Goal: Task Accomplishment & Management: Manage account settings

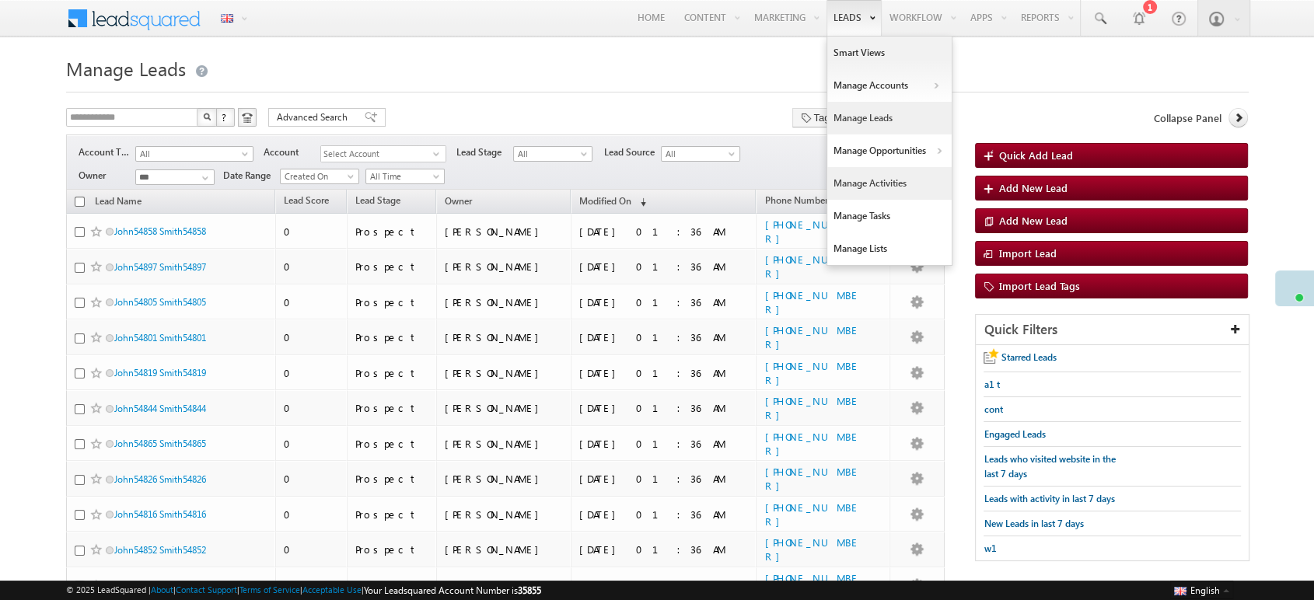
click at [858, 180] on link "Manage Activities" at bounding box center [889, 183] width 124 height 33
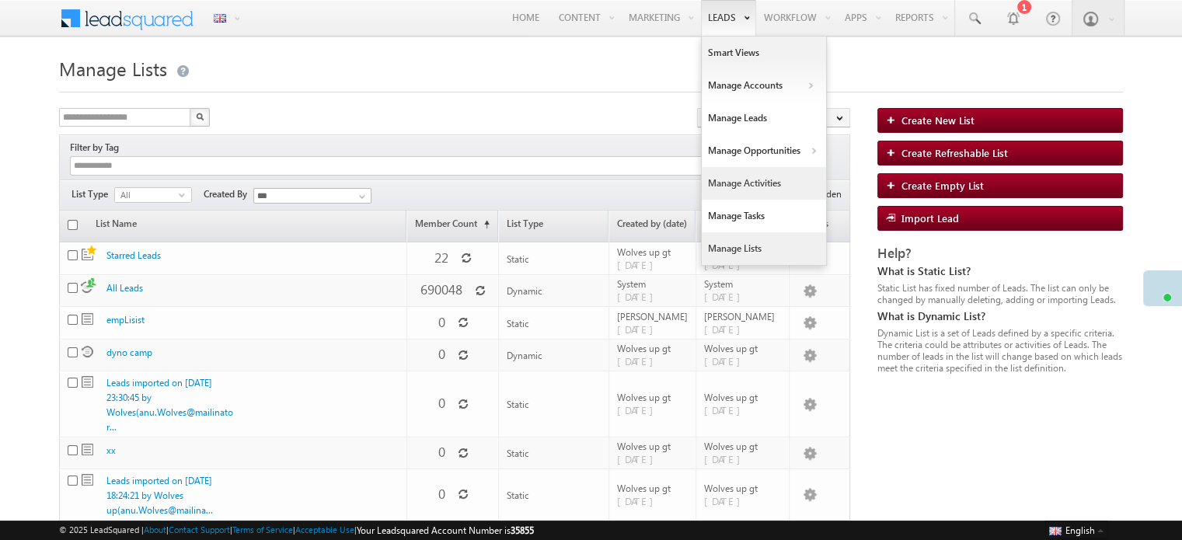
click at [755, 194] on link "Manage Activities" at bounding box center [764, 183] width 124 height 33
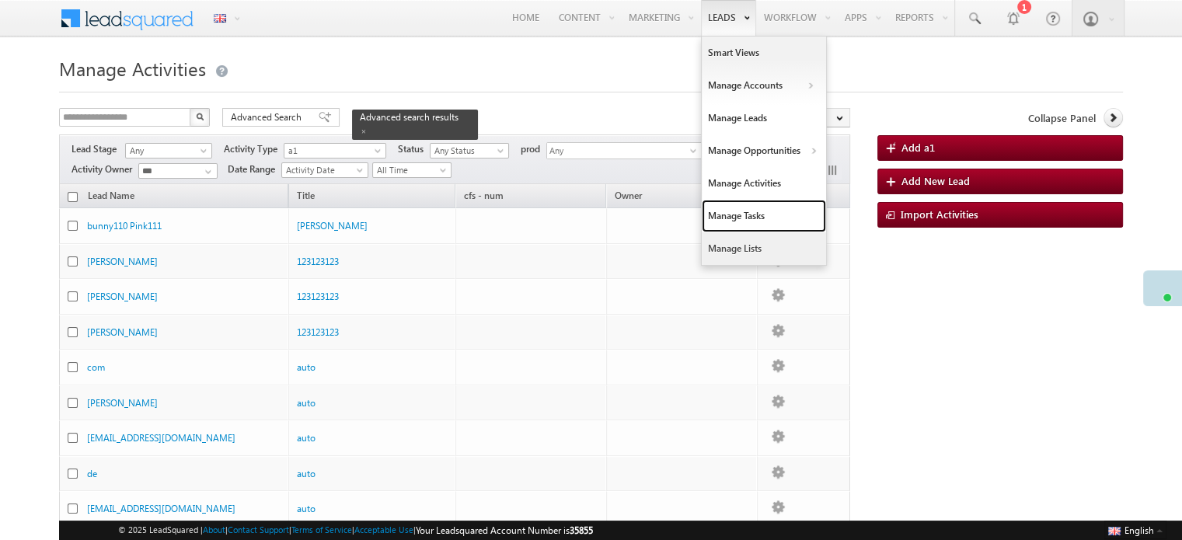
drag, startPoint x: 778, startPoint y: 217, endPoint x: 746, endPoint y: 253, distance: 47.9
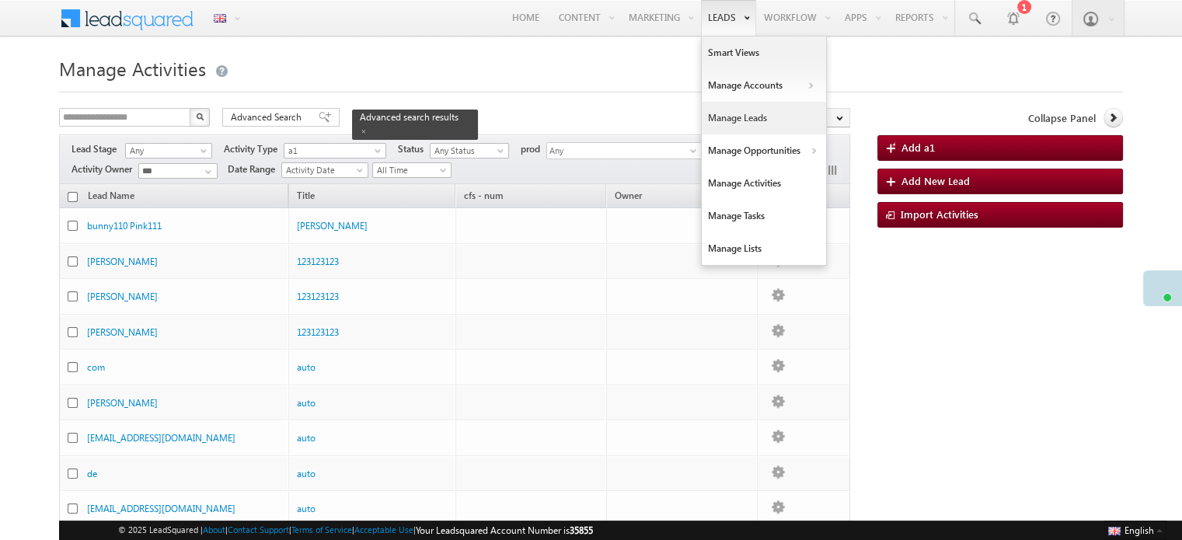
click at [756, 122] on link "Manage Leads" at bounding box center [764, 118] width 124 height 33
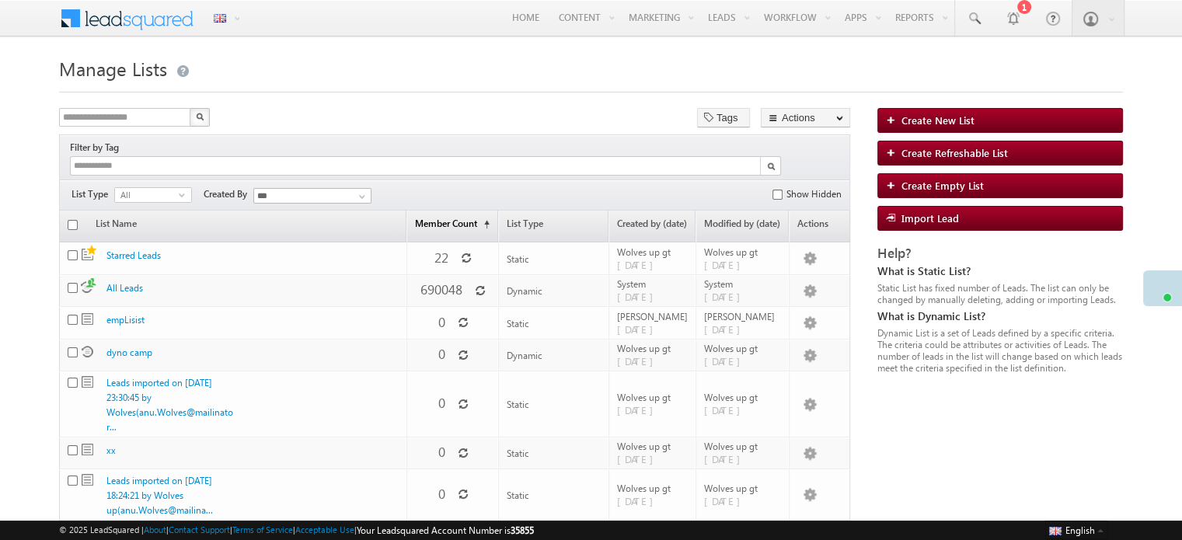
click at [483, 218] on span "(sorted ascending)" at bounding box center [483, 224] width 12 height 12
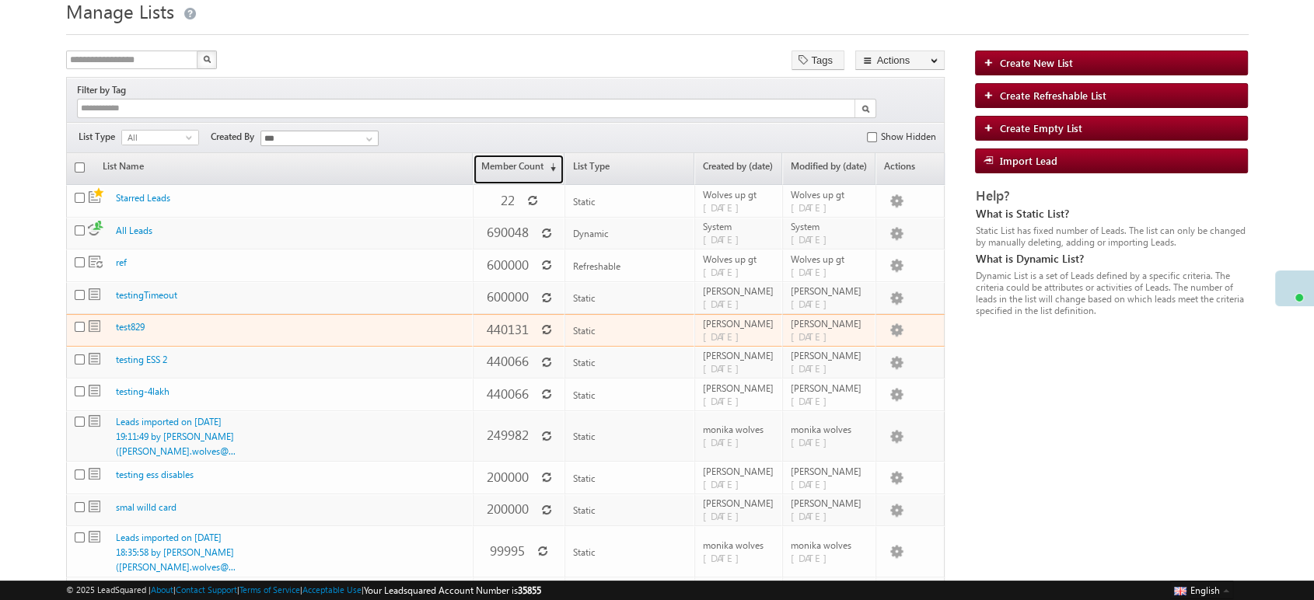
scroll to position [57, 0]
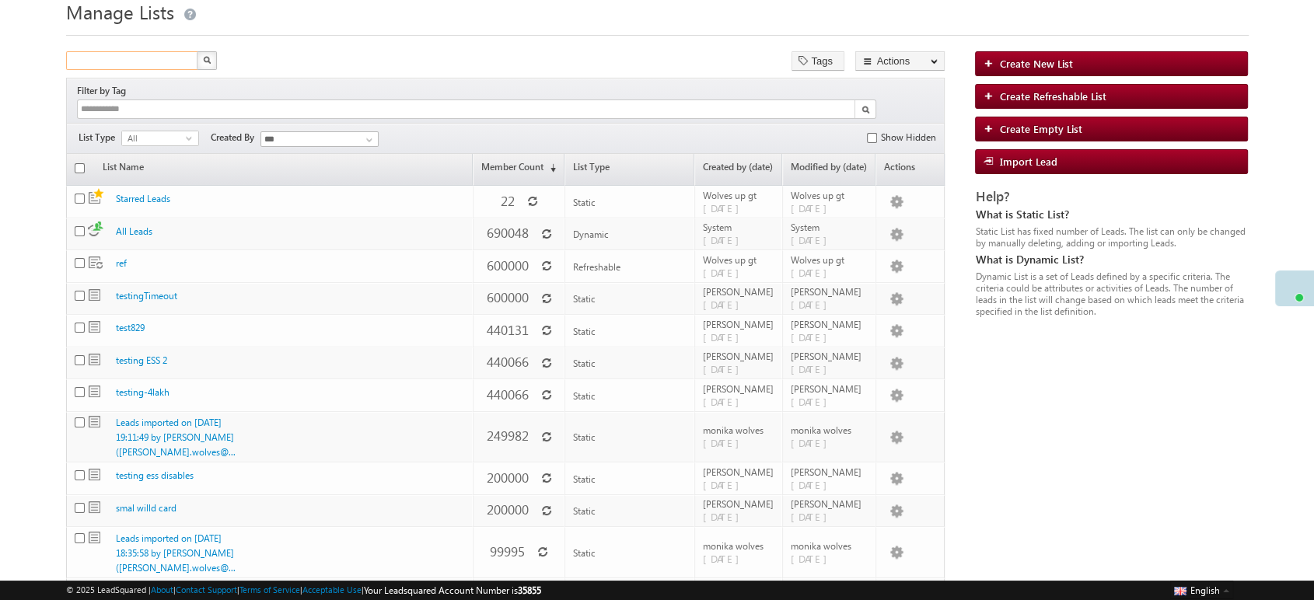
click at [149, 59] on input "text" at bounding box center [132, 60] width 133 height 19
type input "**"
click at [197, 51] on button "button" at bounding box center [207, 60] width 20 height 19
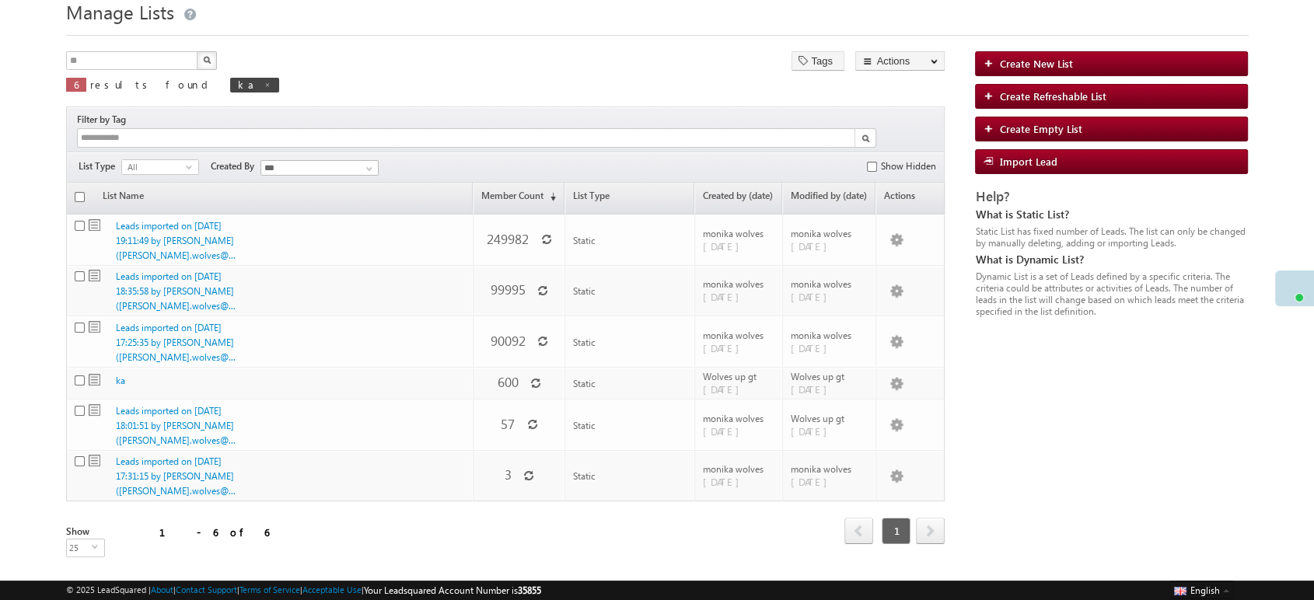
scroll to position [47, 0]
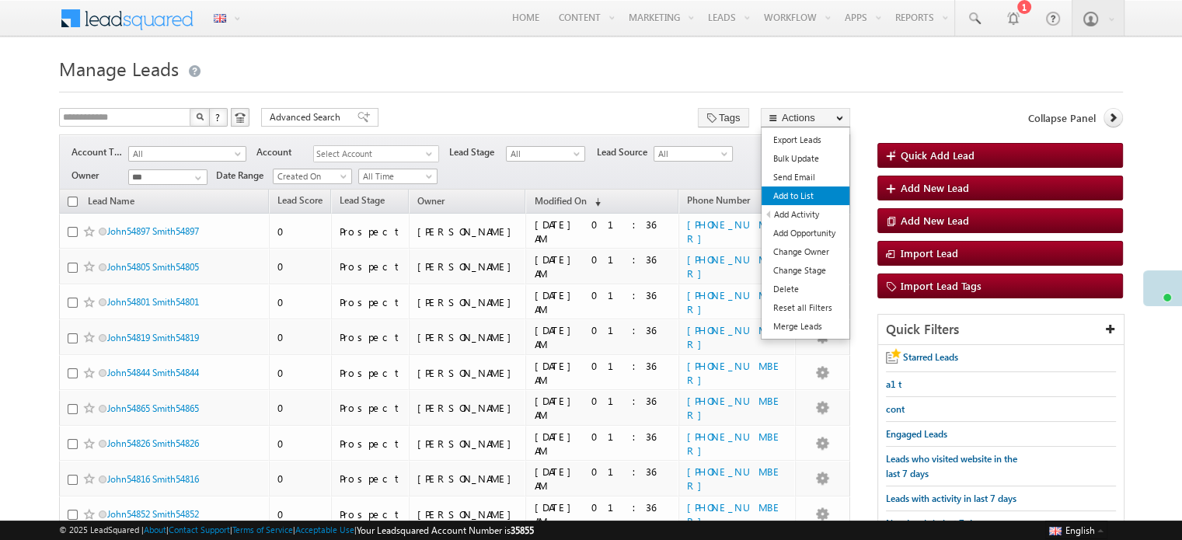
click at [831, 189] on link "Add to List" at bounding box center [806, 196] width 88 height 19
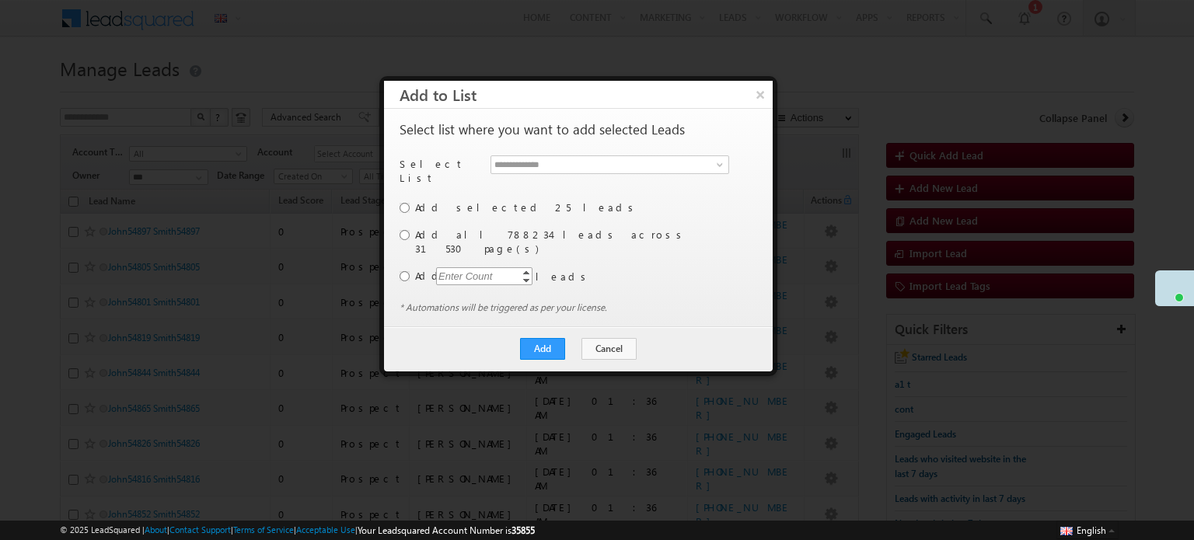
drag, startPoint x: 491, startPoint y: 252, endPoint x: 484, endPoint y: 243, distance: 11.7
click at [491, 267] on div "Enter Count" at bounding box center [465, 276] width 59 height 18
type input "***"
click at [711, 162] on link at bounding box center [717, 165] width 19 height 16
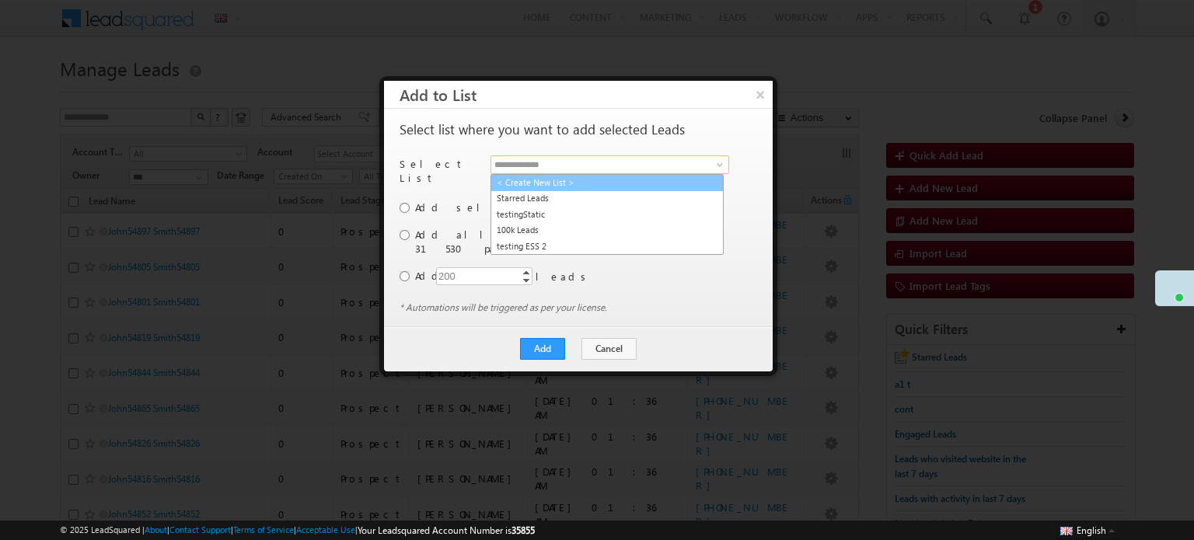
click at [587, 183] on link "< Create New List >" at bounding box center [606, 183] width 233 height 18
type input "**********"
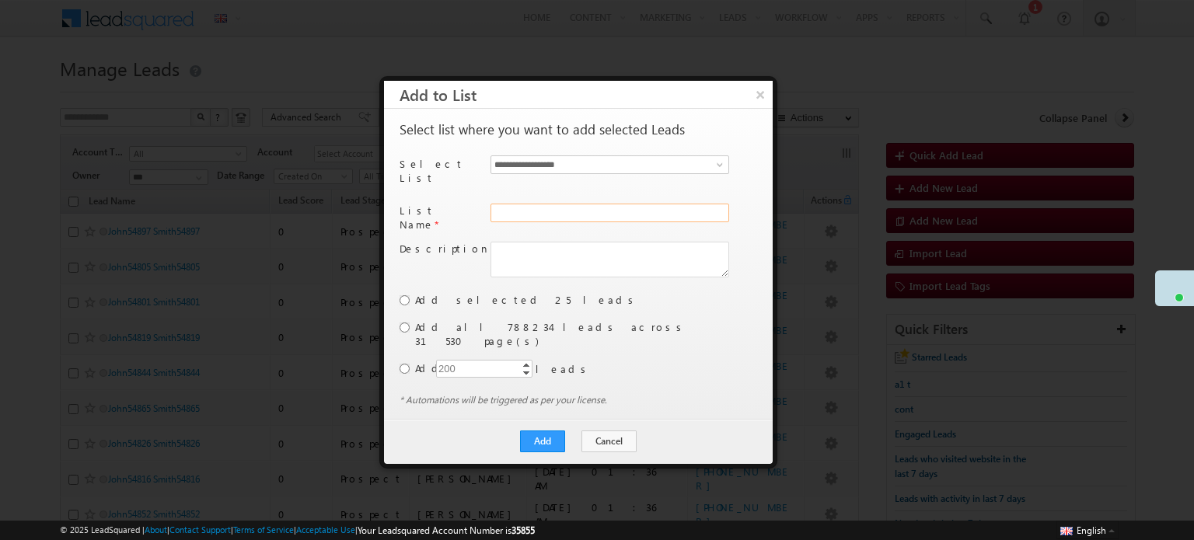
click at [529, 204] on input "text" at bounding box center [609, 213] width 239 height 19
type input "***"
click at [462, 360] on input "***" at bounding box center [484, 369] width 96 height 18
type input "*"
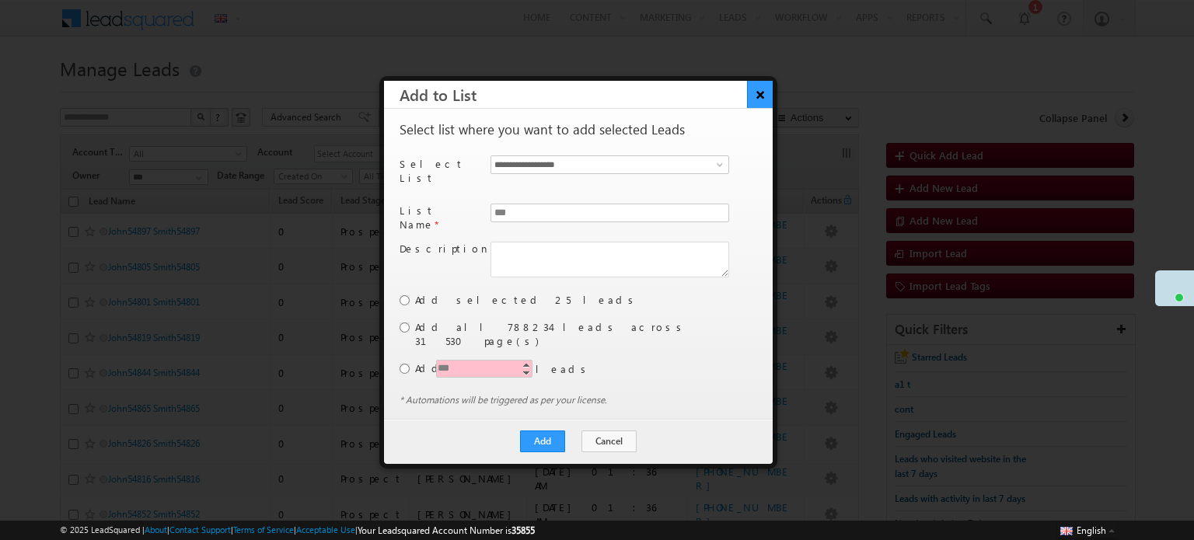
type input "***"
click at [763, 96] on button "×" at bounding box center [760, 94] width 26 height 27
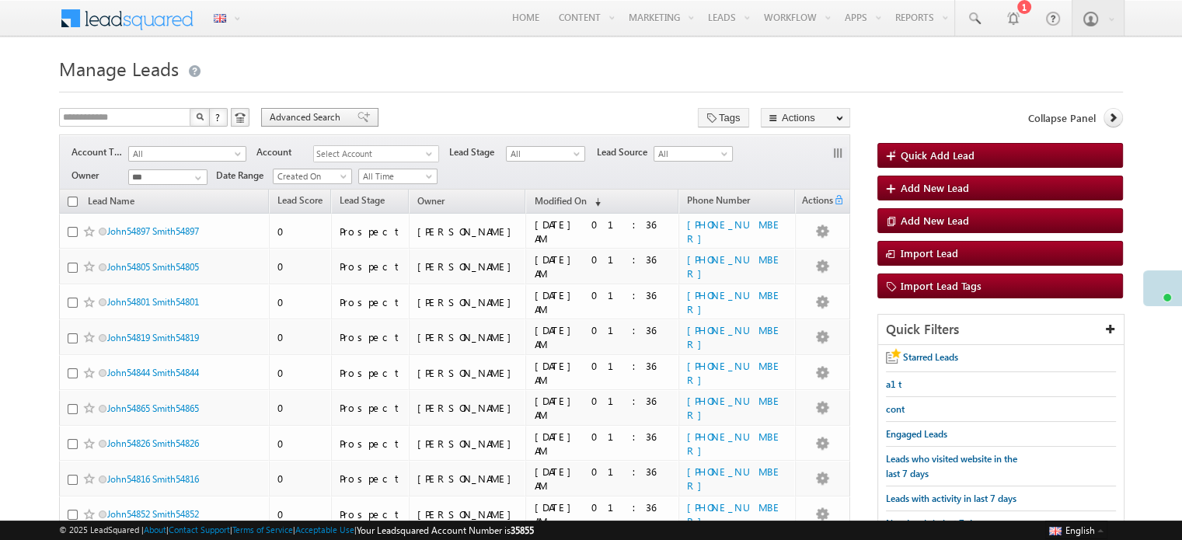
click at [325, 119] on span "Advanced Search" at bounding box center [307, 117] width 75 height 14
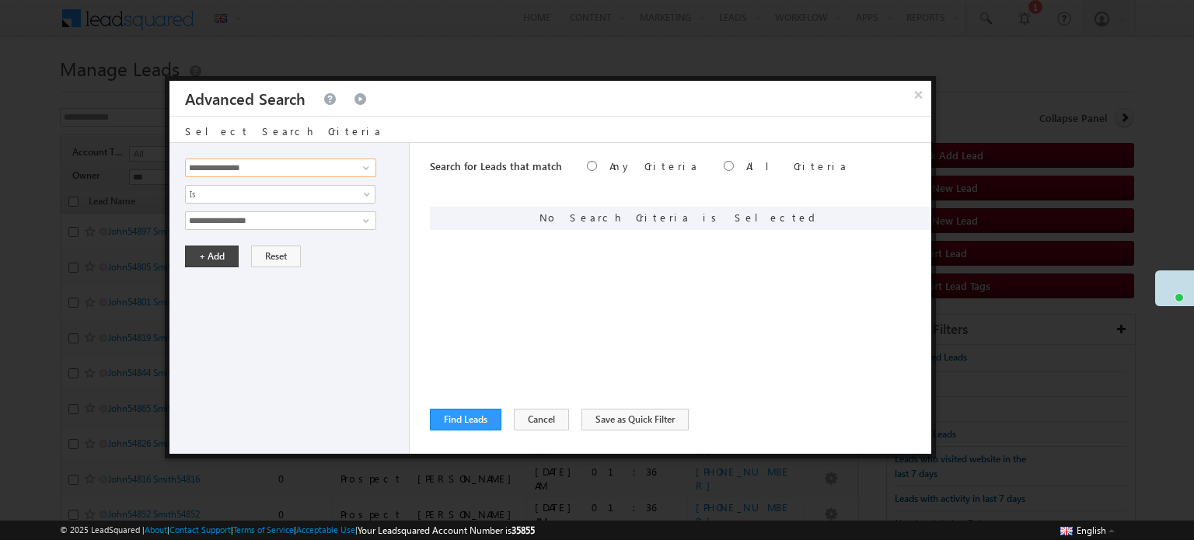
click at [288, 164] on input "**********" at bounding box center [280, 168] width 191 height 19
click at [917, 88] on button "×" at bounding box center [919, 94] width 26 height 27
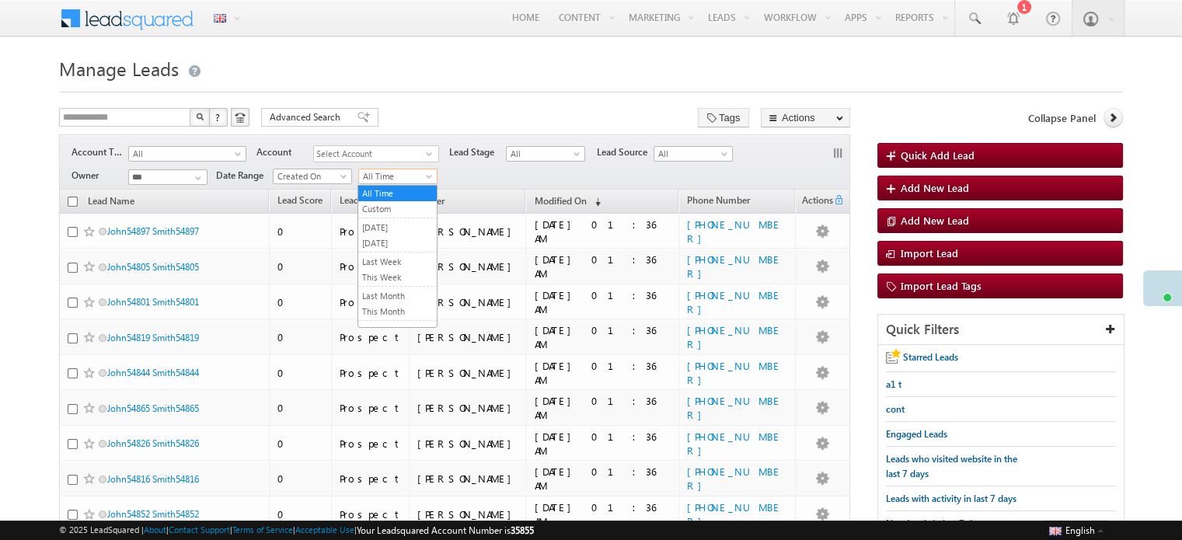
click at [413, 180] on span "All Time" at bounding box center [396, 176] width 74 height 14
click at [382, 307] on link "This Month" at bounding box center [397, 312] width 79 height 14
click at [395, 183] on span "This Month" at bounding box center [396, 176] width 74 height 14
click at [398, 233] on link "Last Month" at bounding box center [397, 240] width 79 height 14
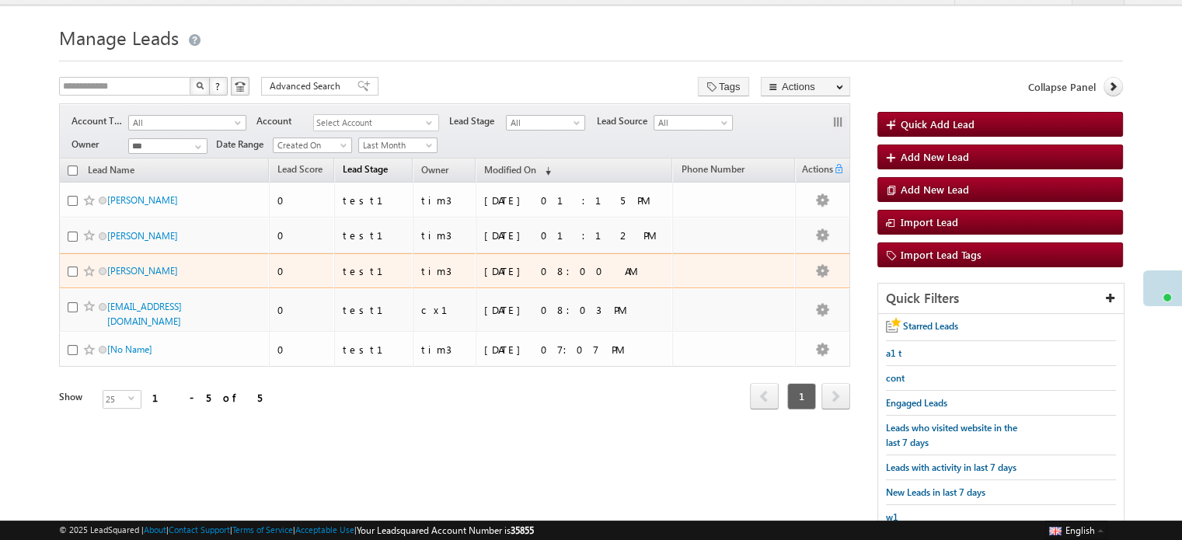
scroll to position [0, 0]
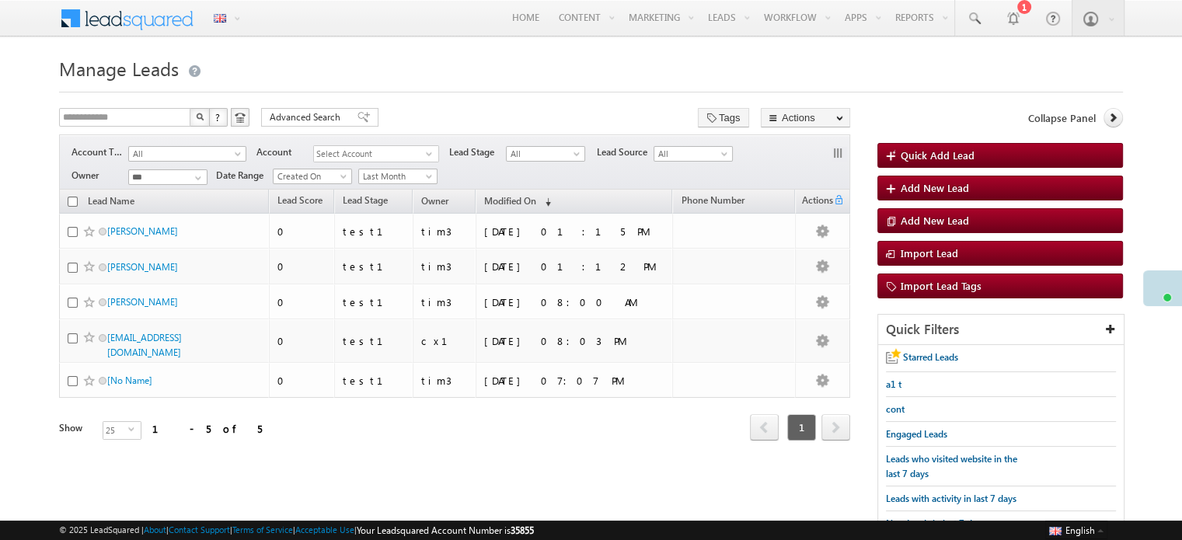
click at [376, 187] on div "**********" at bounding box center [454, 161] width 791 height 55
click at [386, 181] on span "Last Month" at bounding box center [396, 176] width 74 height 14
click at [396, 195] on link "All Time" at bounding box center [397, 194] width 79 height 14
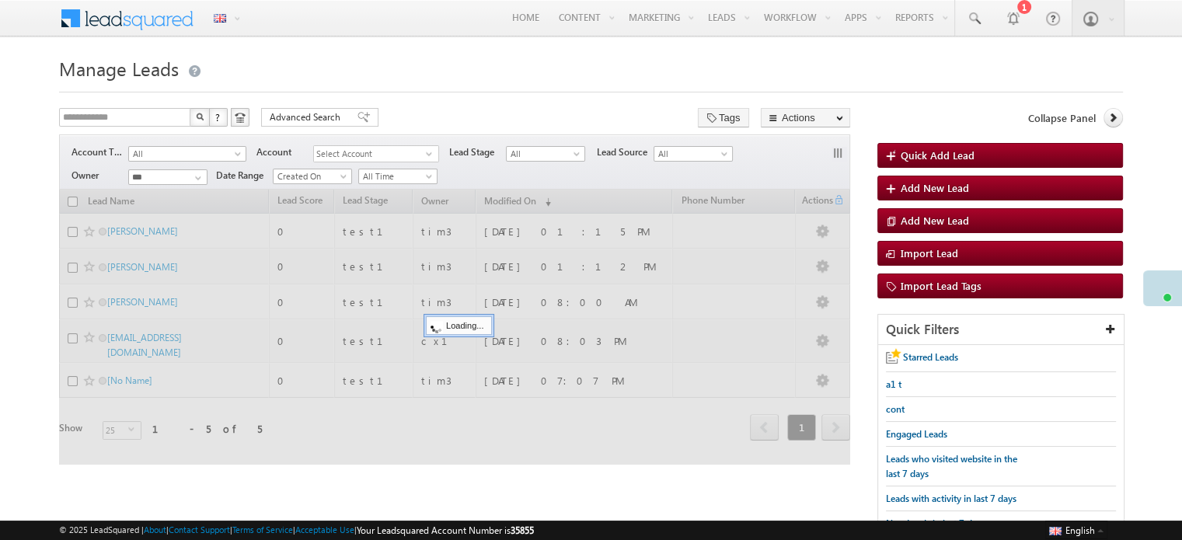
click at [396, 195] on div at bounding box center [454, 327] width 791 height 275
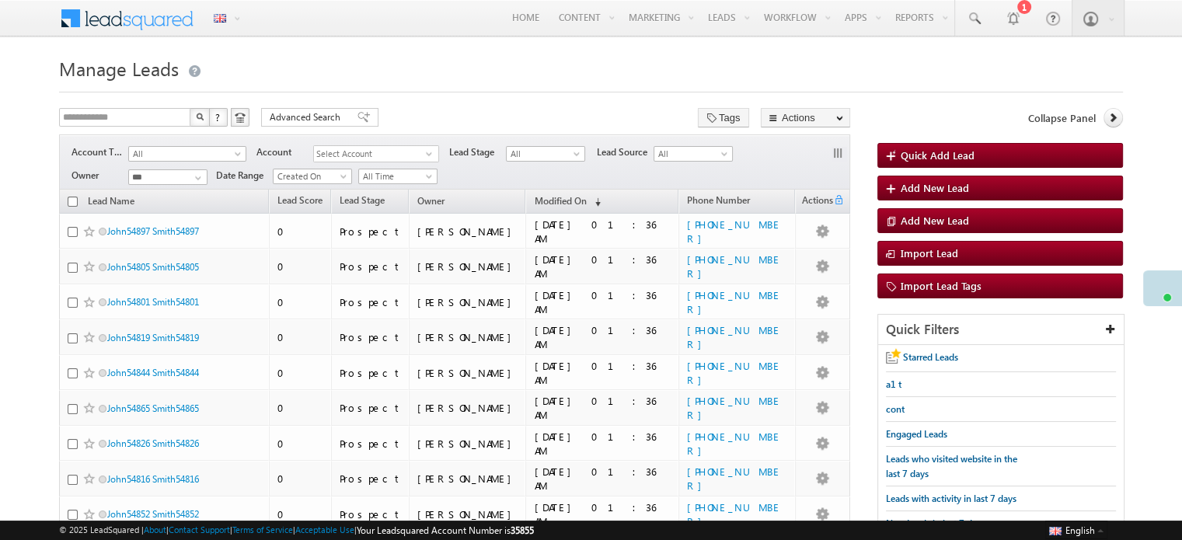
click at [78, 202] on th "Lead Name" at bounding box center [164, 202] width 210 height 24
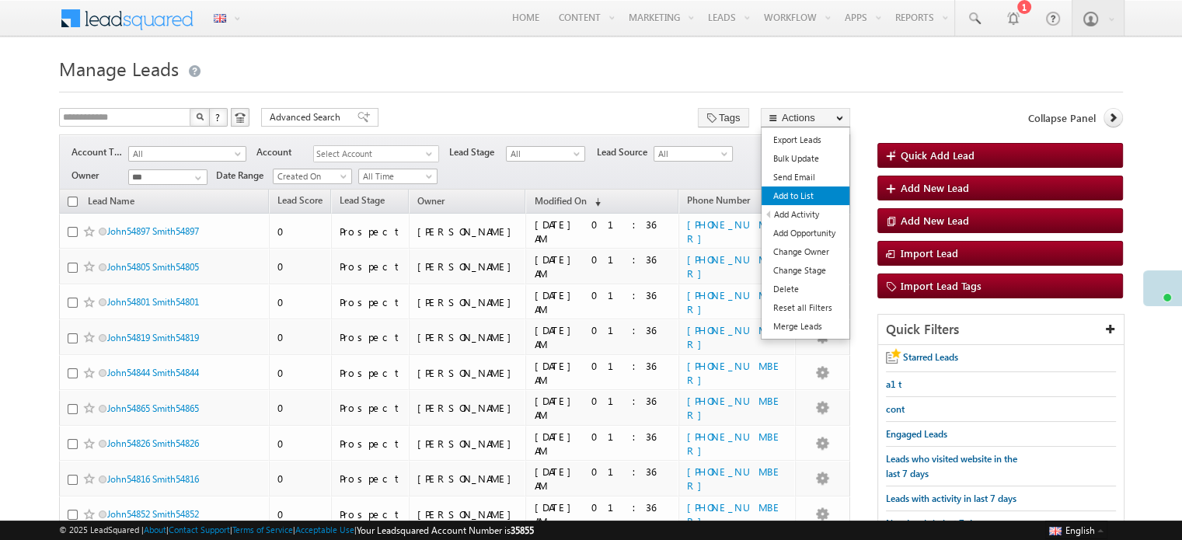
click at [819, 199] on link "Add to List" at bounding box center [806, 196] width 88 height 19
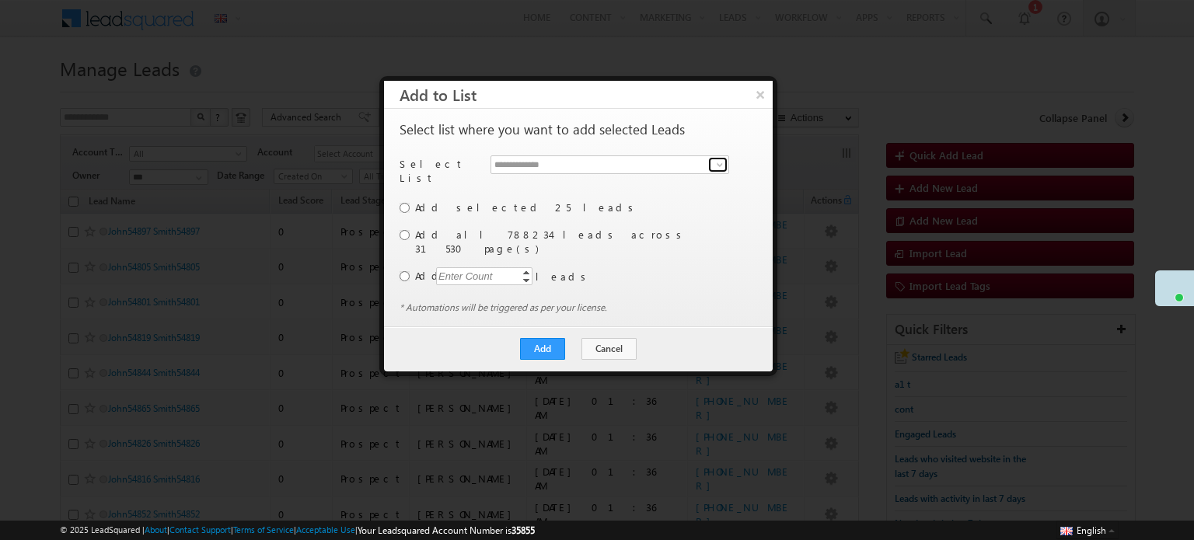
click at [724, 161] on span at bounding box center [720, 165] width 12 height 12
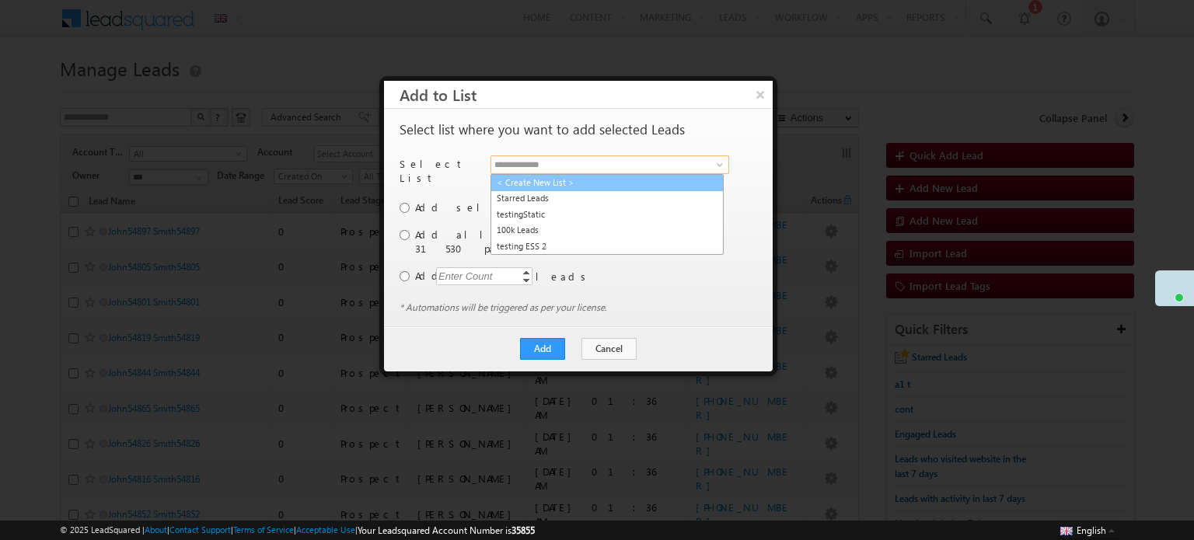
click at [590, 180] on link "< Create New List >" at bounding box center [606, 183] width 233 height 18
type input "**********"
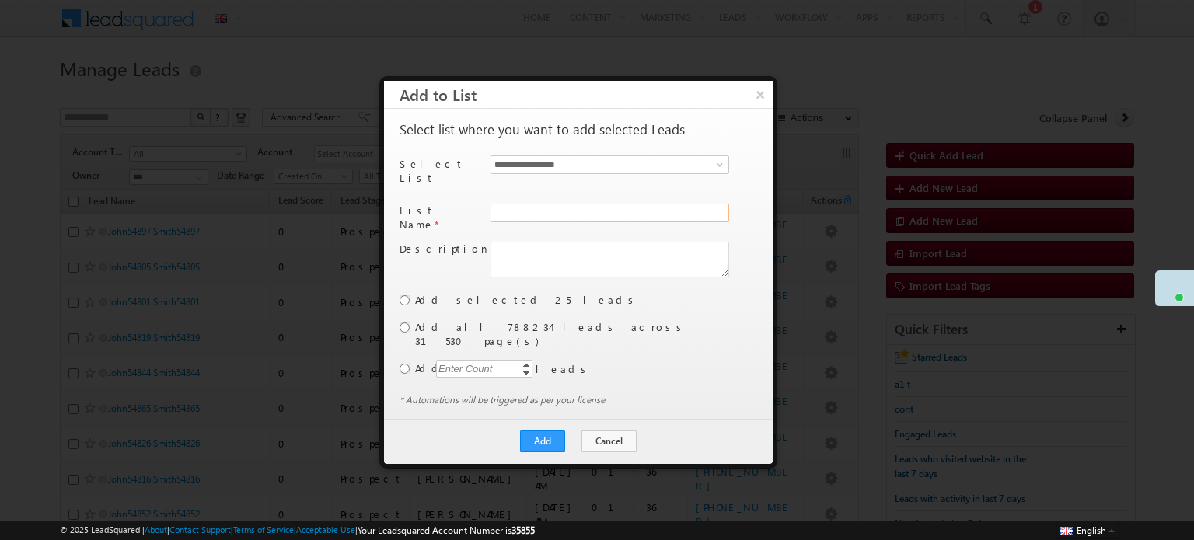
click at [530, 204] on input "text" at bounding box center [609, 213] width 239 height 19
type input "**"
click at [473, 360] on div "Enter Count" at bounding box center [465, 369] width 59 height 18
type input "*"
type input "***"
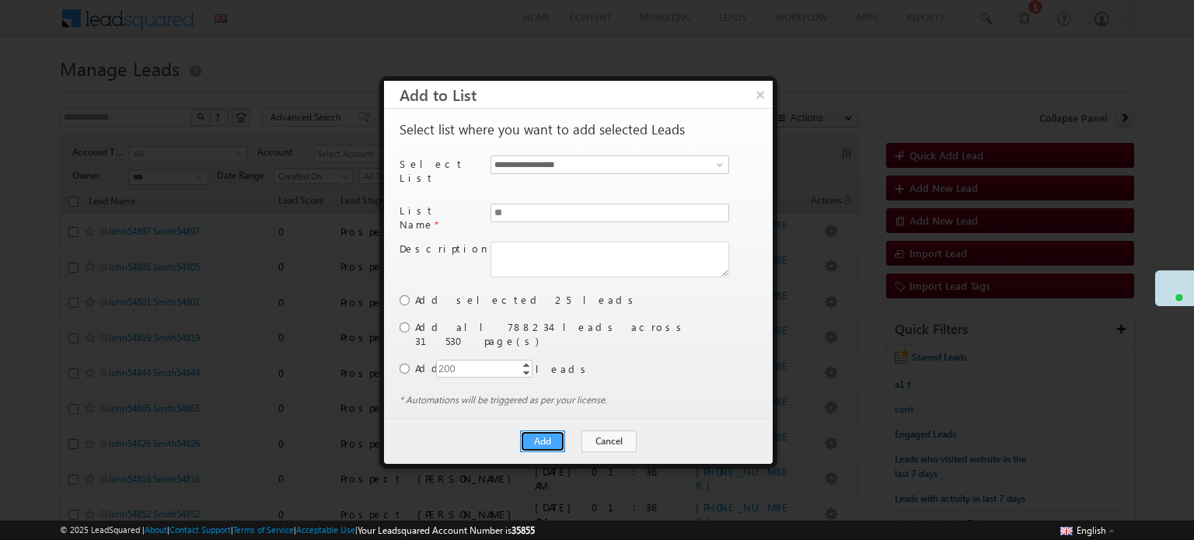
click at [547, 431] on button "Add" at bounding box center [542, 442] width 45 height 22
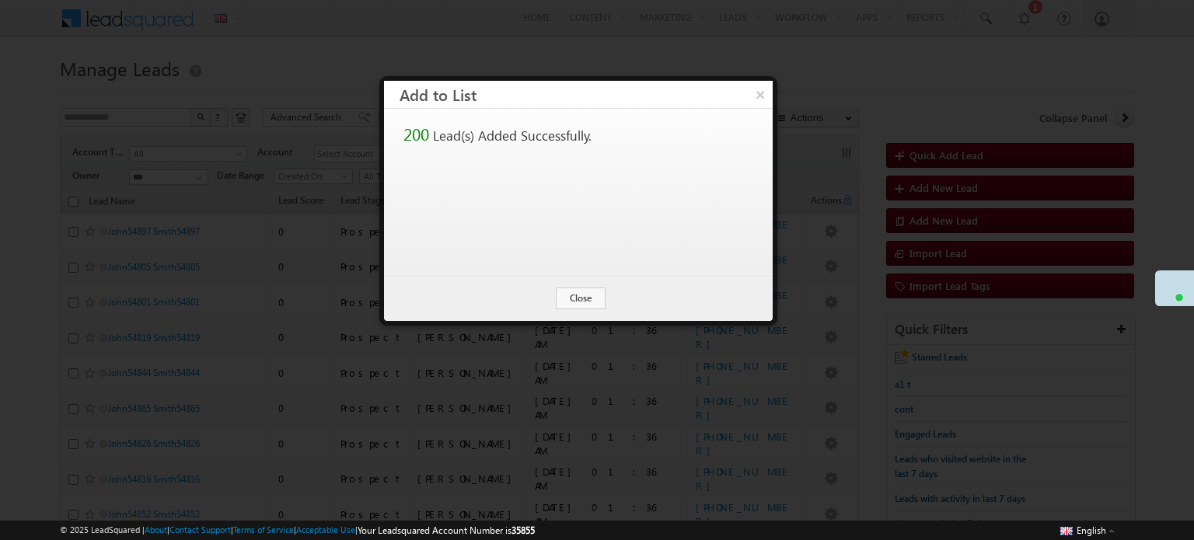
click at [546, 294] on div "Add Cancel Close" at bounding box center [578, 298] width 389 height 45
click at [588, 298] on button "Close" at bounding box center [581, 299] width 50 height 22
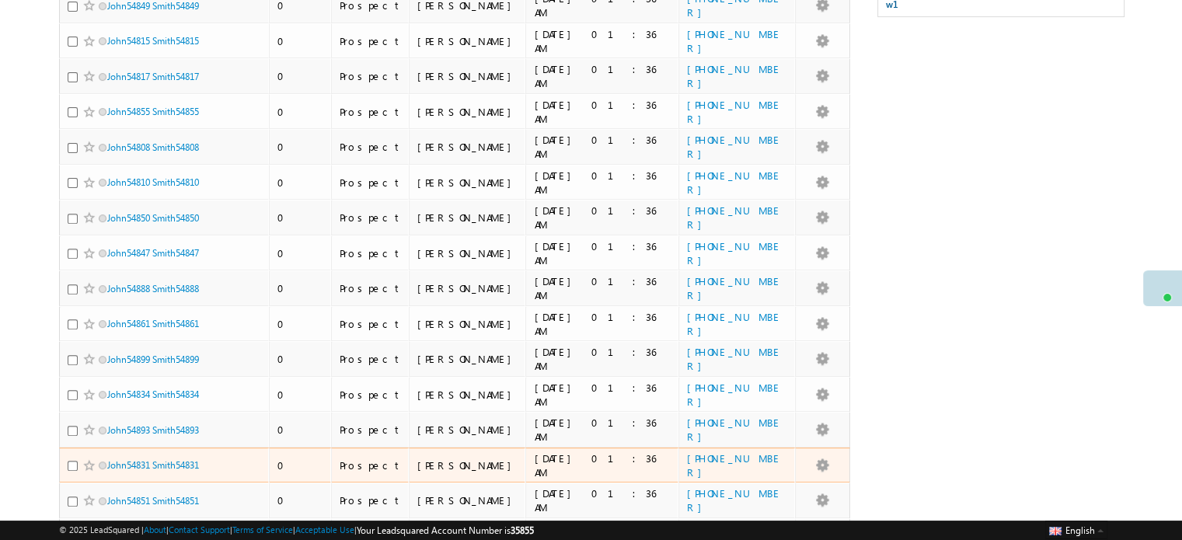
scroll to position [673, 0]
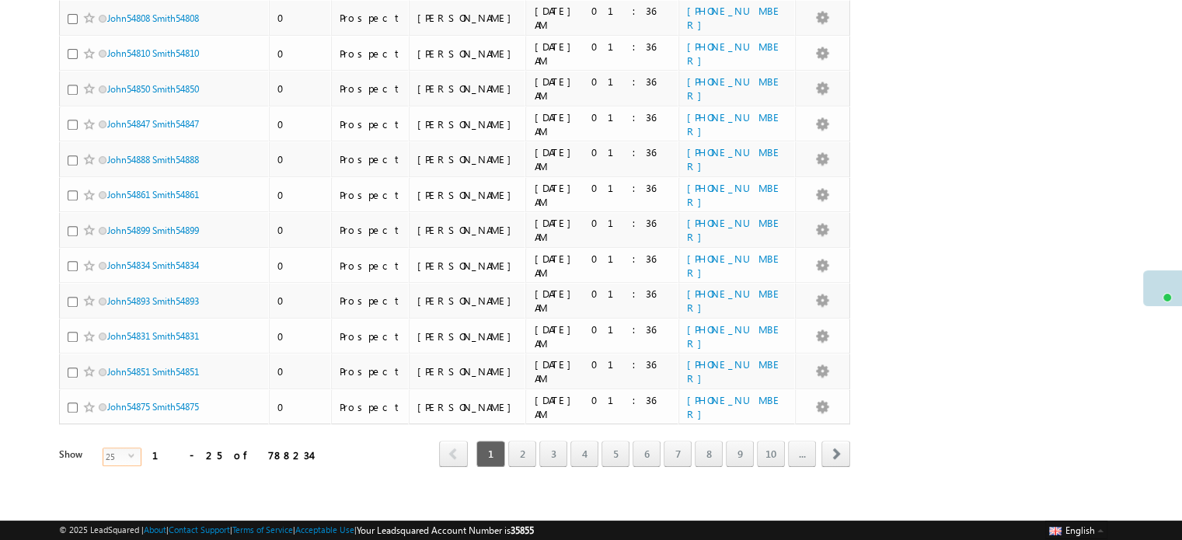
click at [115, 449] on span "25" at bounding box center [115, 457] width 25 height 17
click at [111, 518] on li "100" at bounding box center [112, 513] width 37 height 16
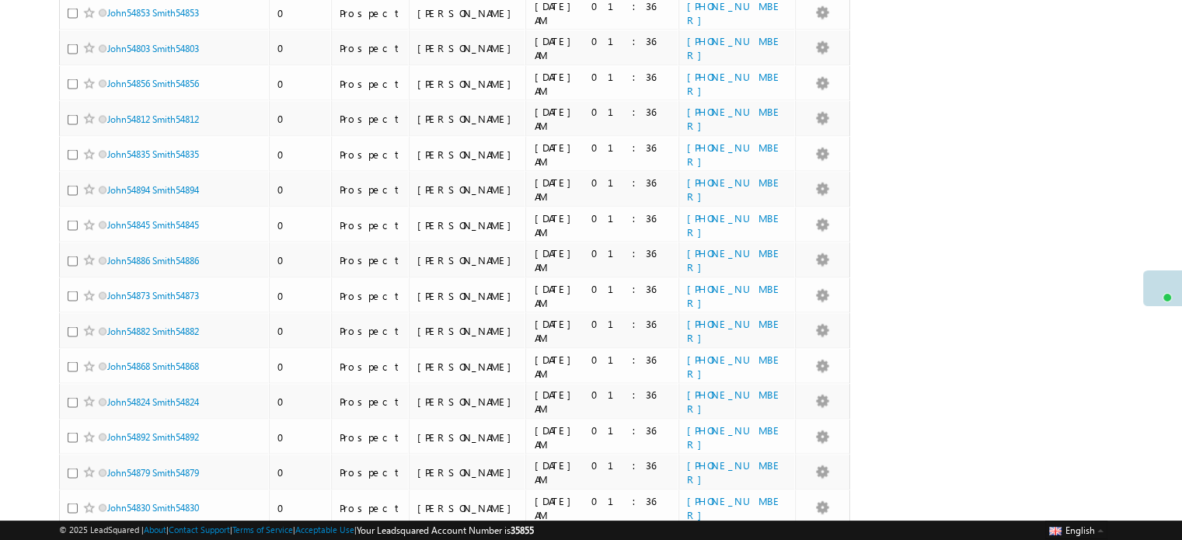
scroll to position [3302, 0]
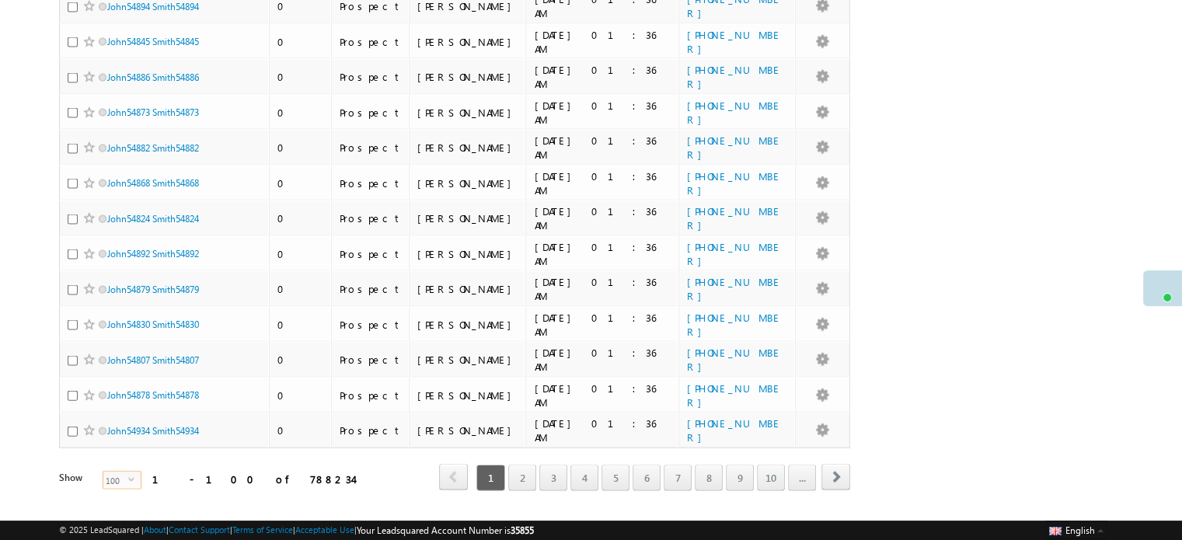
click at [128, 476] on span "select" at bounding box center [134, 479] width 12 height 7
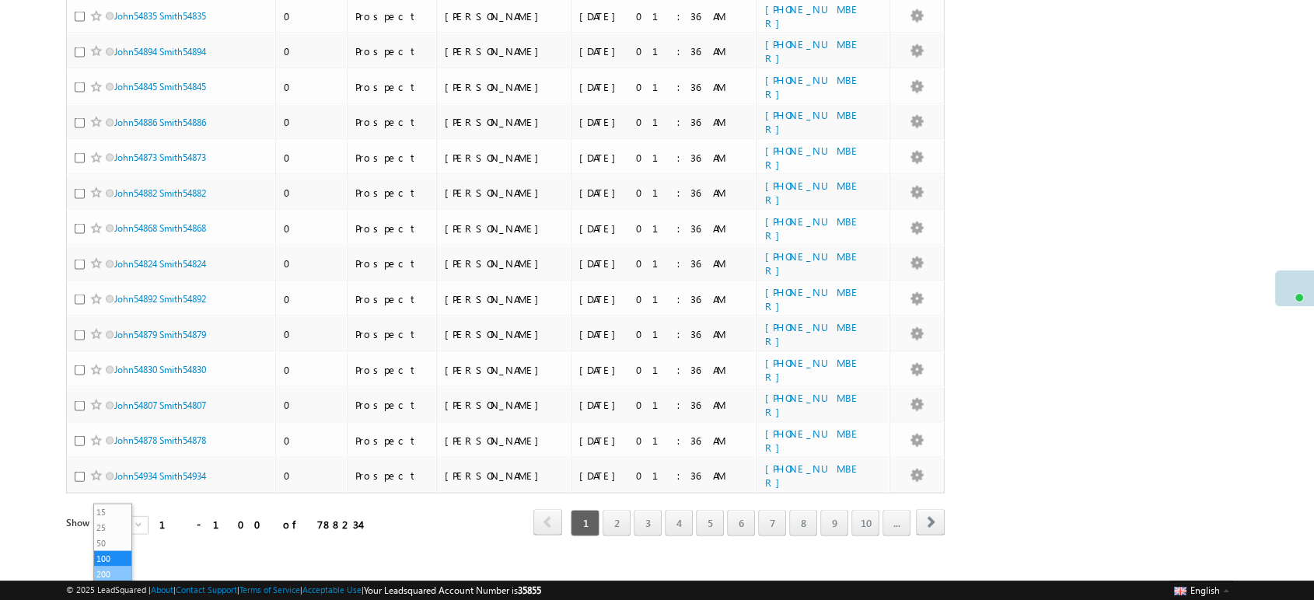
click at [105, 539] on li "200" at bounding box center [112, 575] width 37 height 16
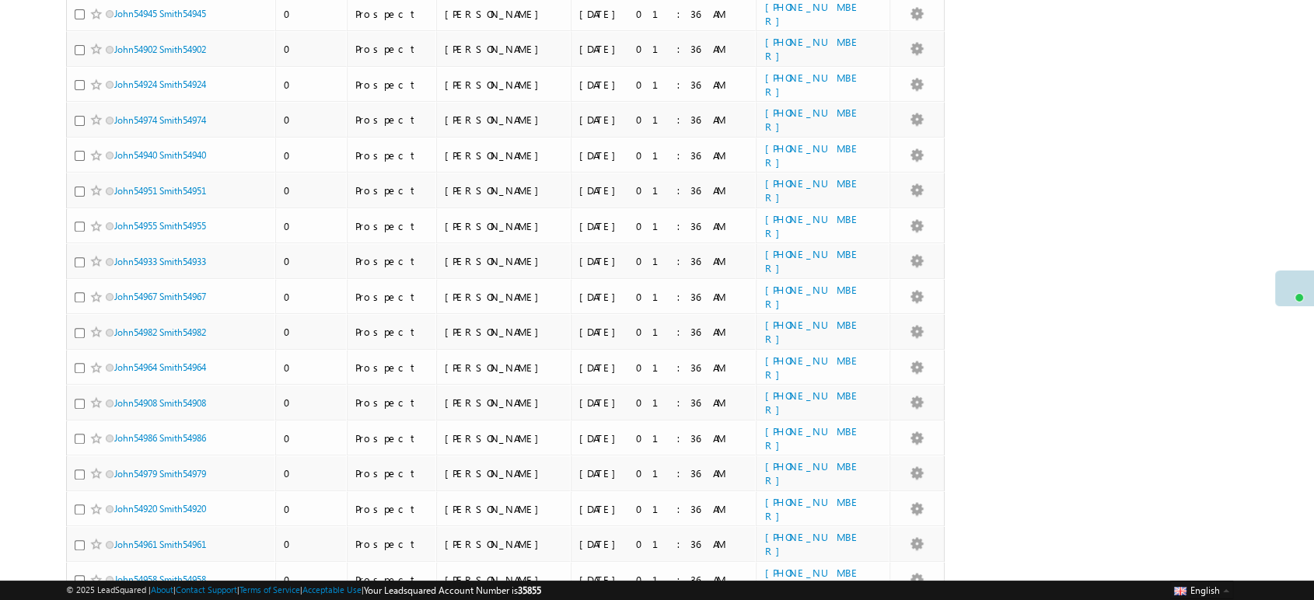
scroll to position [6790, 0]
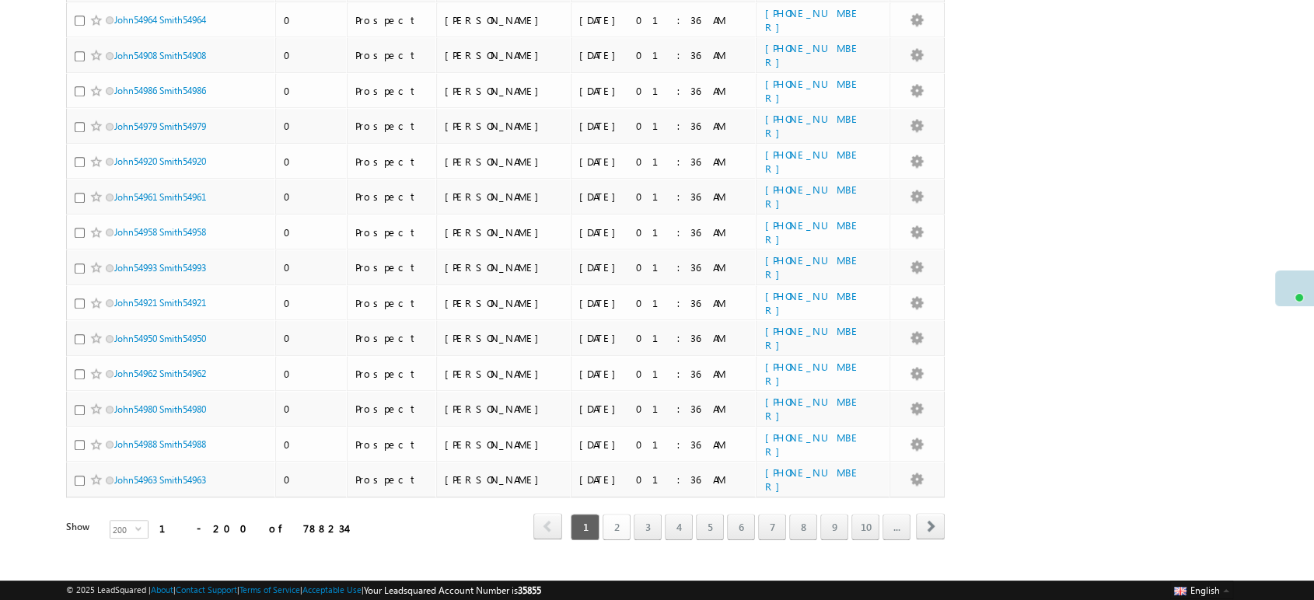
click at [622, 514] on link "2" at bounding box center [616, 527] width 28 height 26
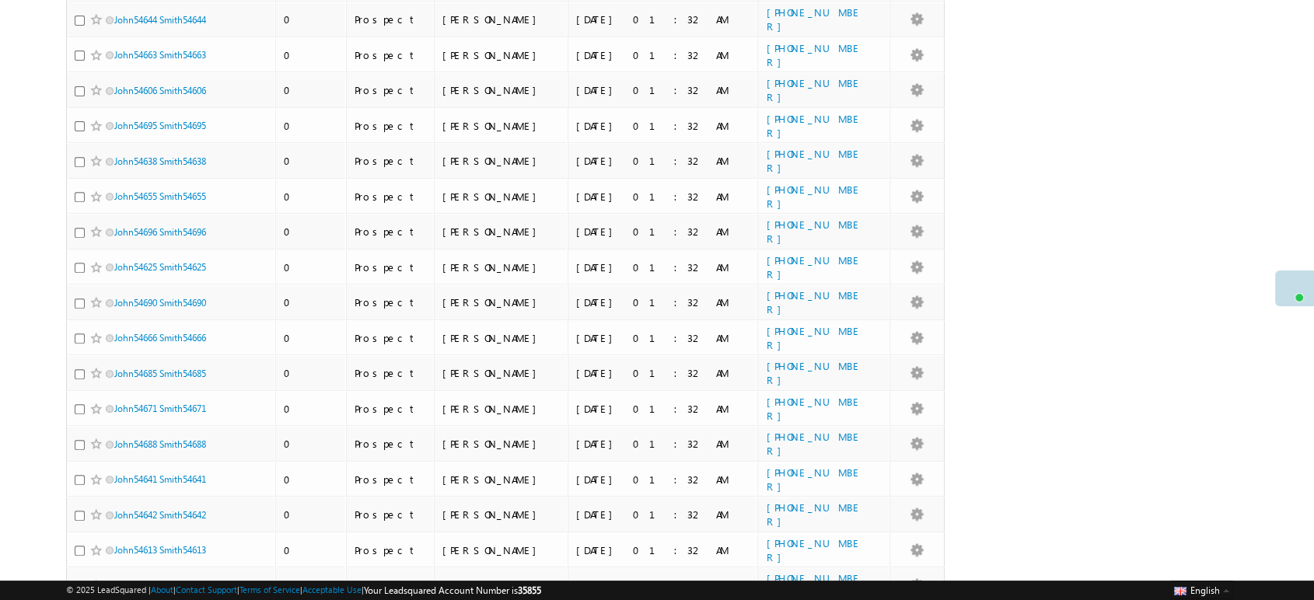
scroll to position [0, 0]
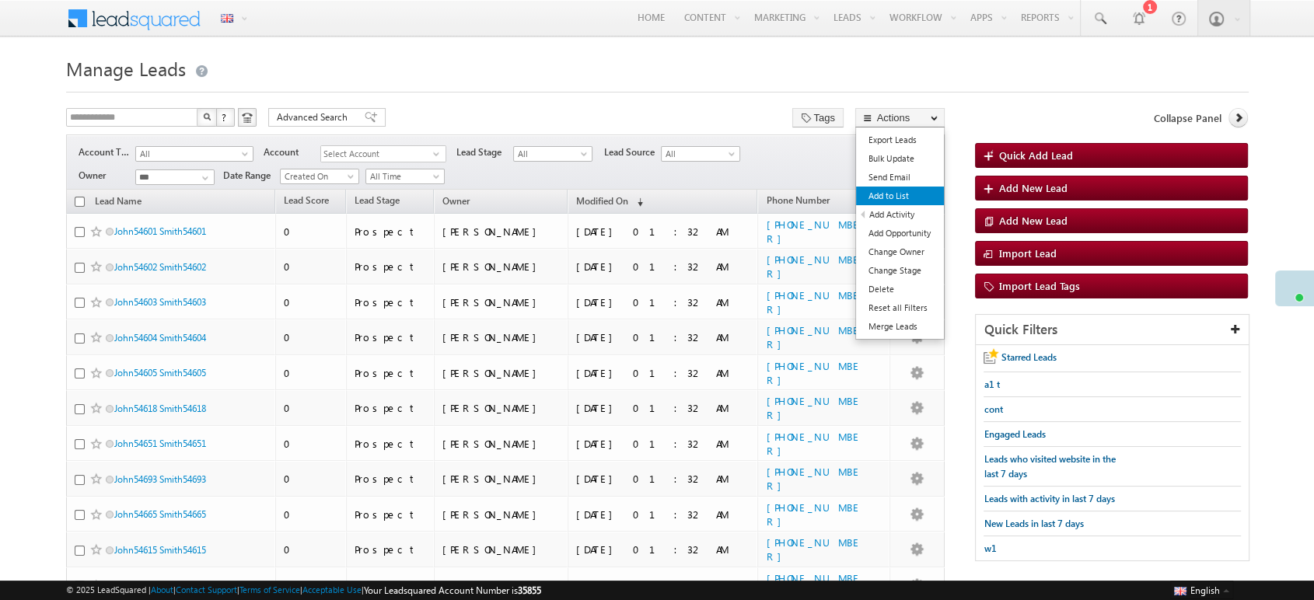
click at [935, 187] on link "Add to List" at bounding box center [900, 196] width 88 height 19
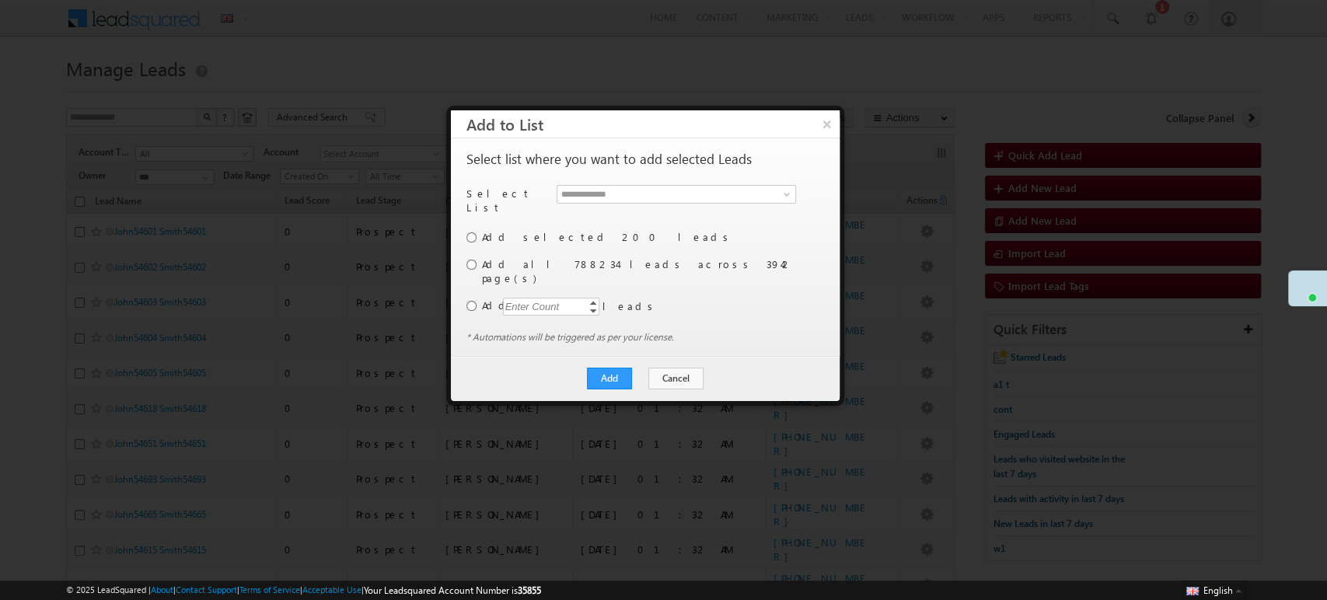
click at [465, 278] on div "**********" at bounding box center [645, 247] width 389 height 218
click at [777, 198] on link at bounding box center [784, 195] width 19 height 16
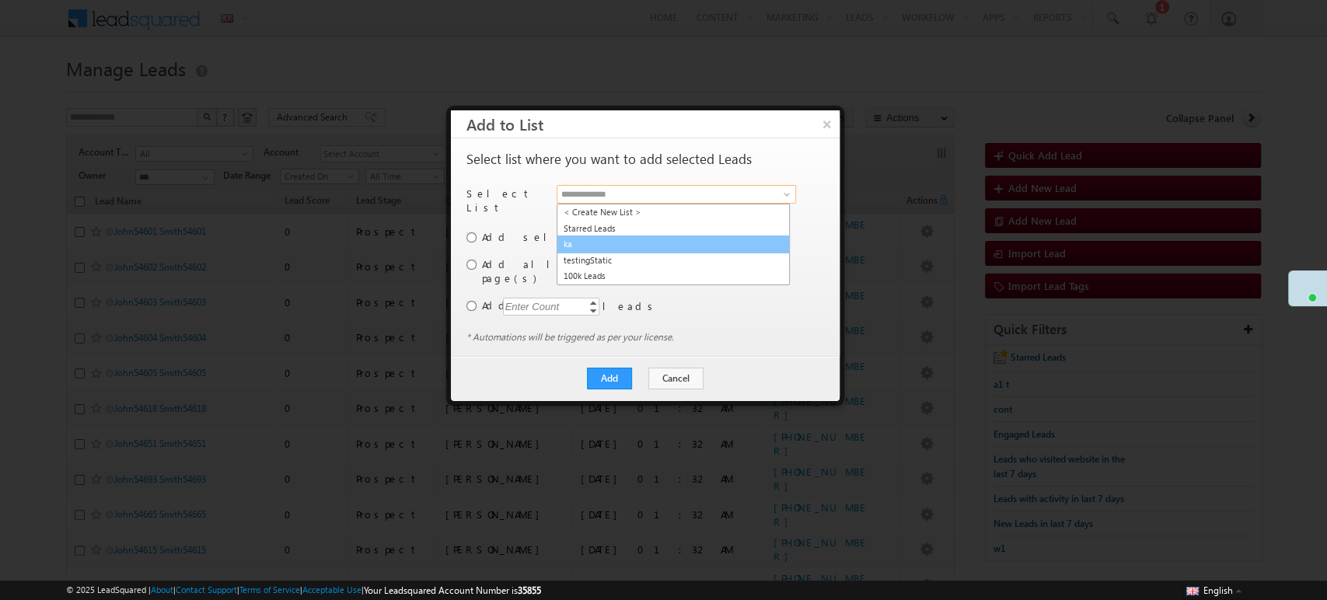
click at [714, 241] on link "ka" at bounding box center [673, 245] width 233 height 18
type input "**"
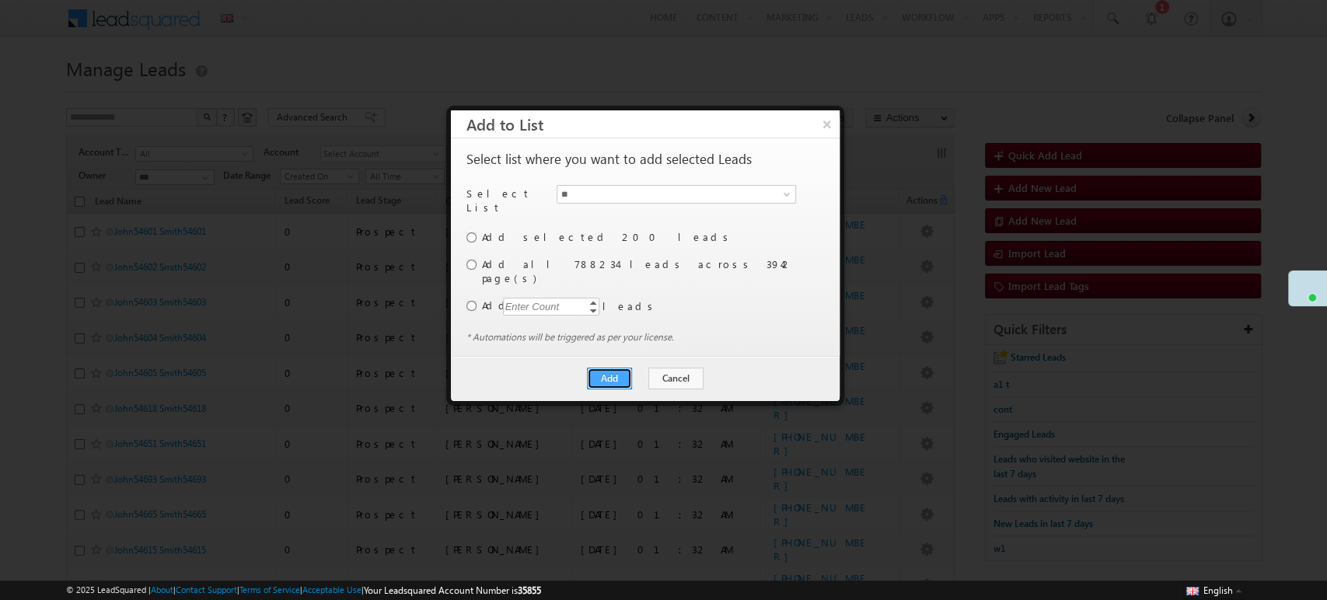
click at [599, 368] on button "Add" at bounding box center [609, 379] width 45 height 22
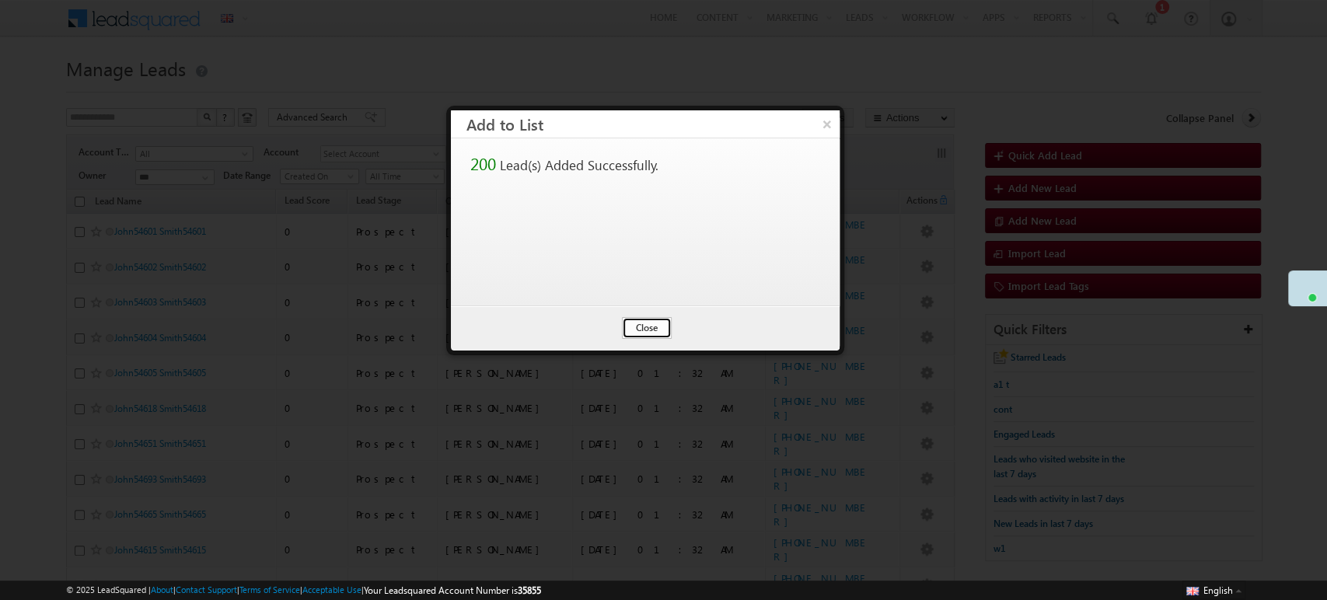
click at [651, 333] on button "Close" at bounding box center [647, 328] width 50 height 22
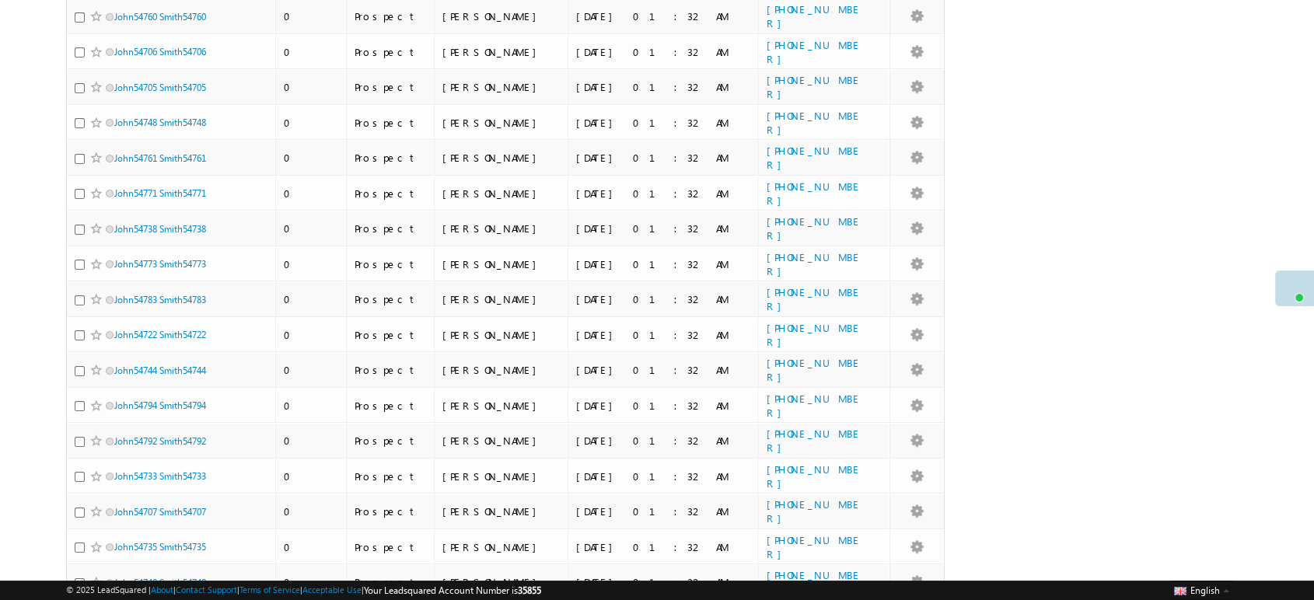
scroll to position [6790, 0]
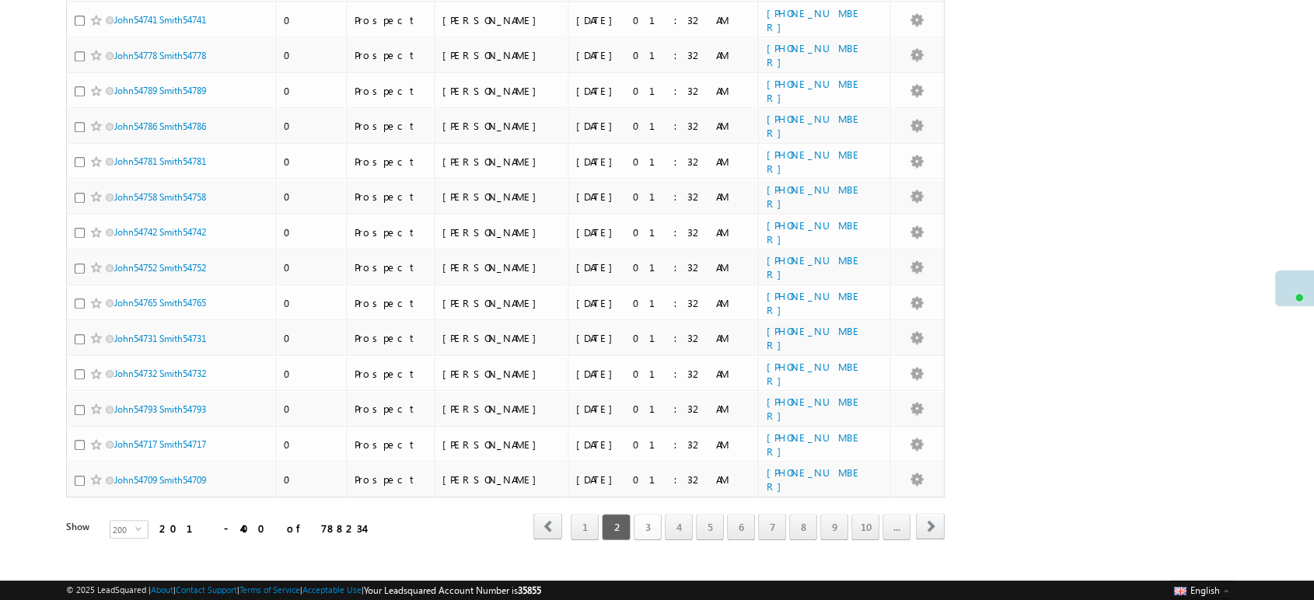
click at [654, 514] on link "3" at bounding box center [648, 527] width 28 height 26
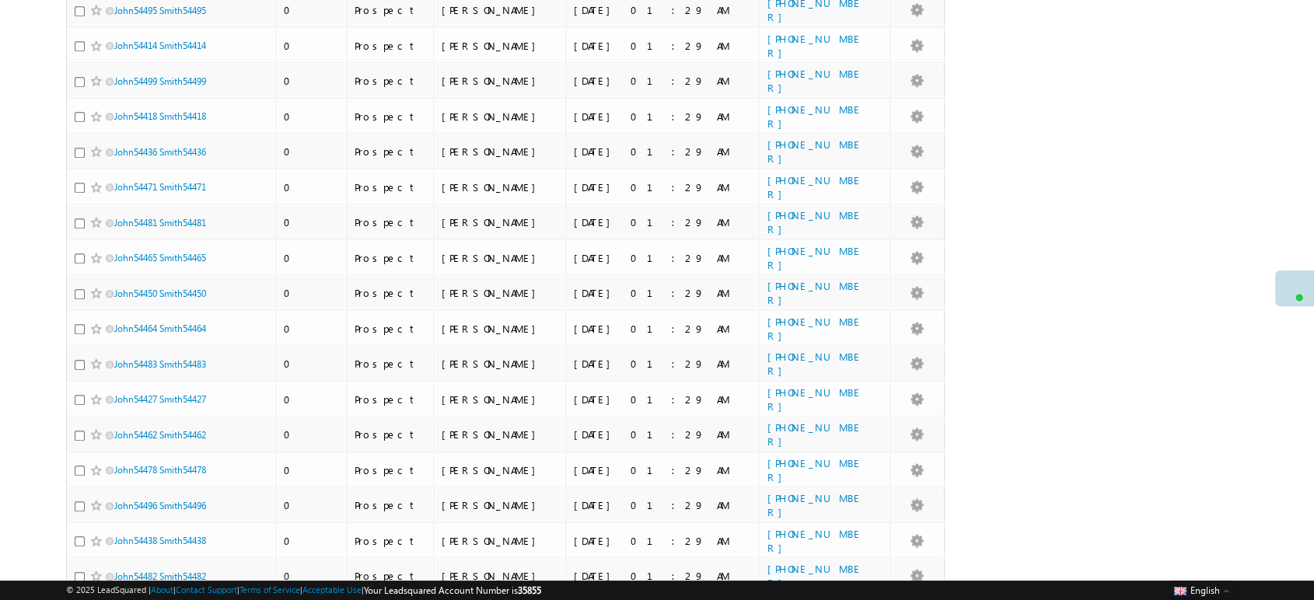
scroll to position [0, 0]
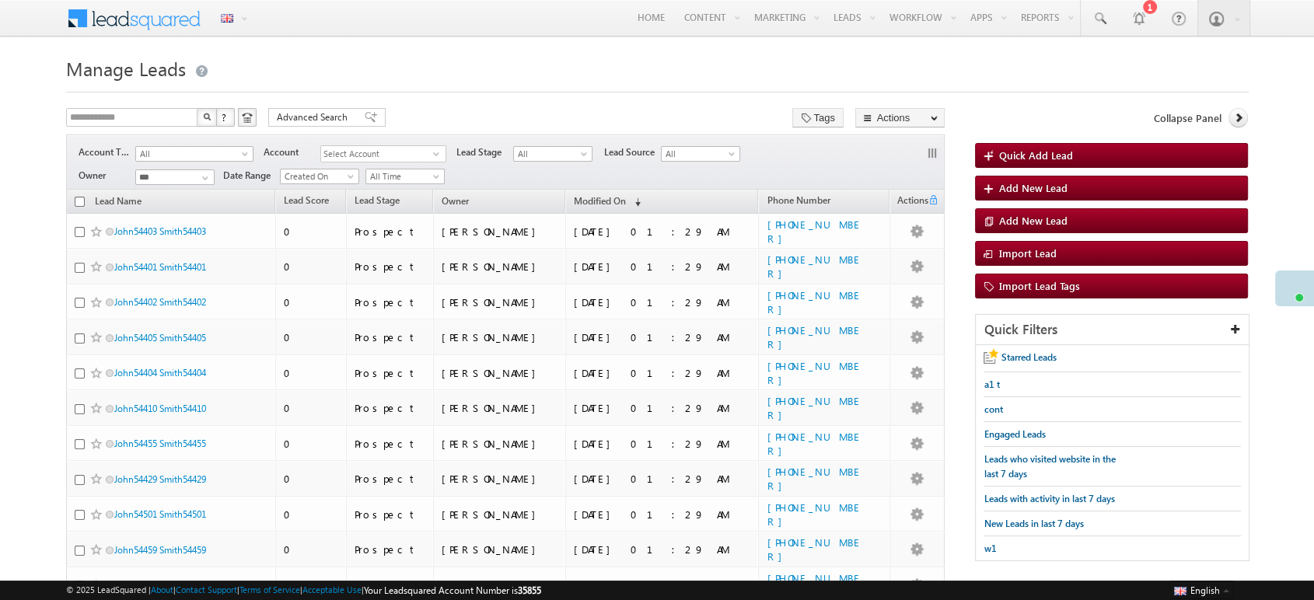
click at [72, 202] on th "Lead Name" at bounding box center [171, 202] width 210 height 24
click at [909, 197] on link "Add to List" at bounding box center [900, 196] width 88 height 19
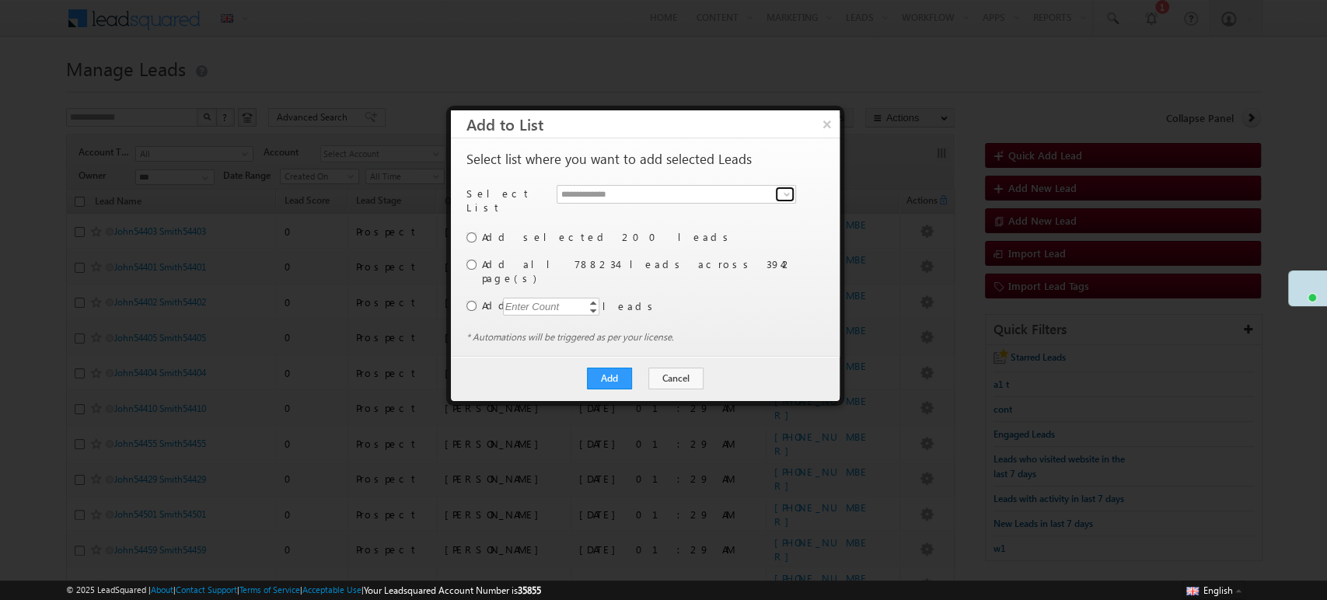
click at [784, 191] on span at bounding box center [786, 194] width 12 height 12
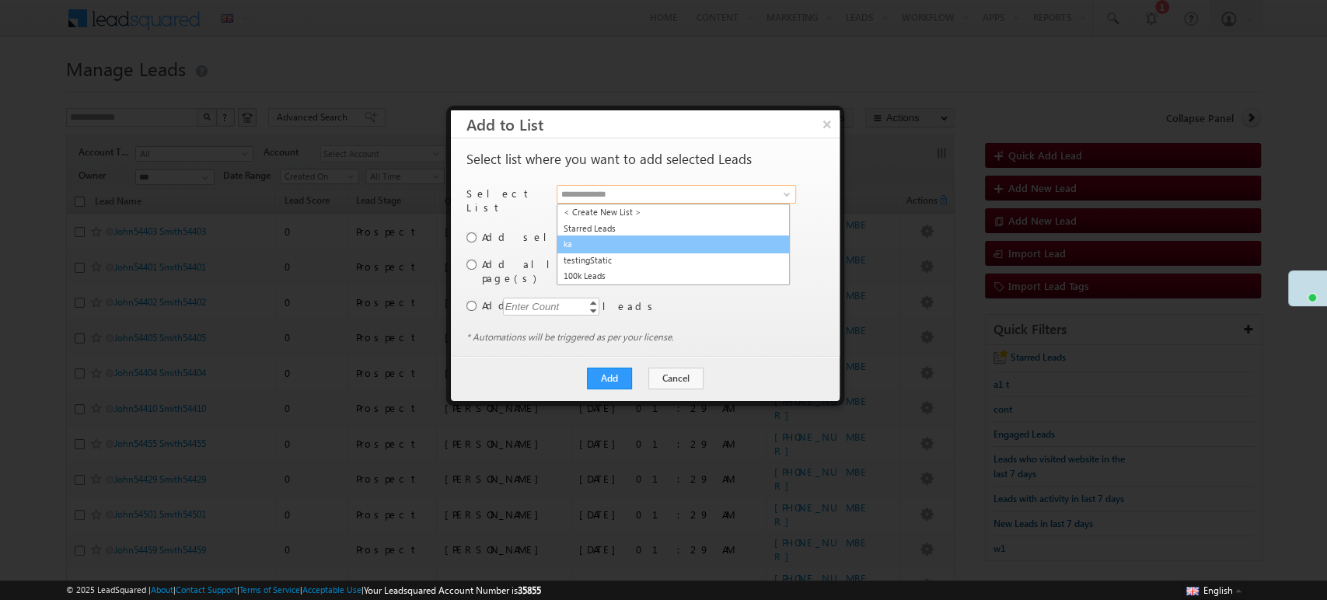
click at [689, 250] on link "ka" at bounding box center [673, 245] width 233 height 18
type input "**"
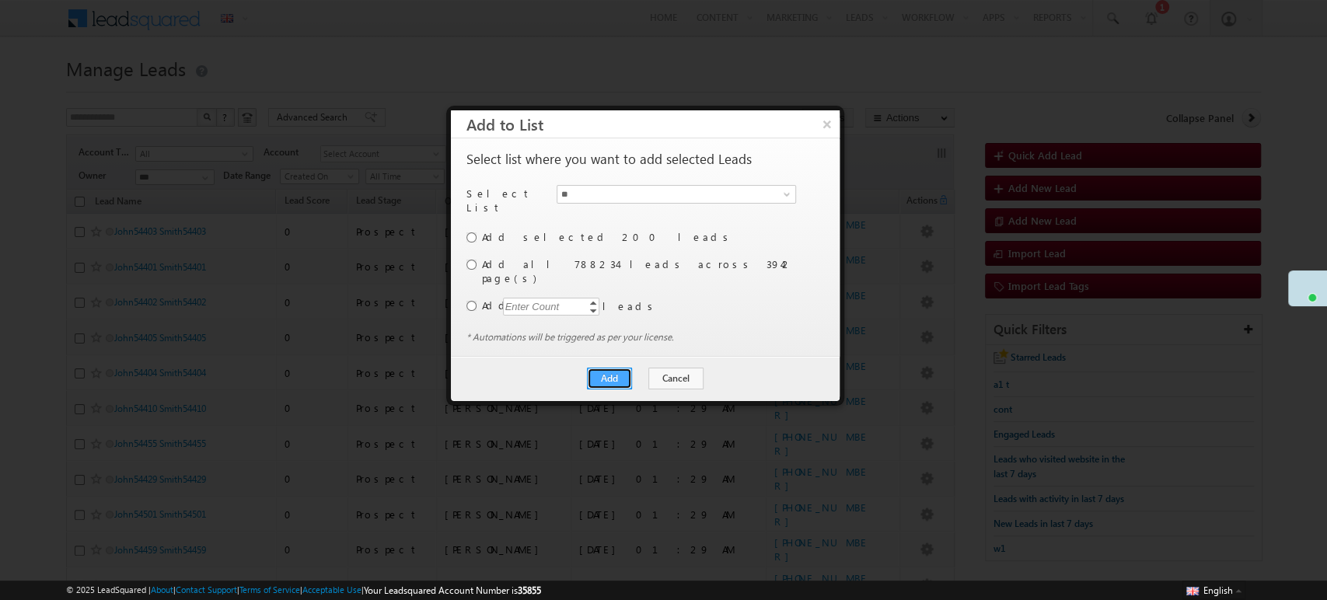
click at [609, 368] on button "Add" at bounding box center [609, 379] width 45 height 22
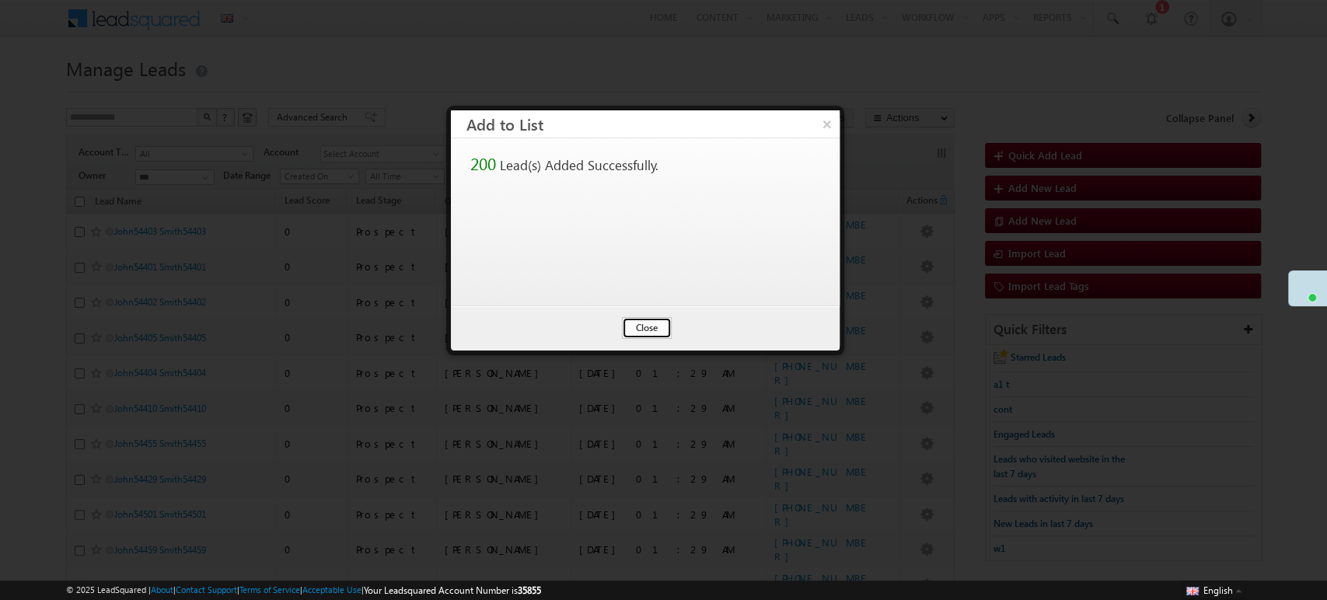
click at [637, 326] on button "Close" at bounding box center [647, 328] width 50 height 22
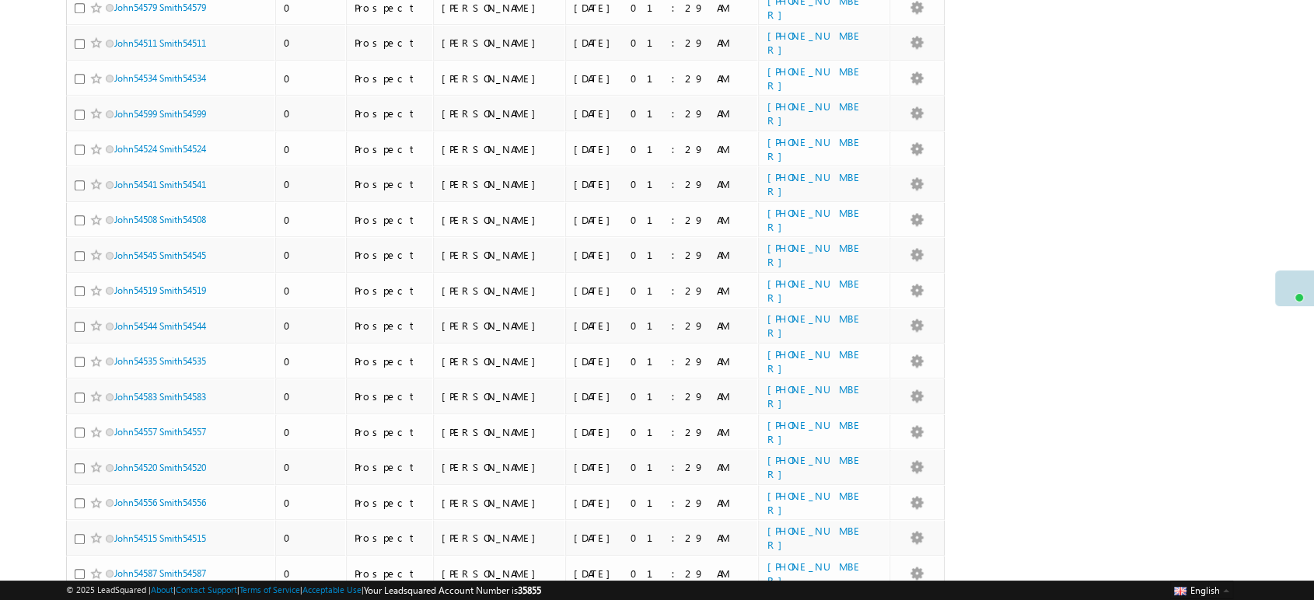
scroll to position [6790, 0]
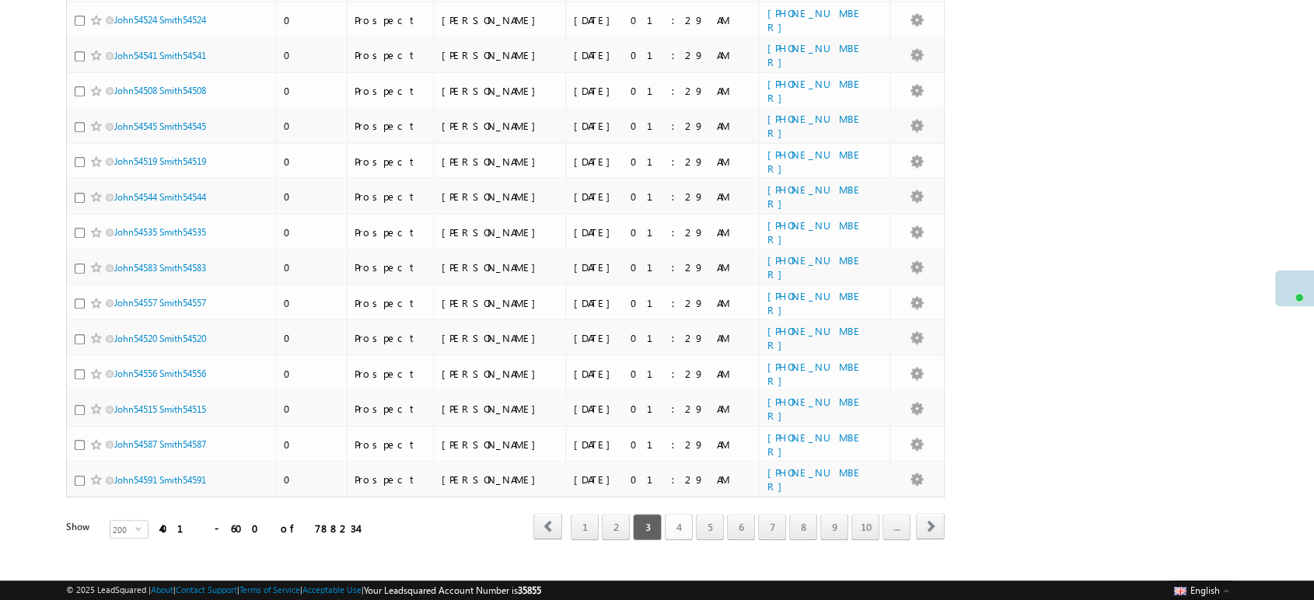
click at [684, 514] on link "4" at bounding box center [679, 527] width 28 height 26
click at [707, 514] on link "5" at bounding box center [710, 527] width 28 height 26
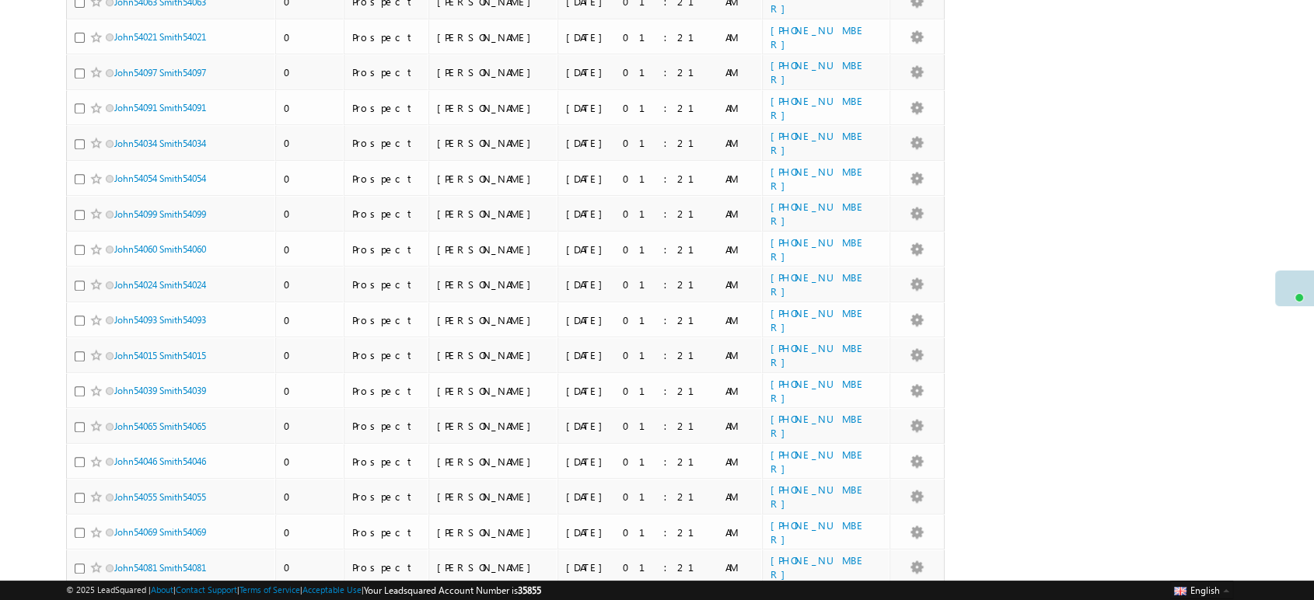
scroll to position [0, 0]
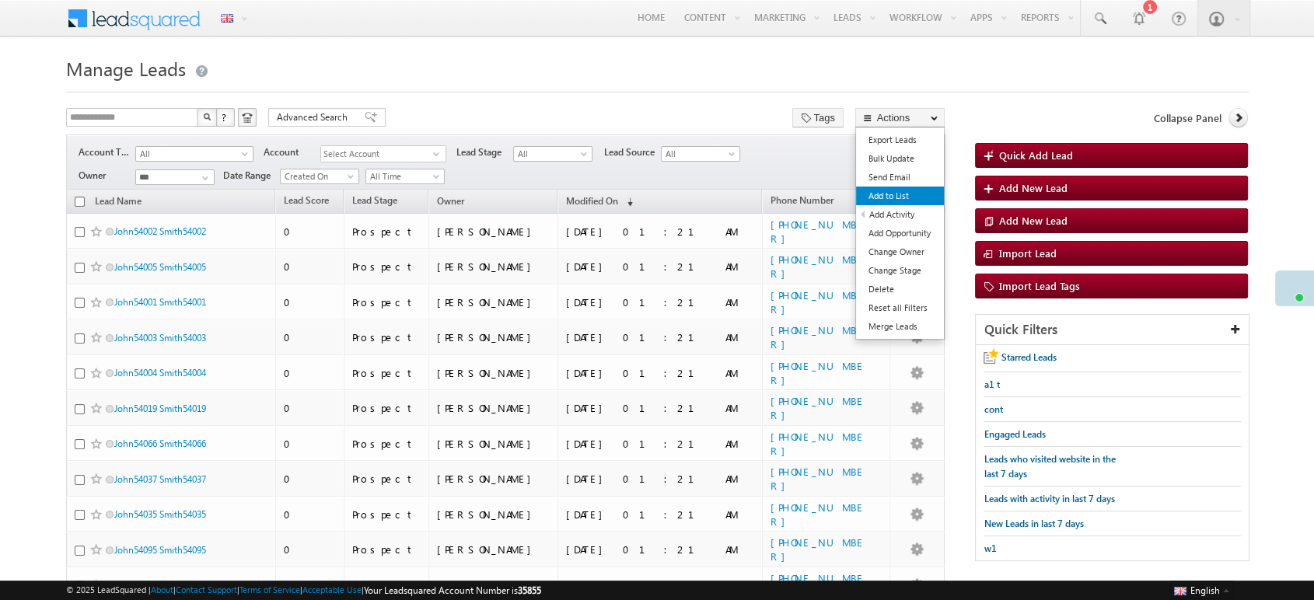
click at [942, 191] on link "Add to List" at bounding box center [900, 196] width 88 height 19
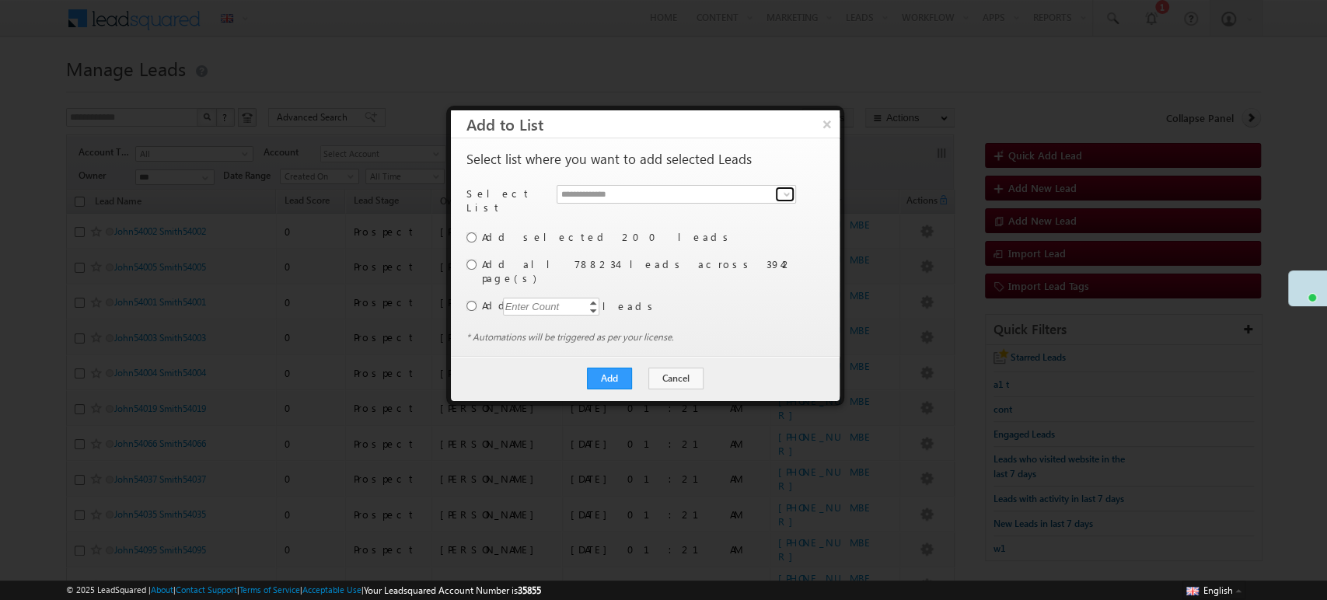
click at [791, 199] on span at bounding box center [786, 194] width 12 height 12
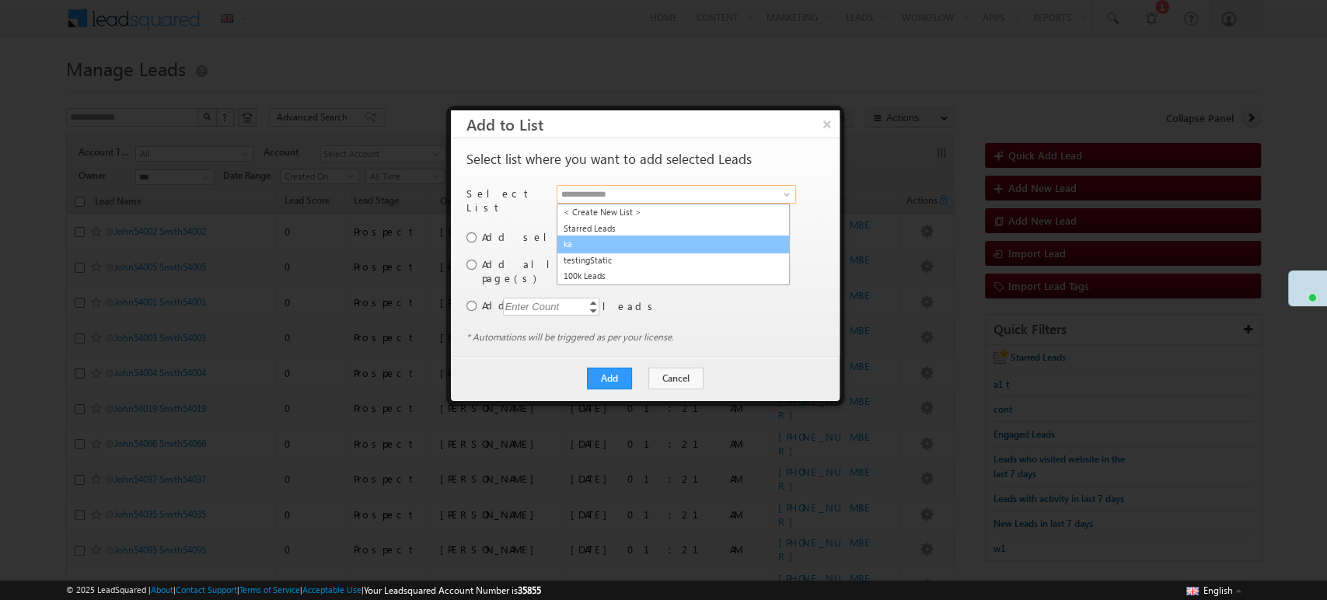
click at [709, 241] on link "ka" at bounding box center [673, 245] width 233 height 18
type input "**"
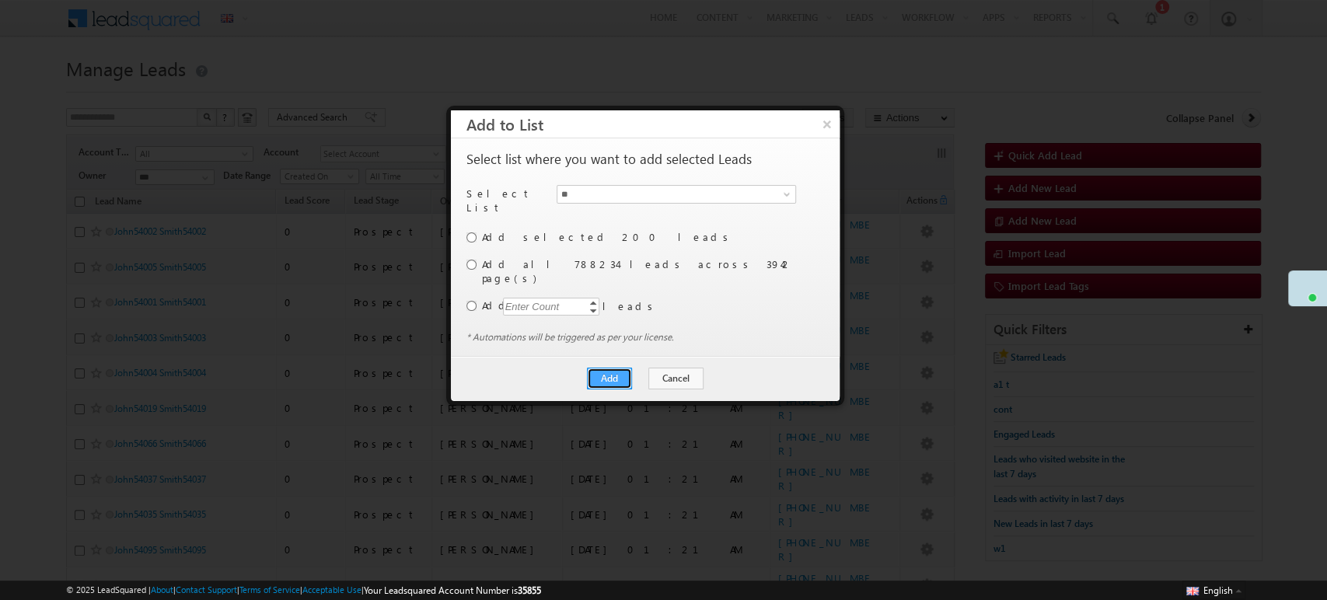
click at [607, 368] on button "Add" at bounding box center [609, 379] width 45 height 22
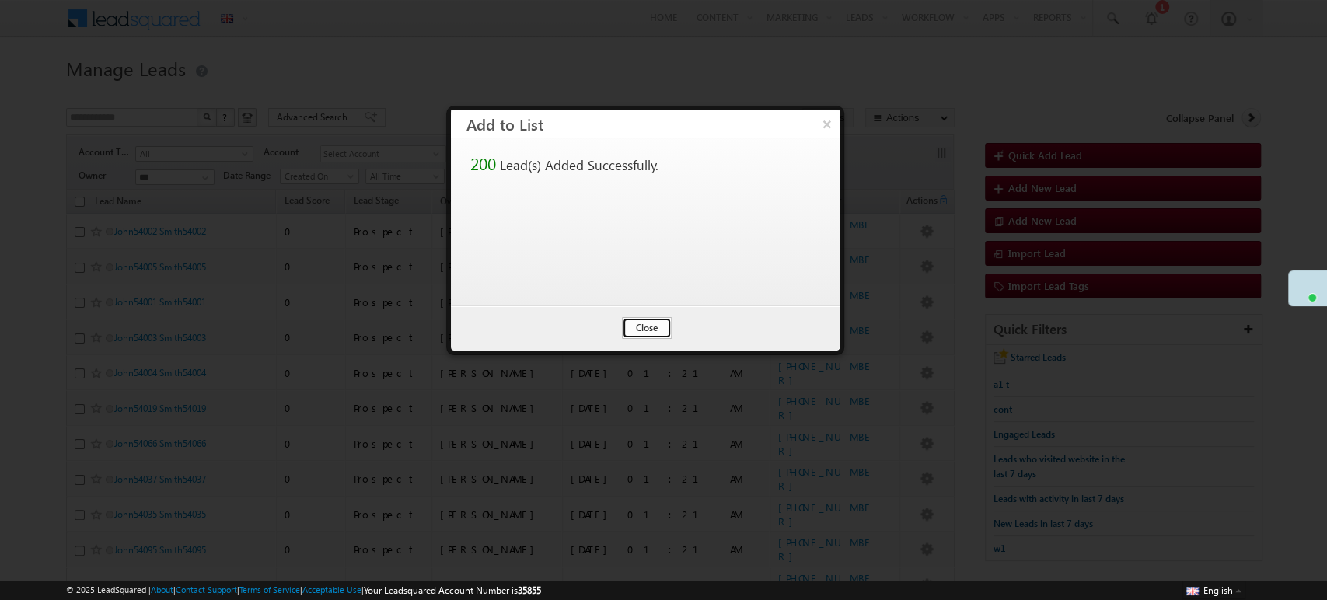
click at [657, 323] on button "Close" at bounding box center [647, 328] width 50 height 22
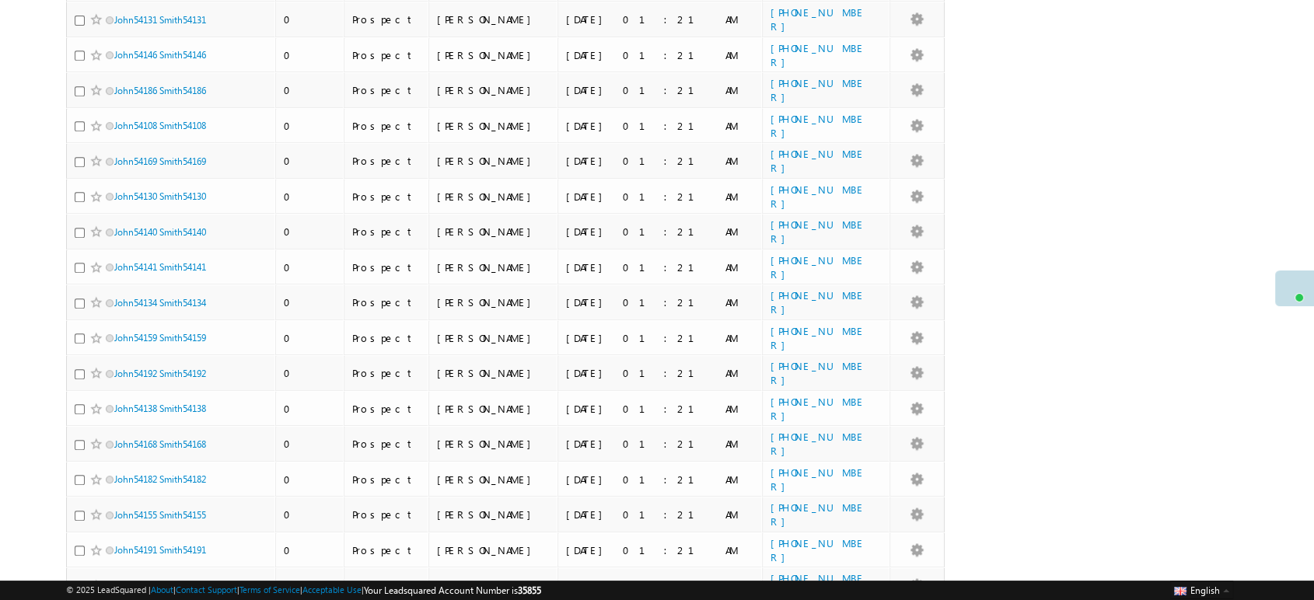
scroll to position [6790, 0]
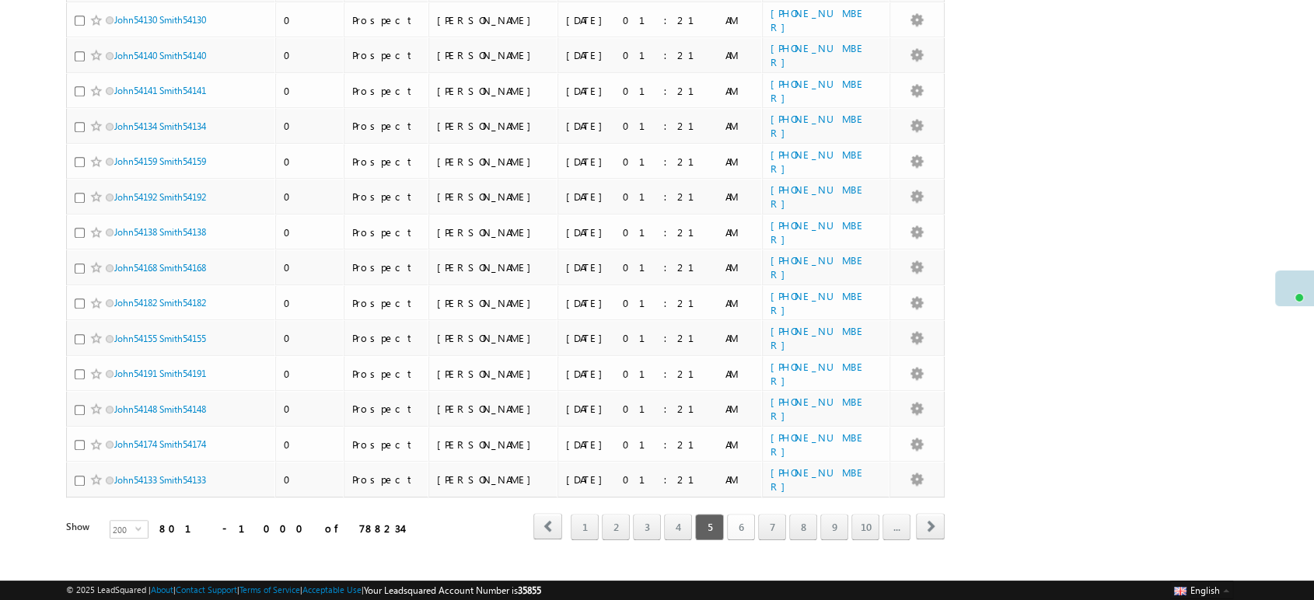
click at [740, 514] on link "6" at bounding box center [741, 527] width 28 height 26
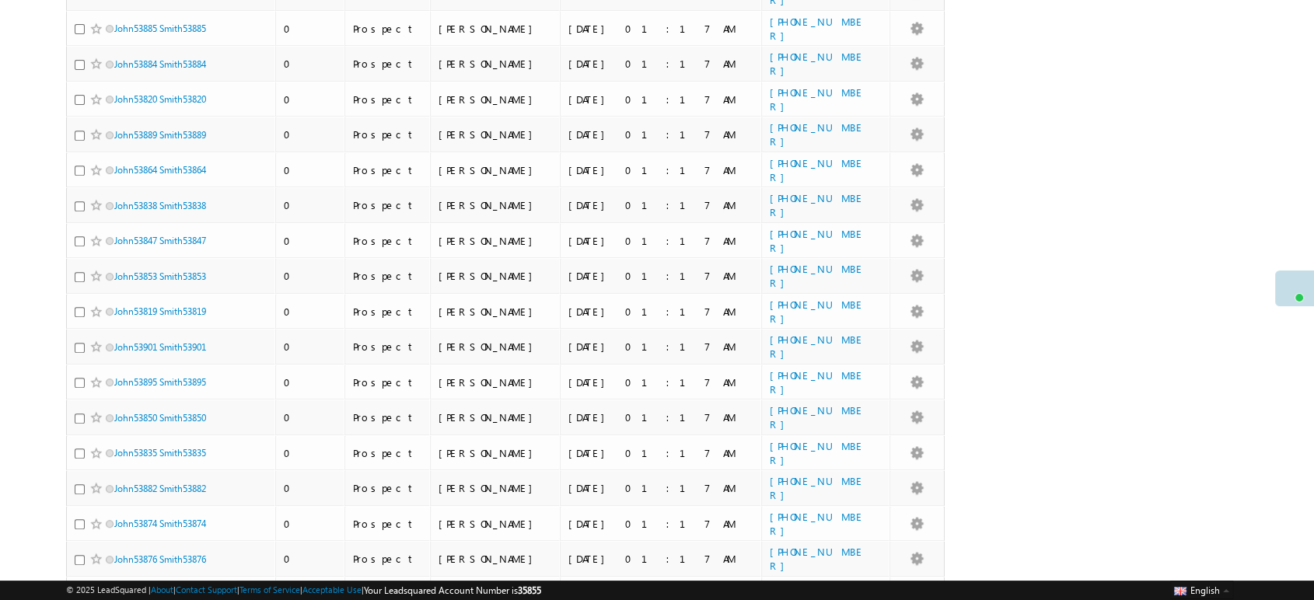
scroll to position [0, 0]
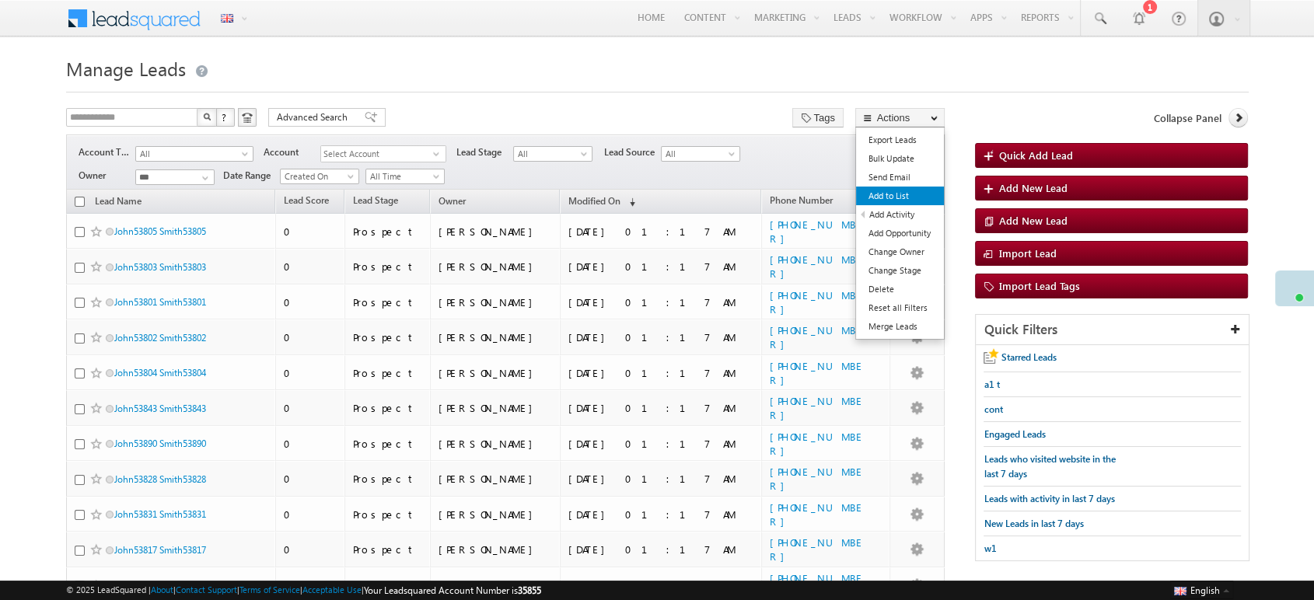
click at [912, 193] on link "Add to List" at bounding box center [900, 196] width 88 height 19
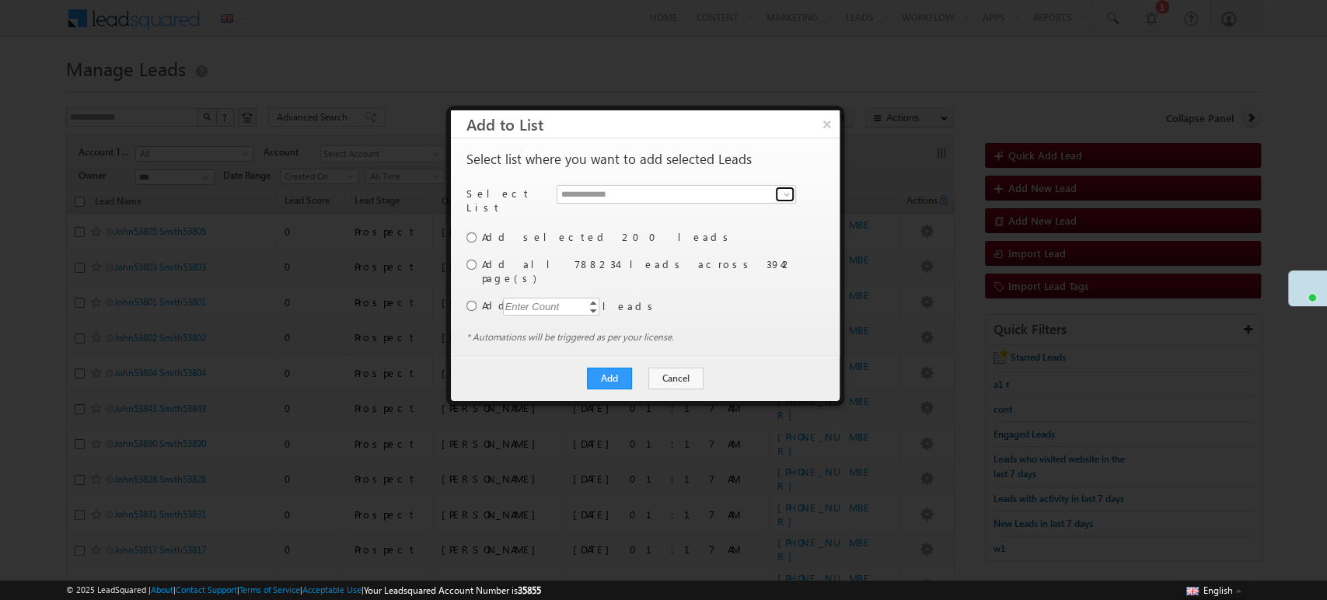
click at [790, 193] on span at bounding box center [786, 194] width 12 height 12
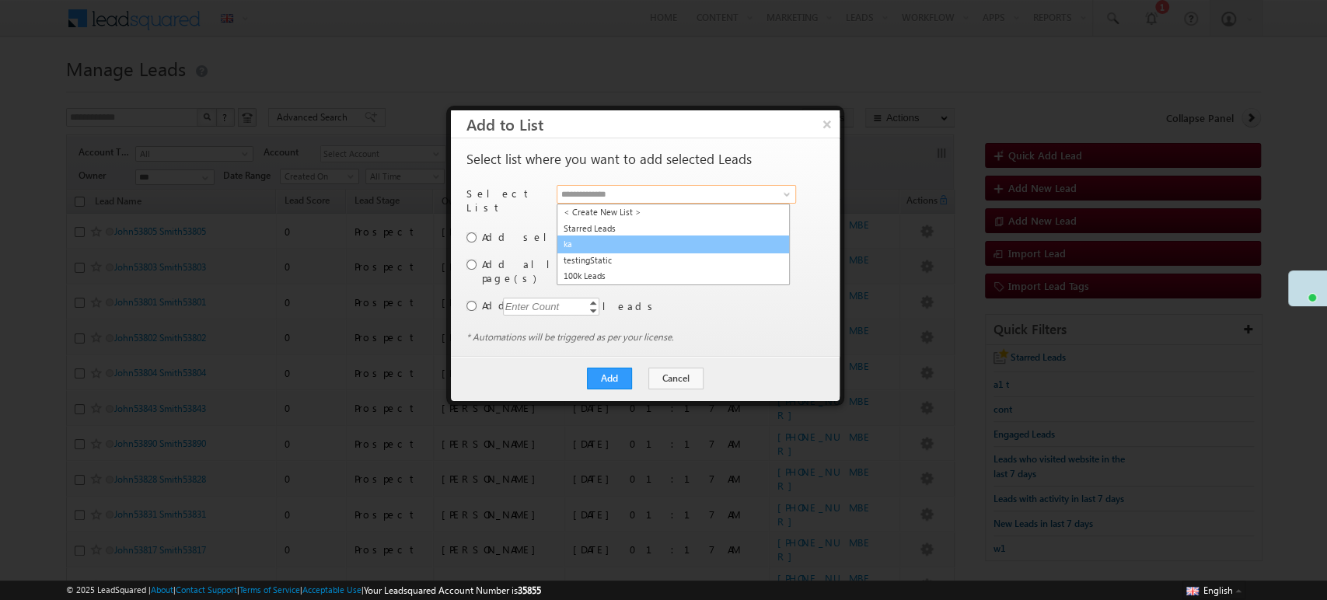
click at [703, 242] on link "ka" at bounding box center [673, 245] width 233 height 18
type input "**"
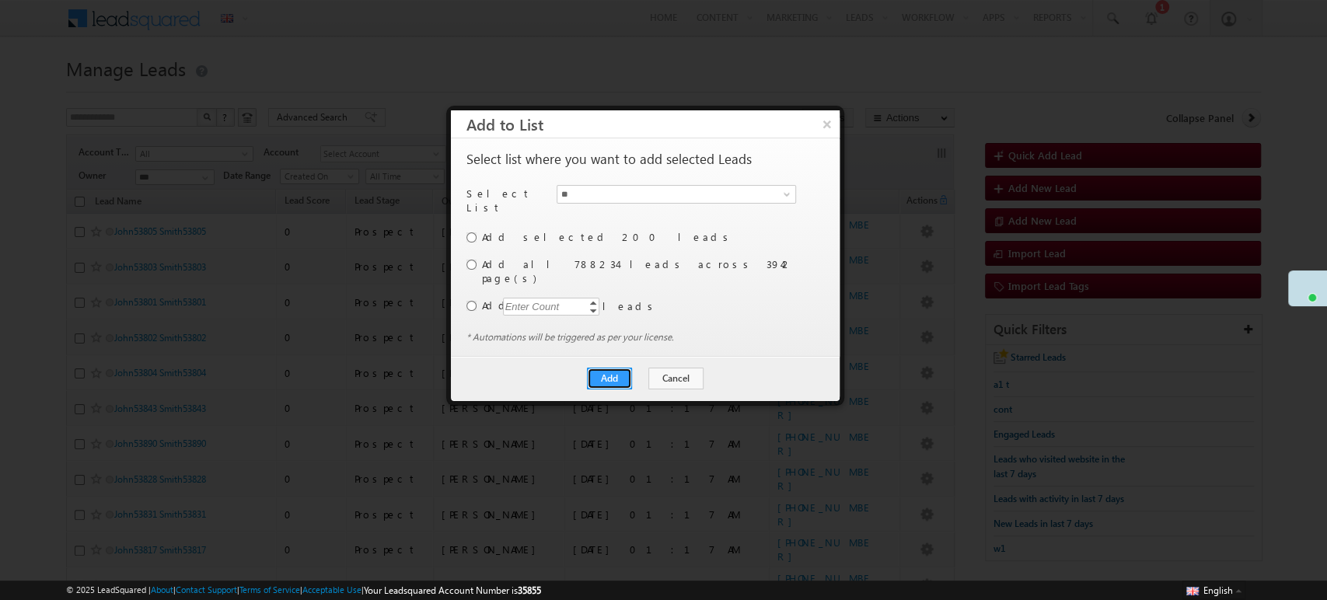
drag, startPoint x: 620, startPoint y: 351, endPoint x: 621, endPoint y: 337, distance: 14.0
click at [621, 356] on div "Add Cancel Close" at bounding box center [645, 378] width 389 height 45
drag, startPoint x: 614, startPoint y: 365, endPoint x: 618, endPoint y: 352, distance: 13.8
click at [614, 362] on div "Add Cancel Close" at bounding box center [645, 378] width 389 height 45
click at [618, 368] on button "Add" at bounding box center [609, 379] width 45 height 22
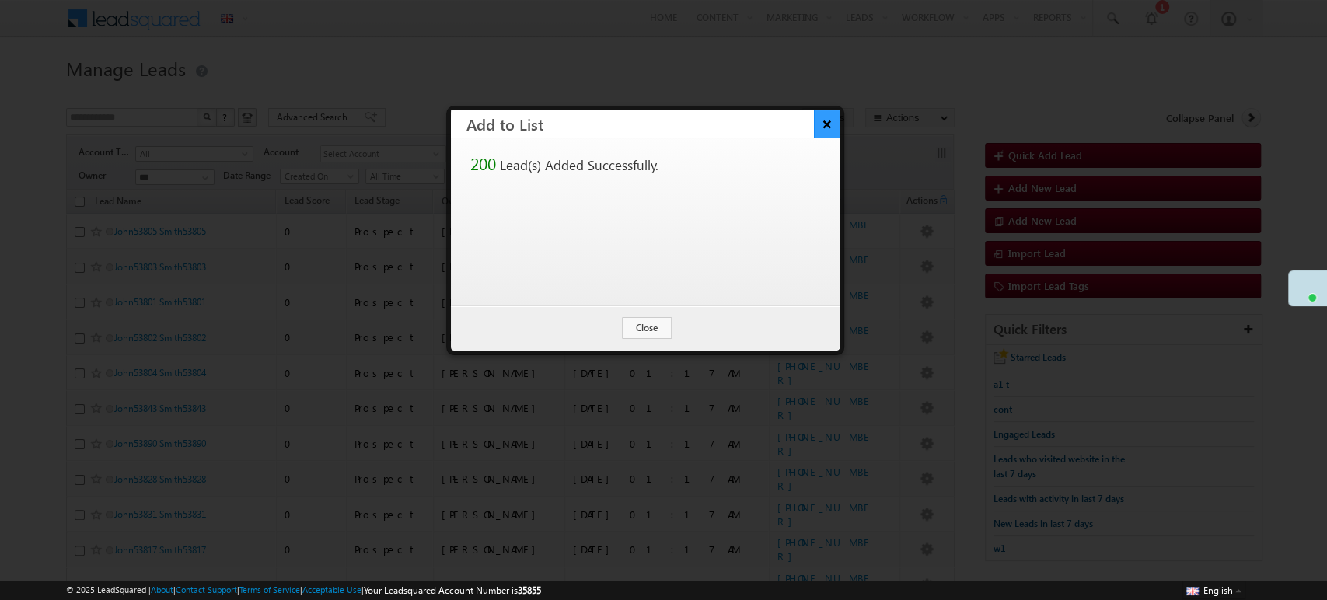
click at [836, 120] on button "×" at bounding box center [827, 123] width 26 height 27
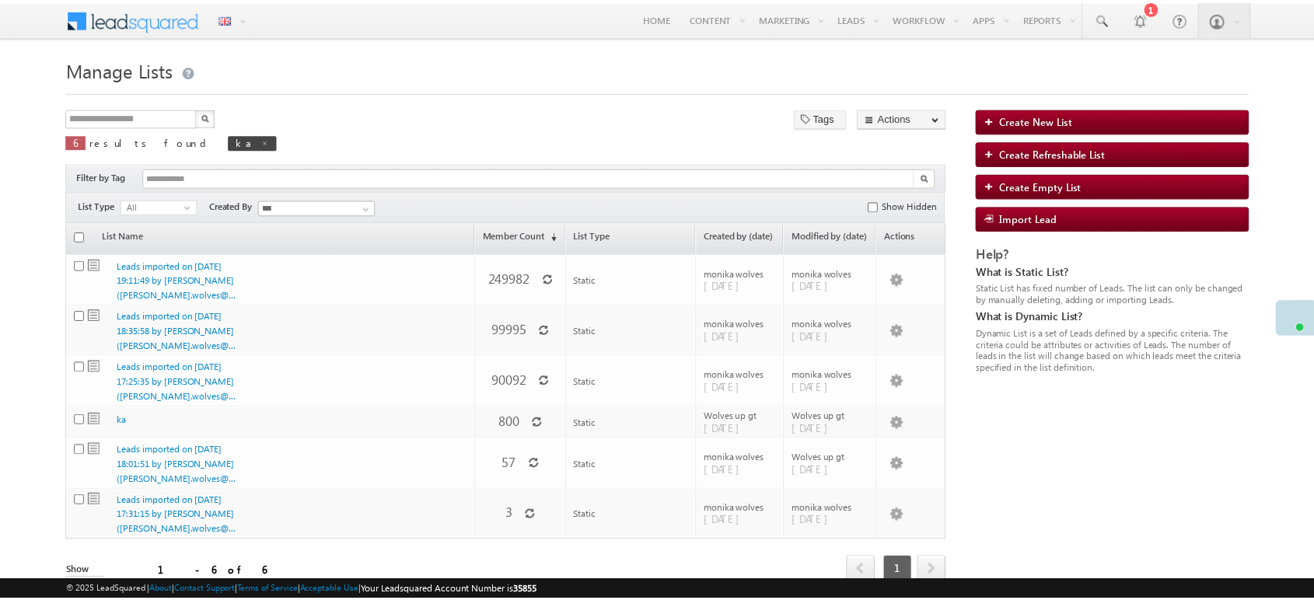
scroll to position [47, 0]
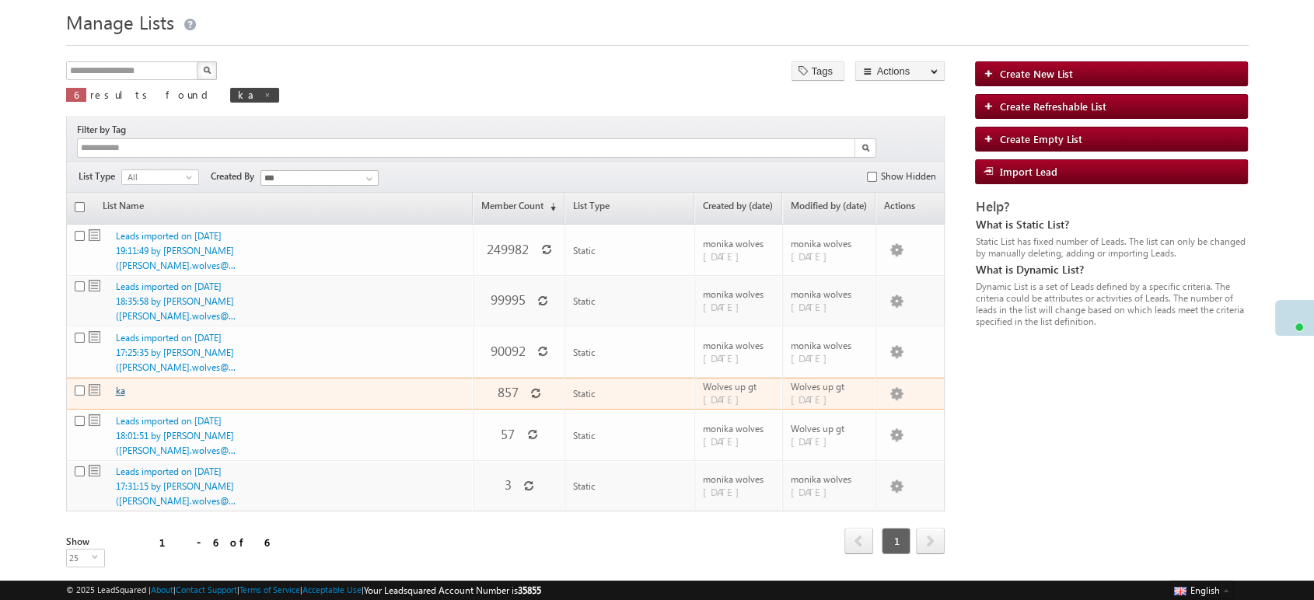
click at [125, 385] on link "ka" at bounding box center [120, 391] width 9 height 12
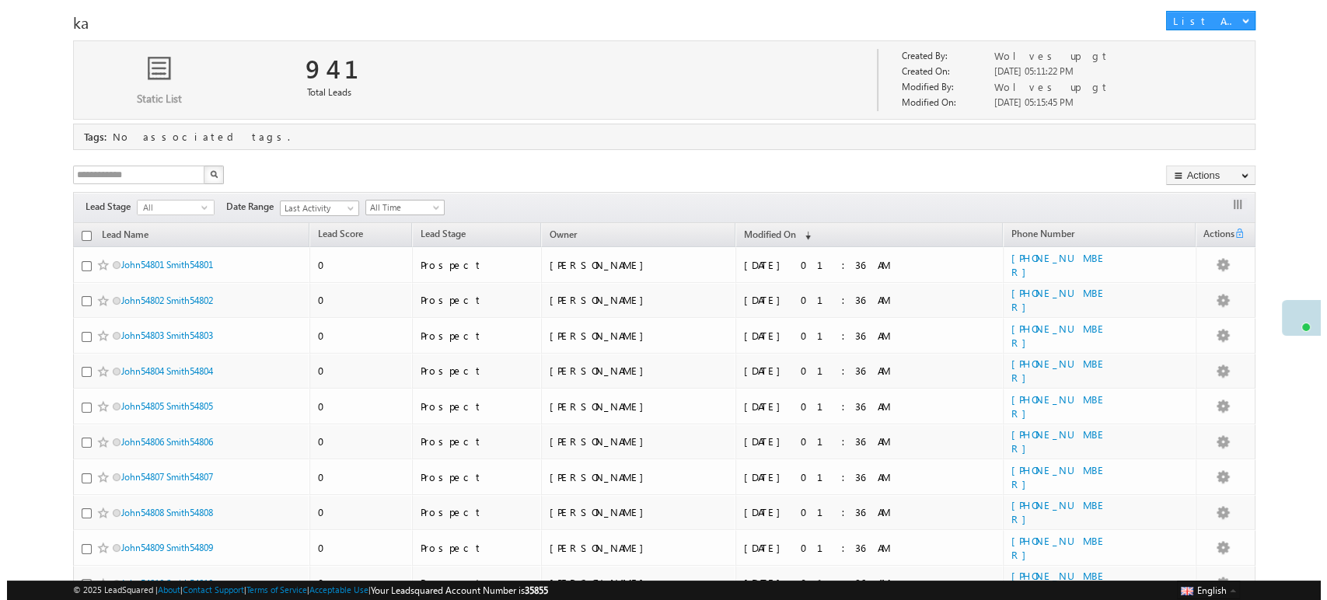
scroll to position [115, 0]
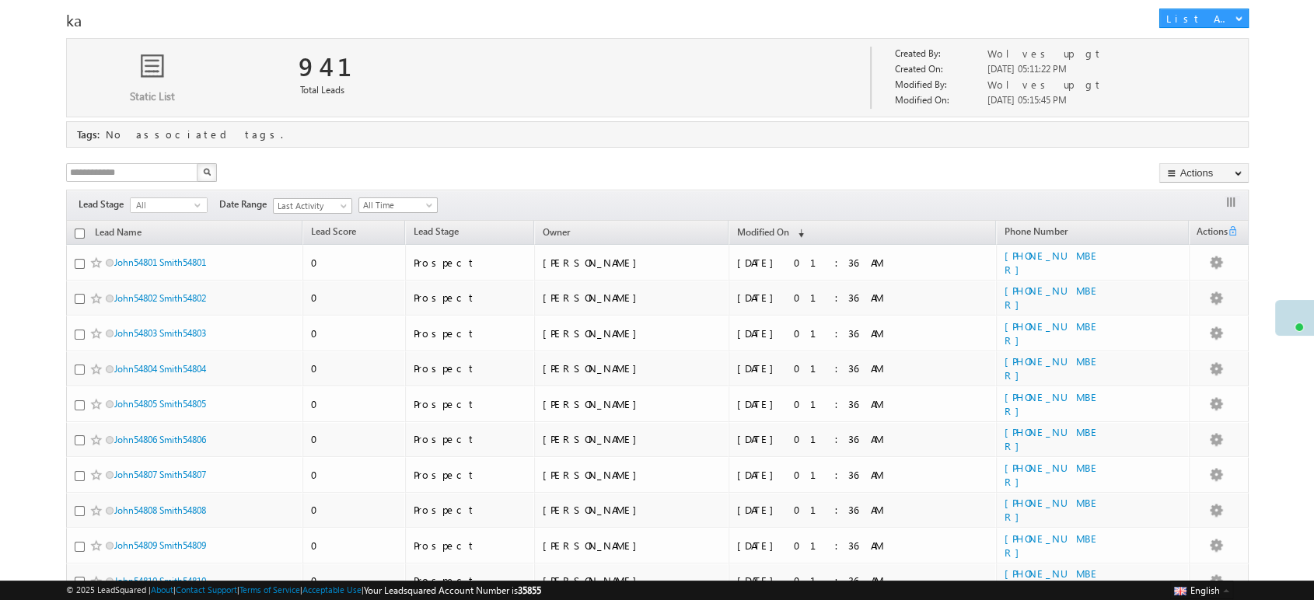
click at [72, 232] on th "Lead Name" at bounding box center [184, 233] width 236 height 24
click at [1203, 301] on link "Add Activity" at bounding box center [1204, 307] width 88 height 19
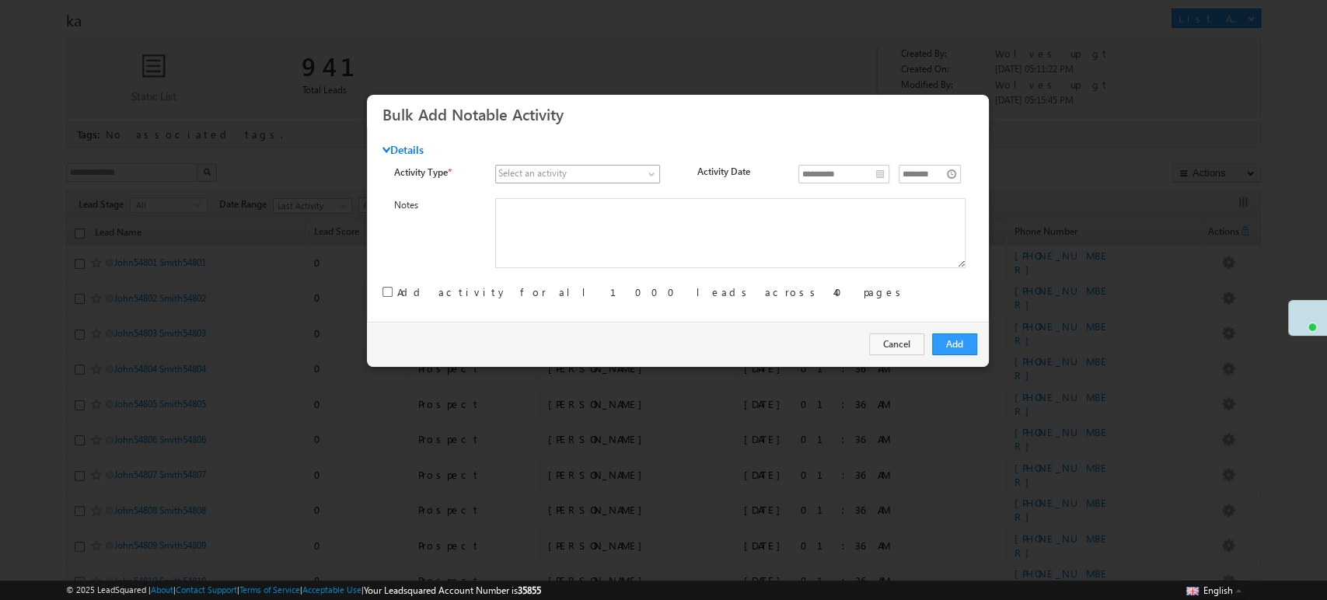
click at [642, 174] on link at bounding box center [577, 174] width 165 height 19
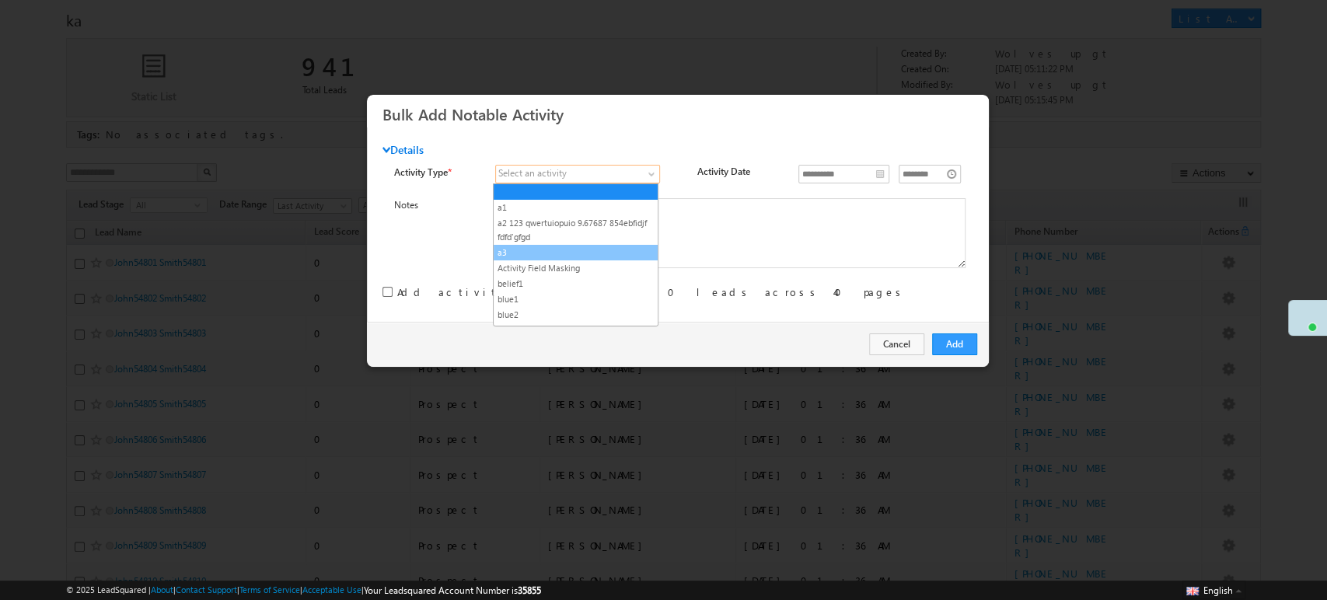
drag, startPoint x: 567, startPoint y: 243, endPoint x: 574, endPoint y: 253, distance: 12.9
click at [574, 253] on ul "a1 a2 123 qwertuiopuio 9.67687 854ebfidjf fdfd'gfgd a3 Activity Field Masking b…" at bounding box center [576, 254] width 166 height 143
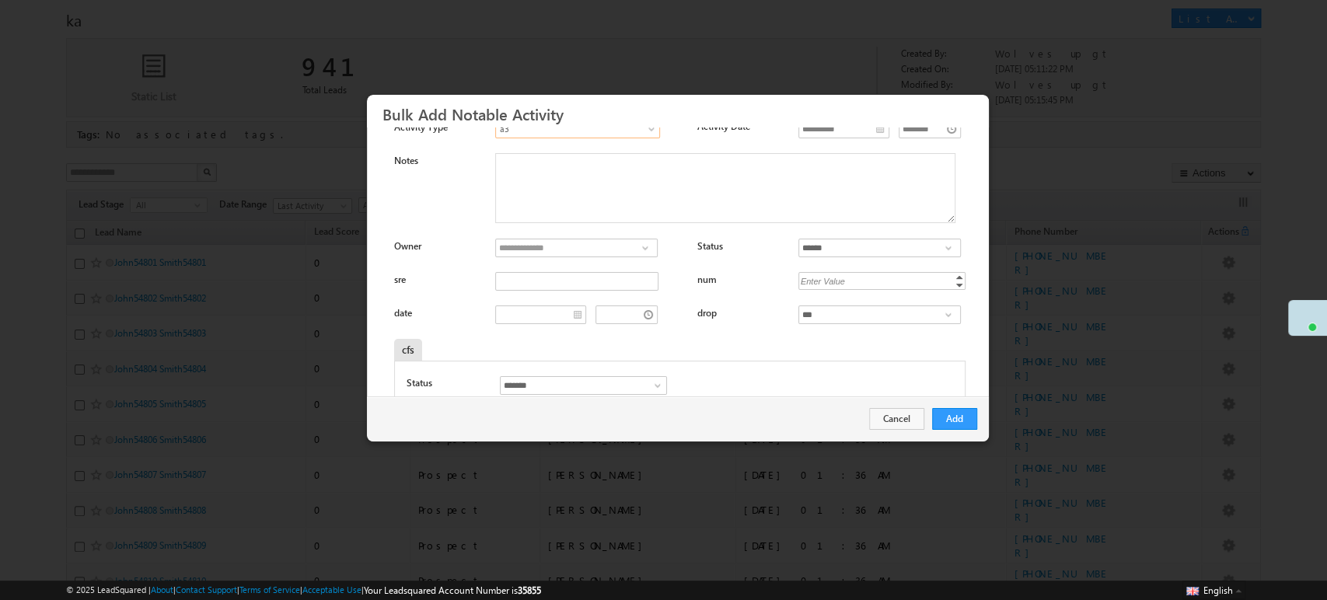
scroll to position [57, 0]
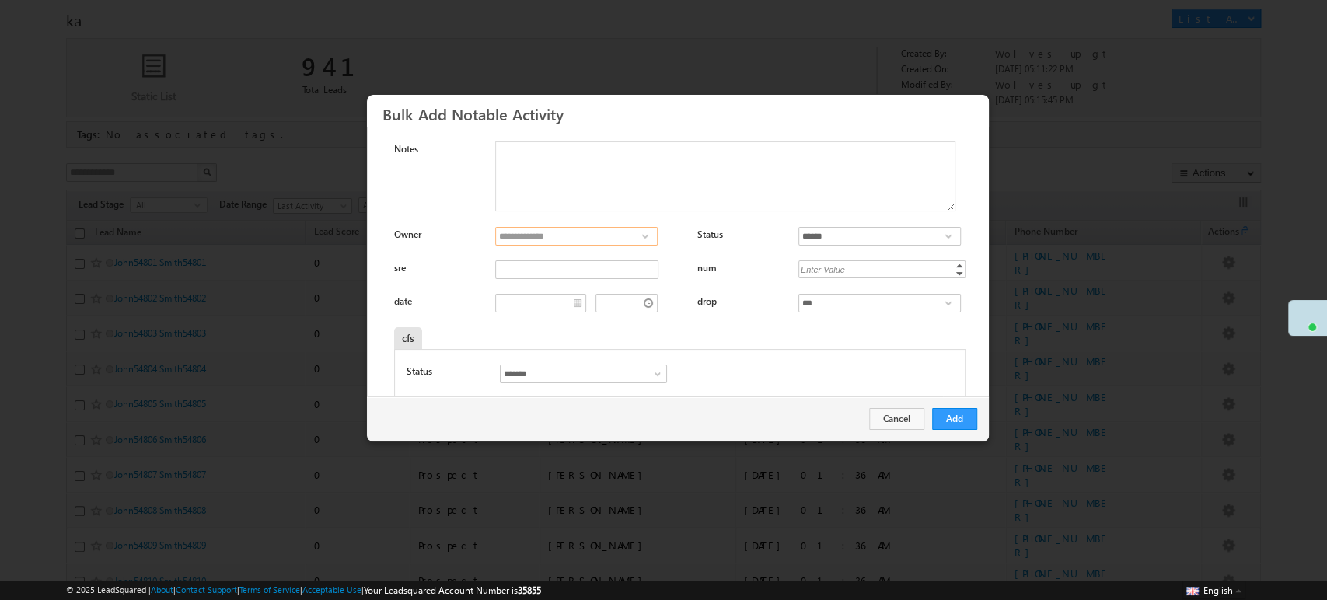
click at [560, 236] on input at bounding box center [576, 236] width 162 height 19
paste input "**********"
click at [557, 266] on span "[EMAIL_ADDRESS][DOMAIN_NAME]" at bounding box center [571, 266] width 140 height 12
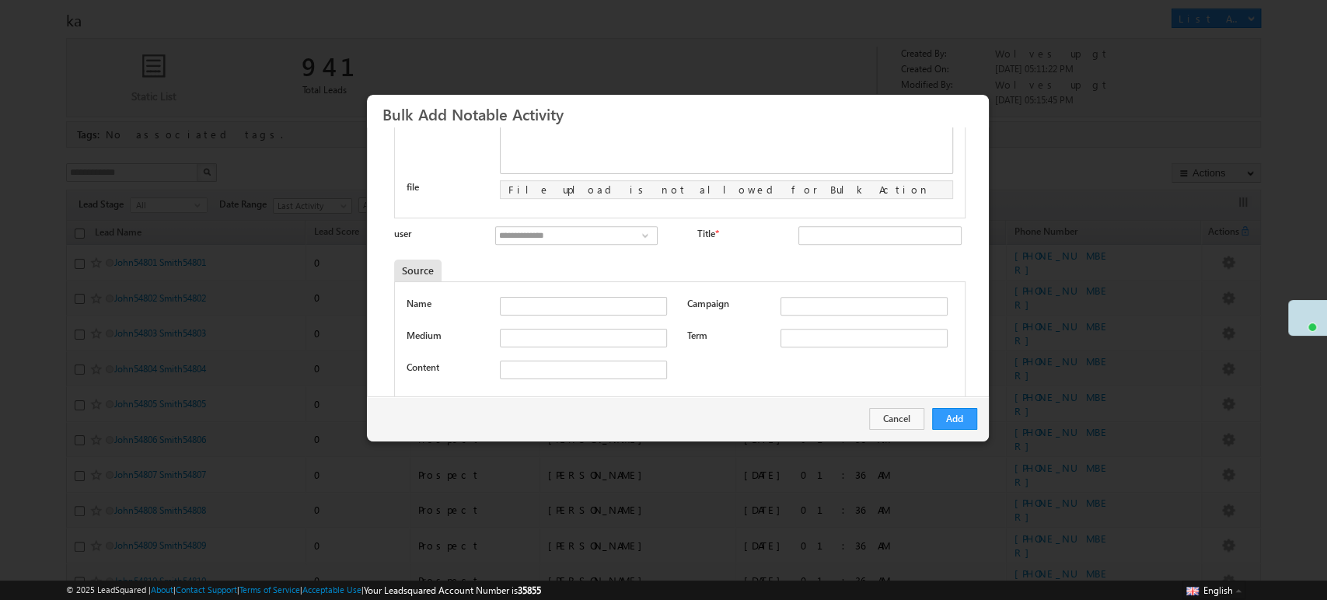
scroll to position [574, 0]
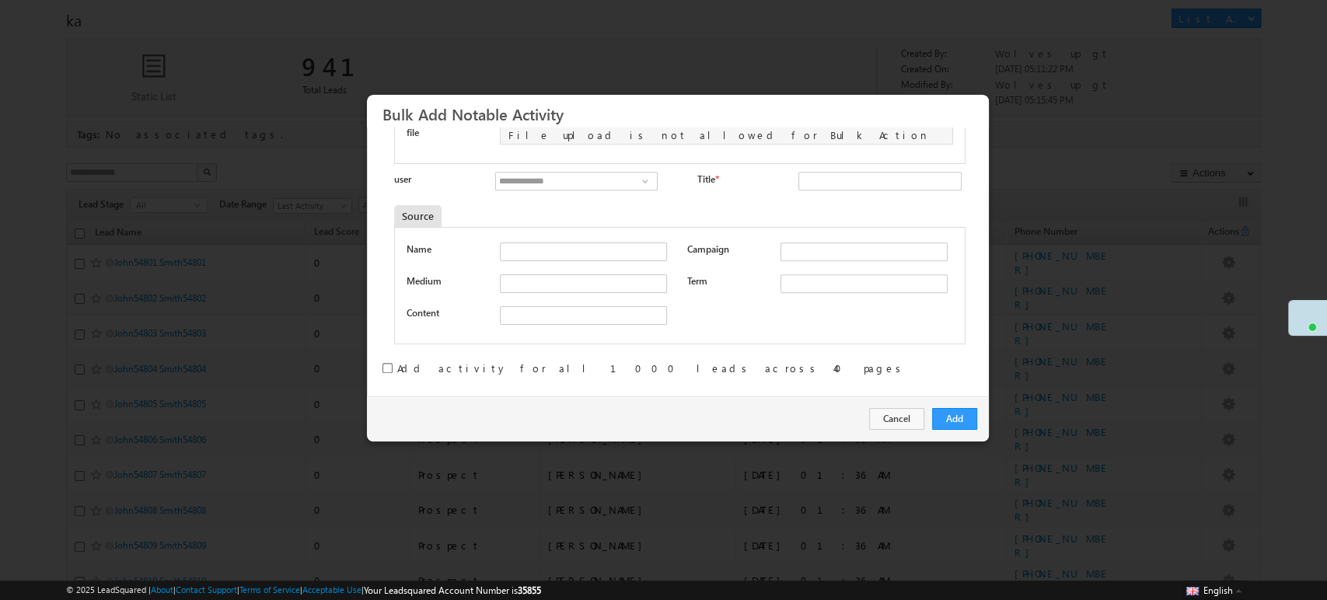
type input "****"
click at [962, 414] on button "Add" at bounding box center [954, 419] width 45 height 22
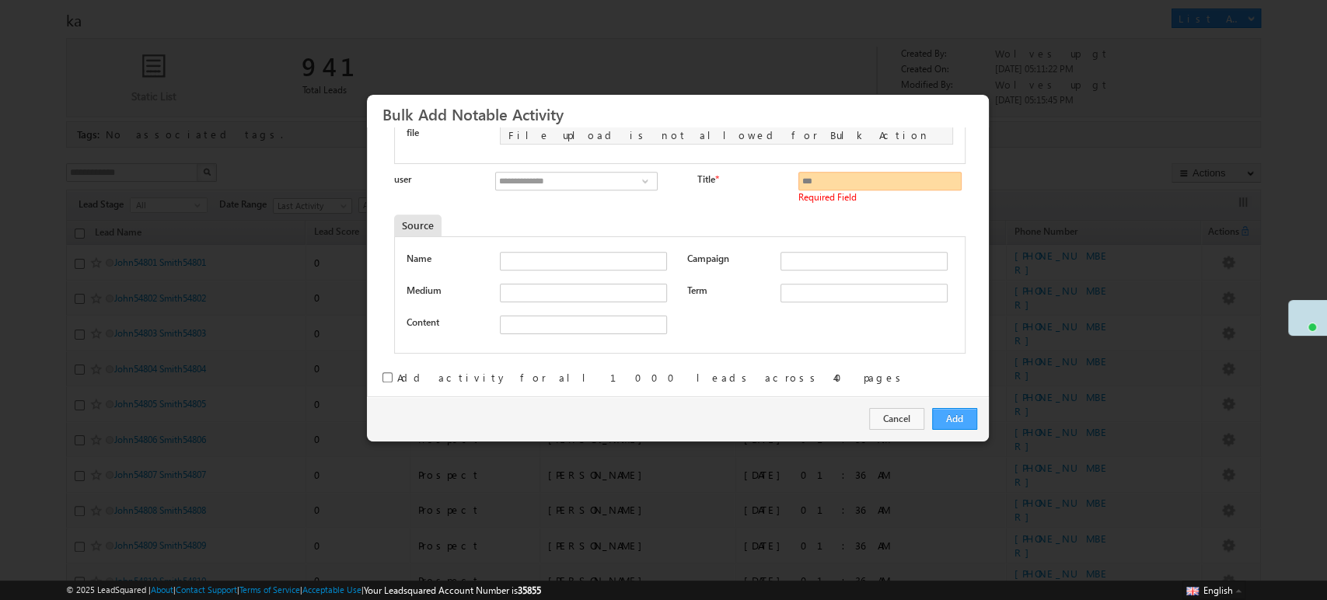
type input "***"
click at [955, 415] on button "Add" at bounding box center [954, 419] width 45 height 22
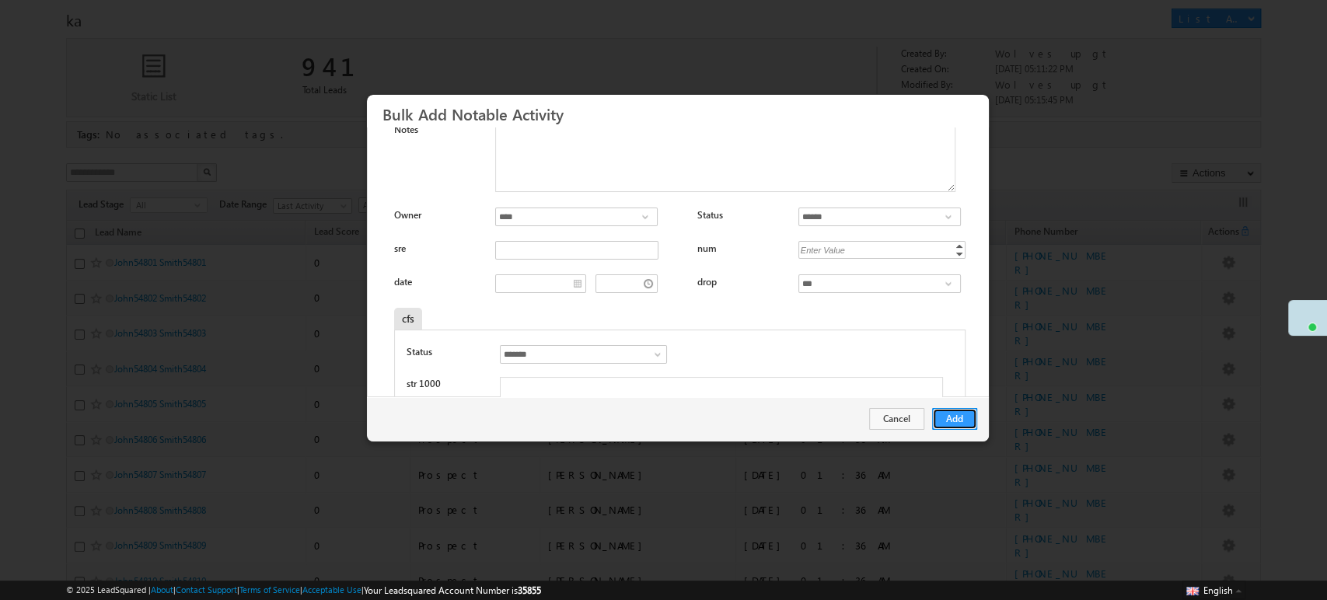
scroll to position [0, 0]
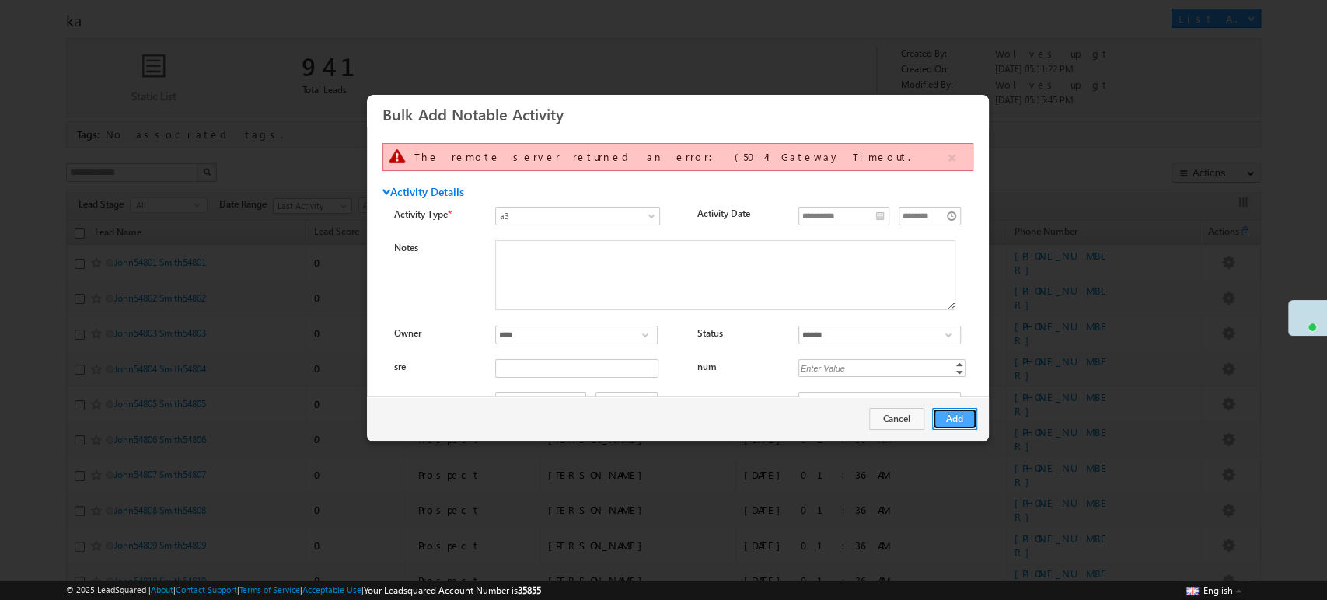
click at [962, 410] on button "Add" at bounding box center [954, 419] width 45 height 22
click at [541, 597] on span "© 2025 LeadSquared | About | Contact Support | Terms of Service | Acceptable Us…" at bounding box center [303, 590] width 475 height 15
copy span "35855"
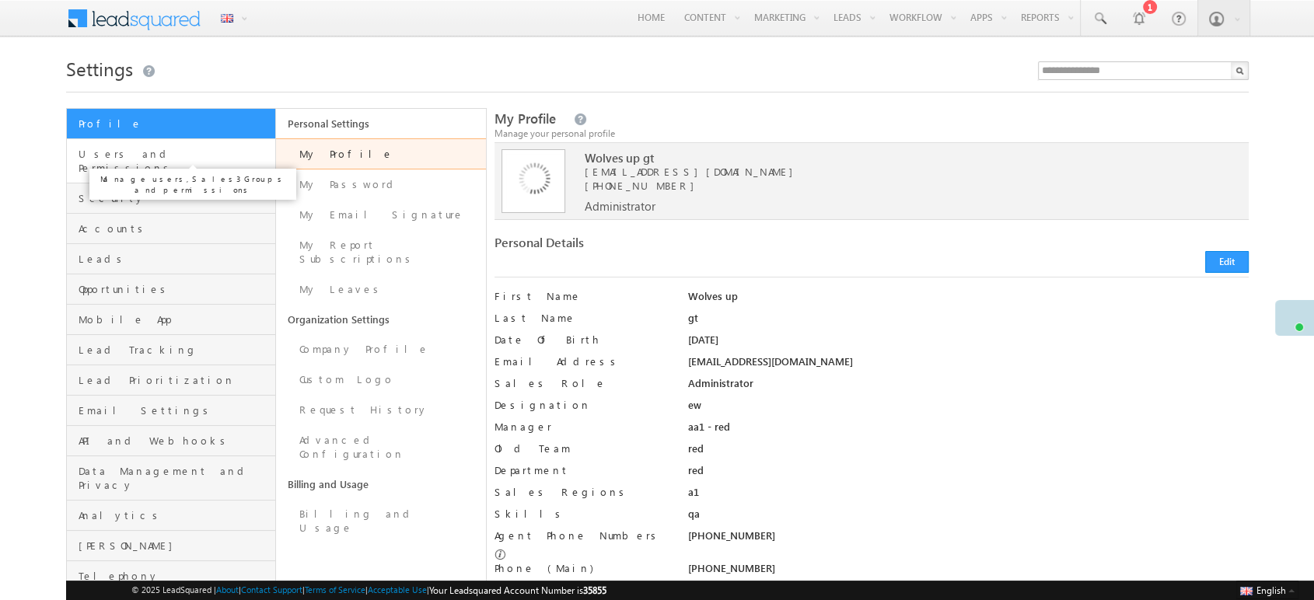
click at [224, 159] on span "Users and Permissions" at bounding box center [176, 161] width 194 height 28
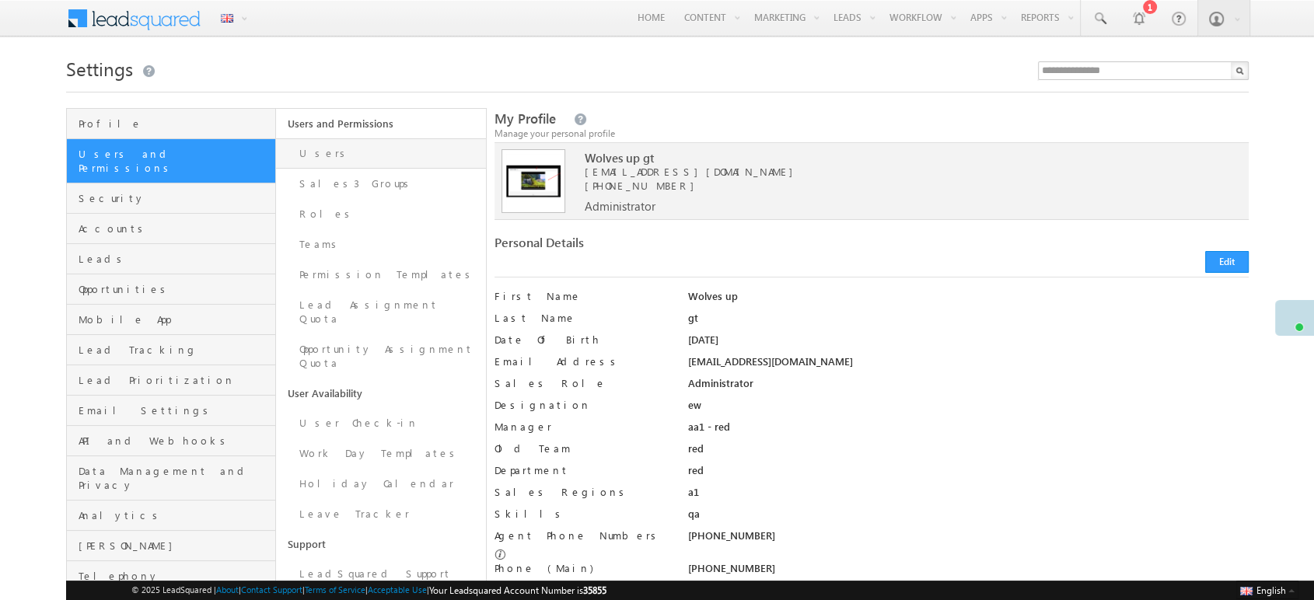
click at [384, 153] on link "Users" at bounding box center [381, 153] width 210 height 30
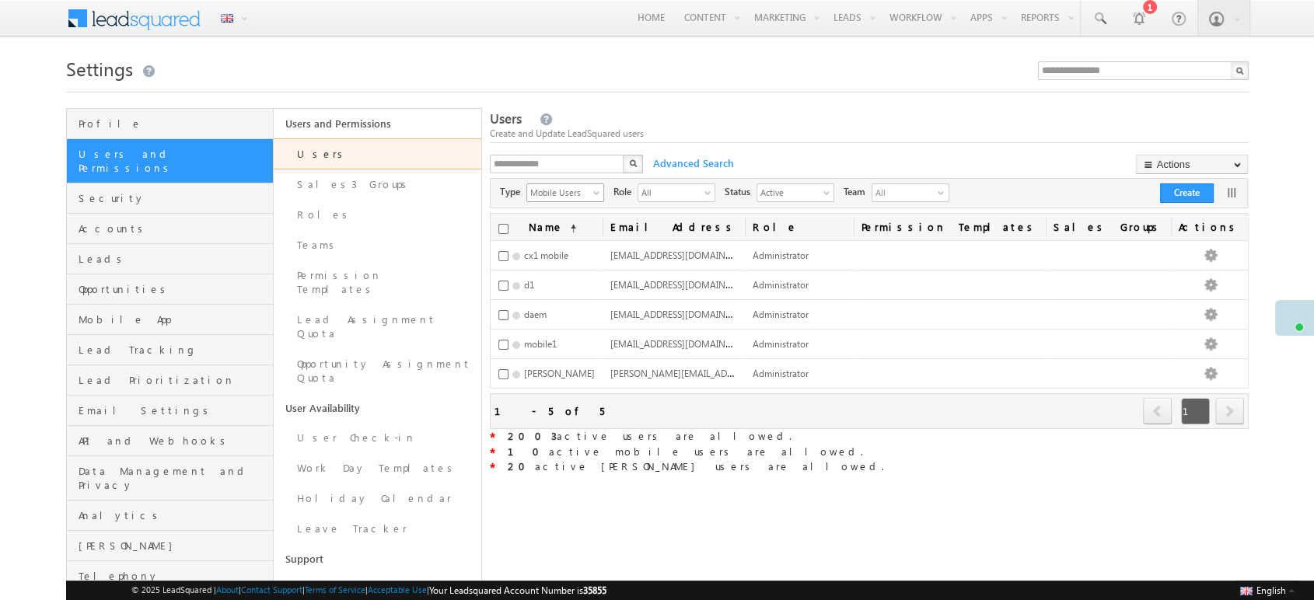
click at [555, 183] on div "Mobile Users select" at bounding box center [565, 192] width 78 height 19
click at [678, 197] on span "All" at bounding box center [670, 192] width 64 height 16
click at [567, 193] on span "Mobile Users" at bounding box center [559, 192] width 64 height 16
click at [567, 233] on li "Regular Users" at bounding box center [569, 227] width 76 height 16
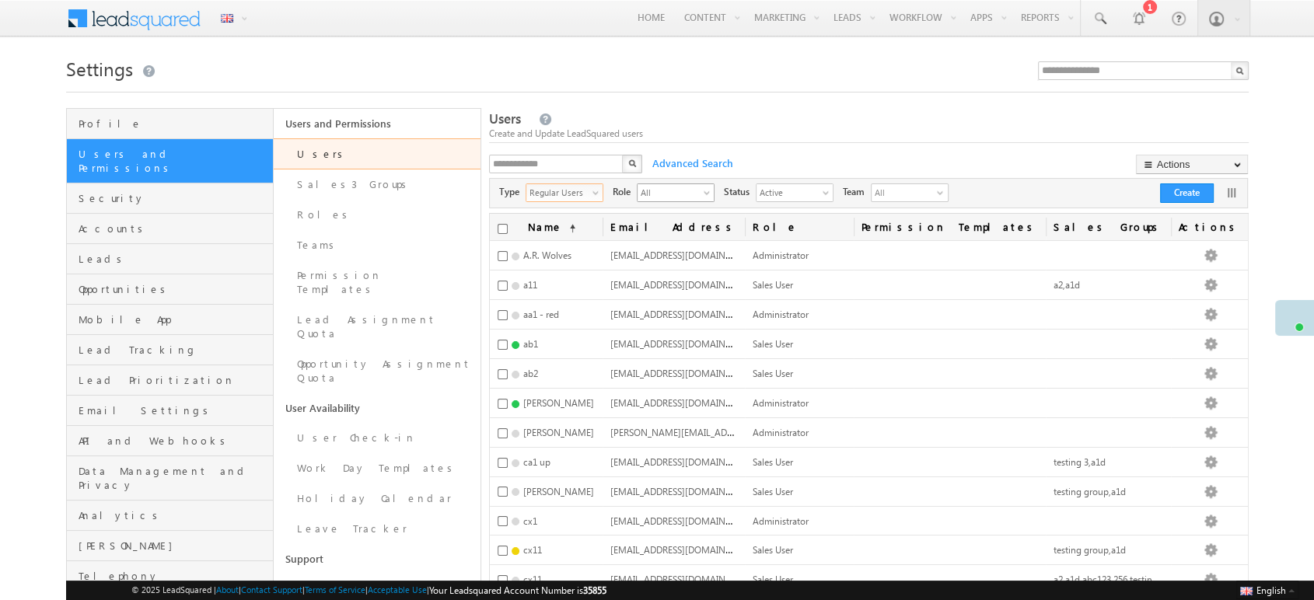
click at [701, 192] on span "All" at bounding box center [669, 192] width 64 height 16
click at [689, 272] on li "Sales User" at bounding box center [681, 274] width 76 height 16
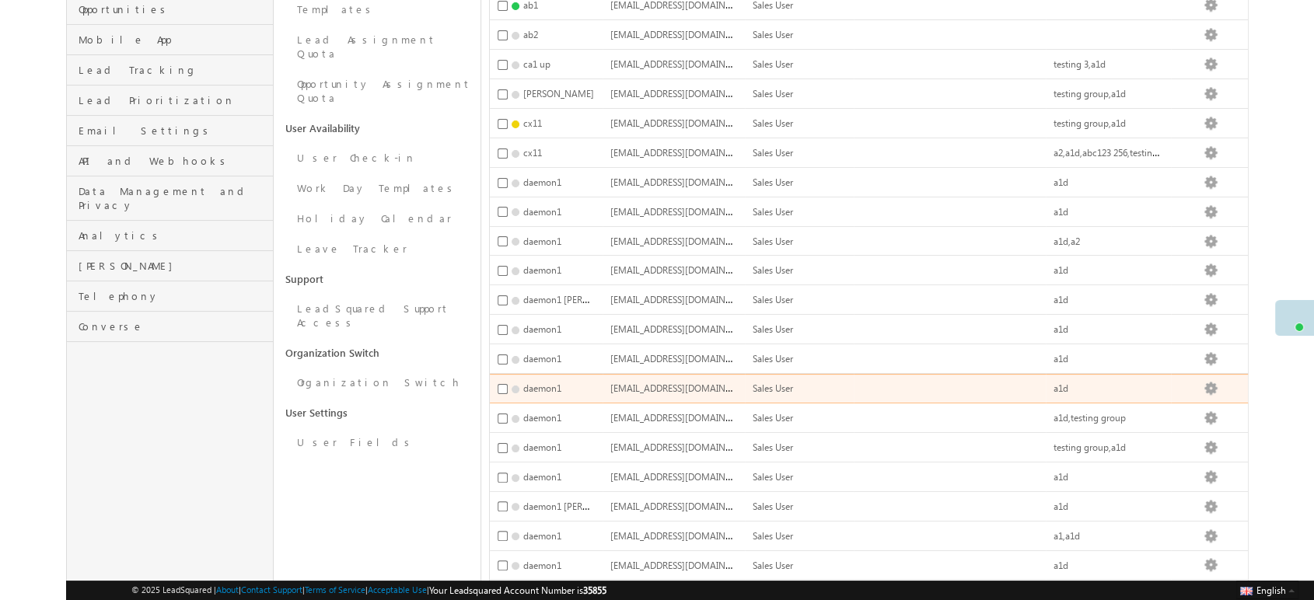
scroll to position [374, 0]
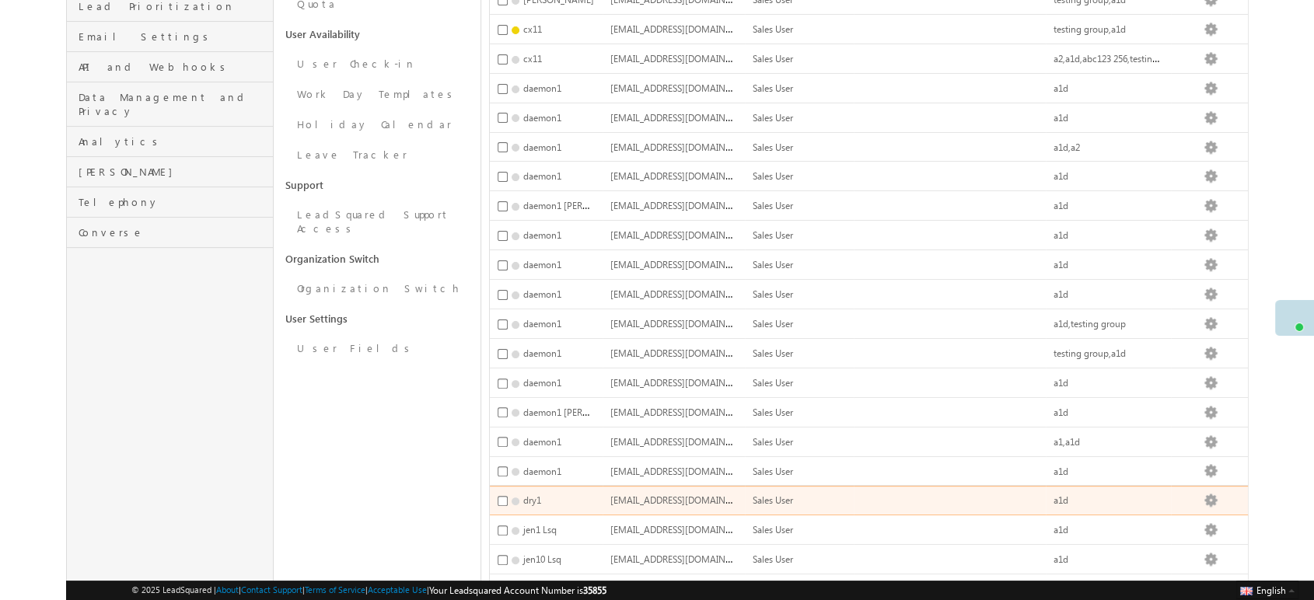
click at [707, 493] on span "[EMAIL_ADDRESS][DOMAIN_NAME]" at bounding box center [684, 499] width 148 height 13
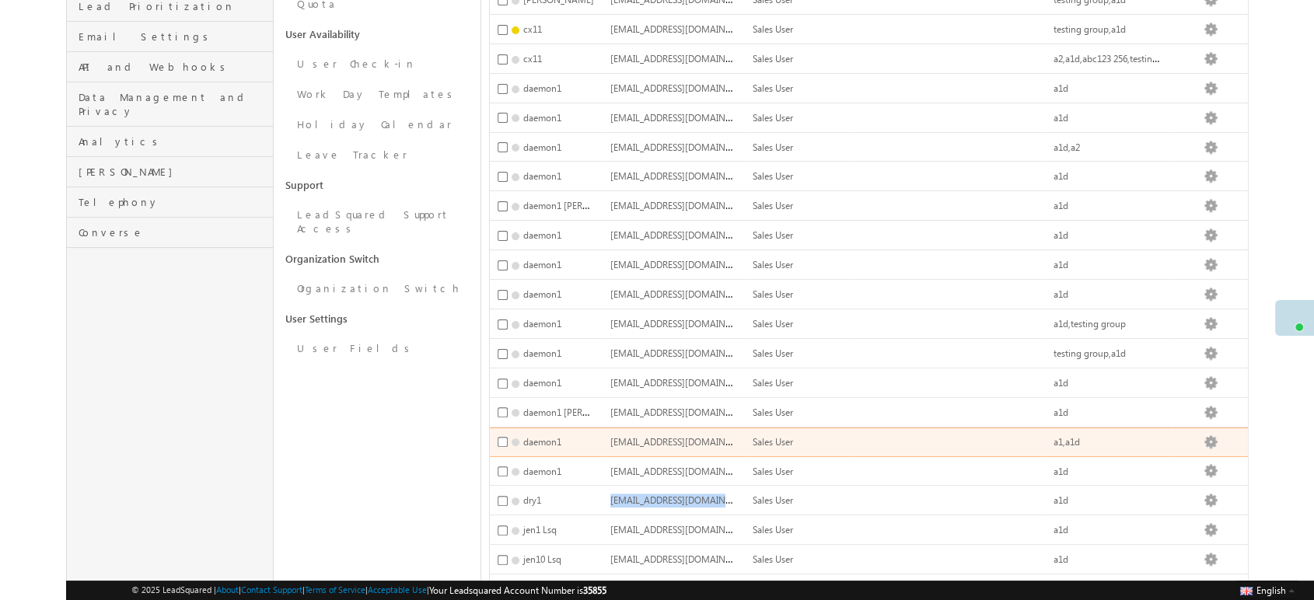
copy span "[EMAIL_ADDRESS][DOMAIN_NAME]"
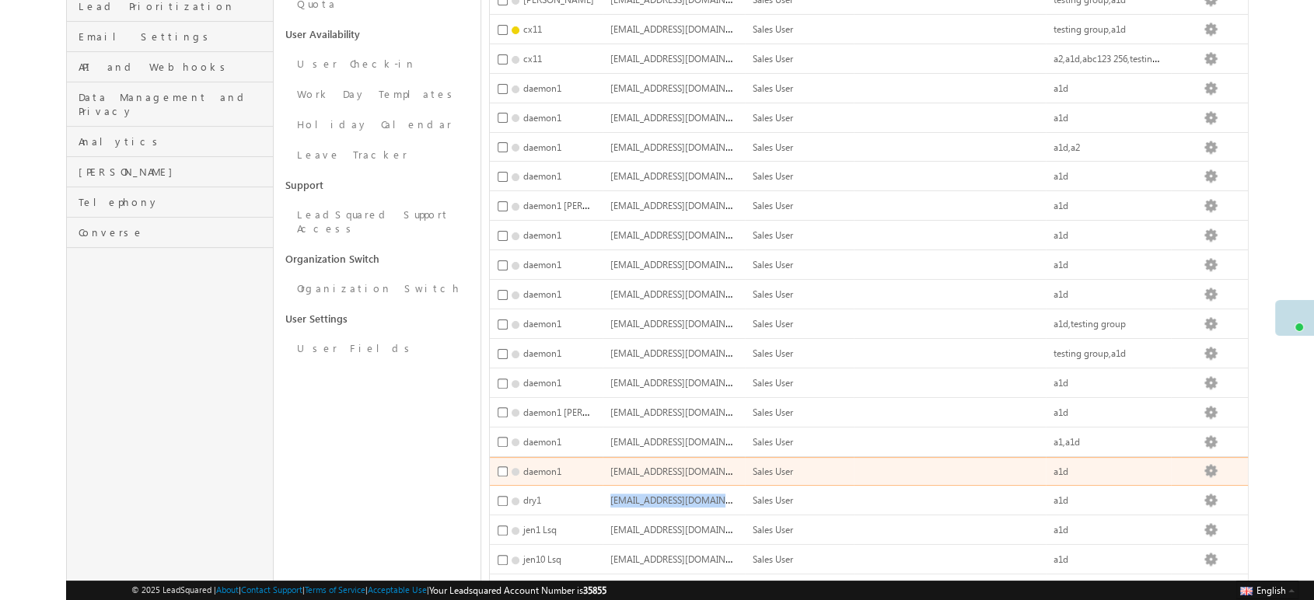
copy span "[EMAIL_ADDRESS][DOMAIN_NAME]"
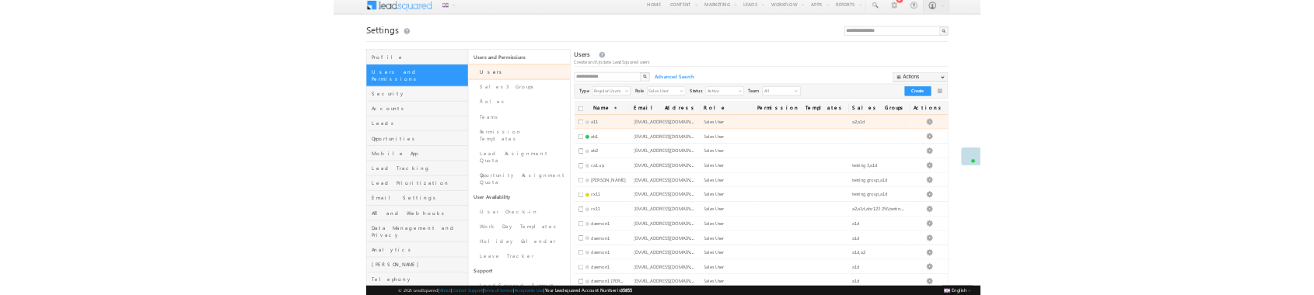
scroll to position [0, 0]
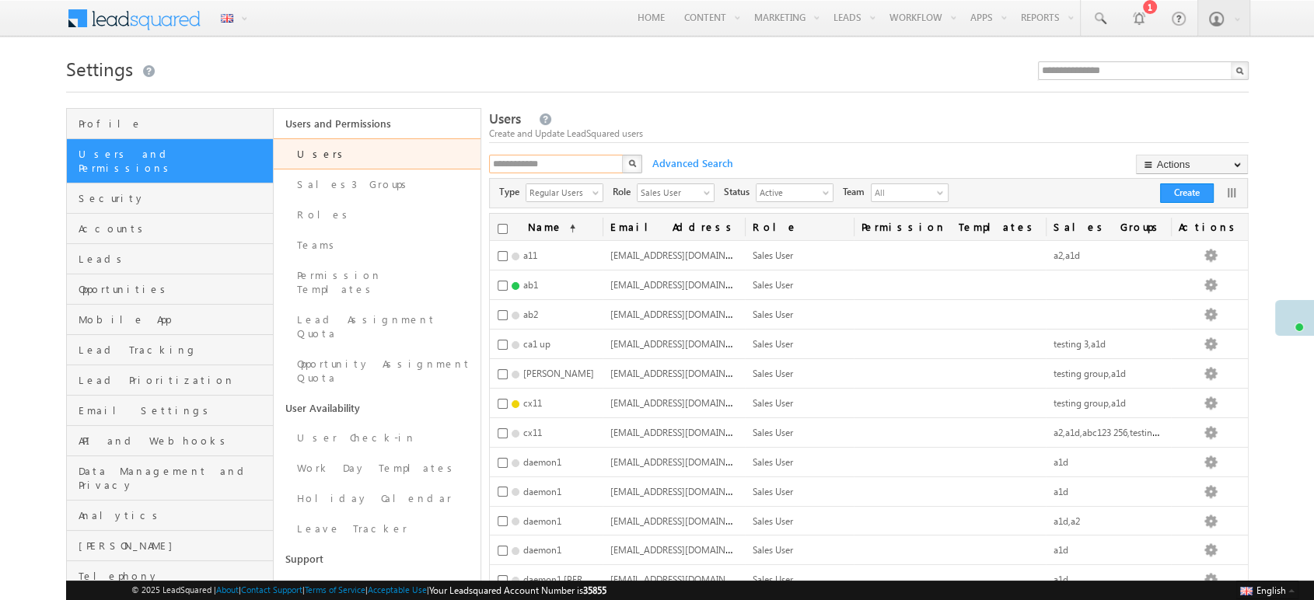
click at [543, 156] on input "text" at bounding box center [556, 164] width 135 height 19
paste input "**********"
type input "**********"
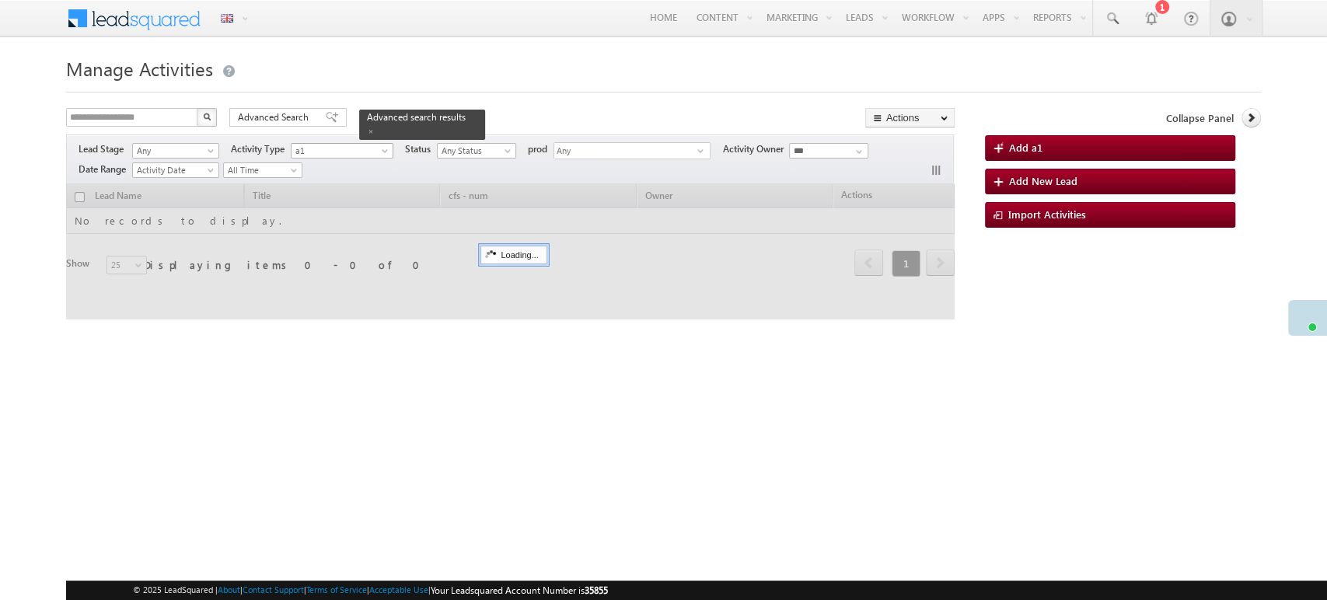
click at [356, 155] on span "a1" at bounding box center [338, 151] width 94 height 14
click at [315, 222] on div at bounding box center [510, 251] width 888 height 135
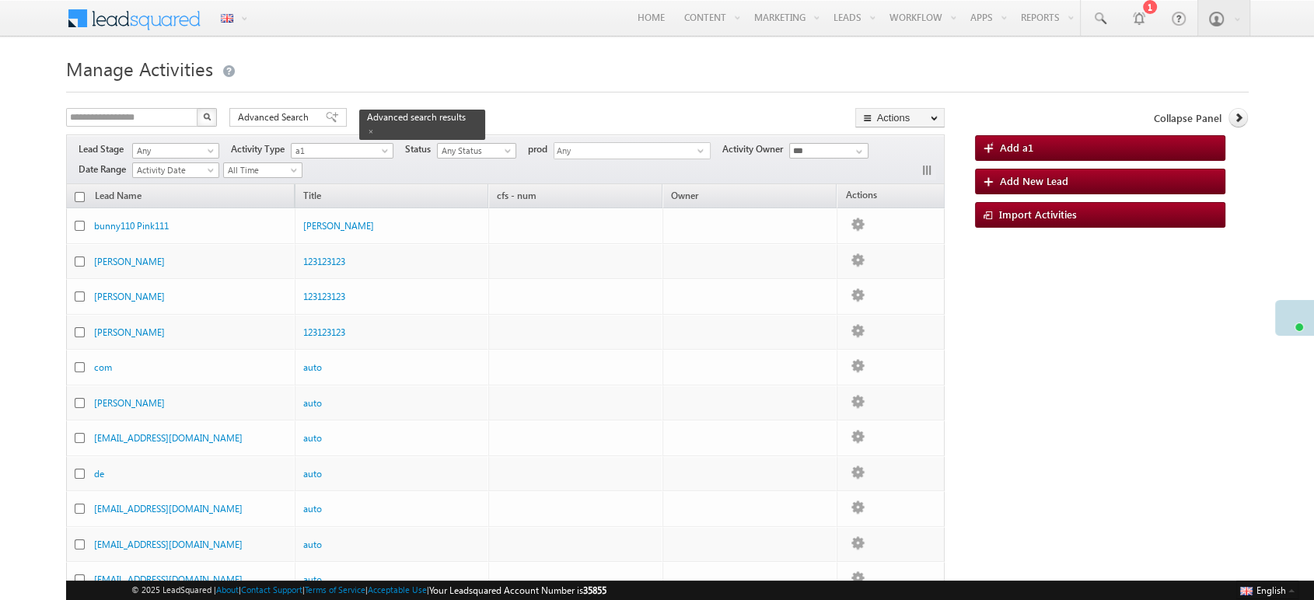
click at [364, 159] on div "**********" at bounding box center [505, 159] width 879 height 50
click at [372, 154] on span "a1" at bounding box center [338, 151] width 94 height 14
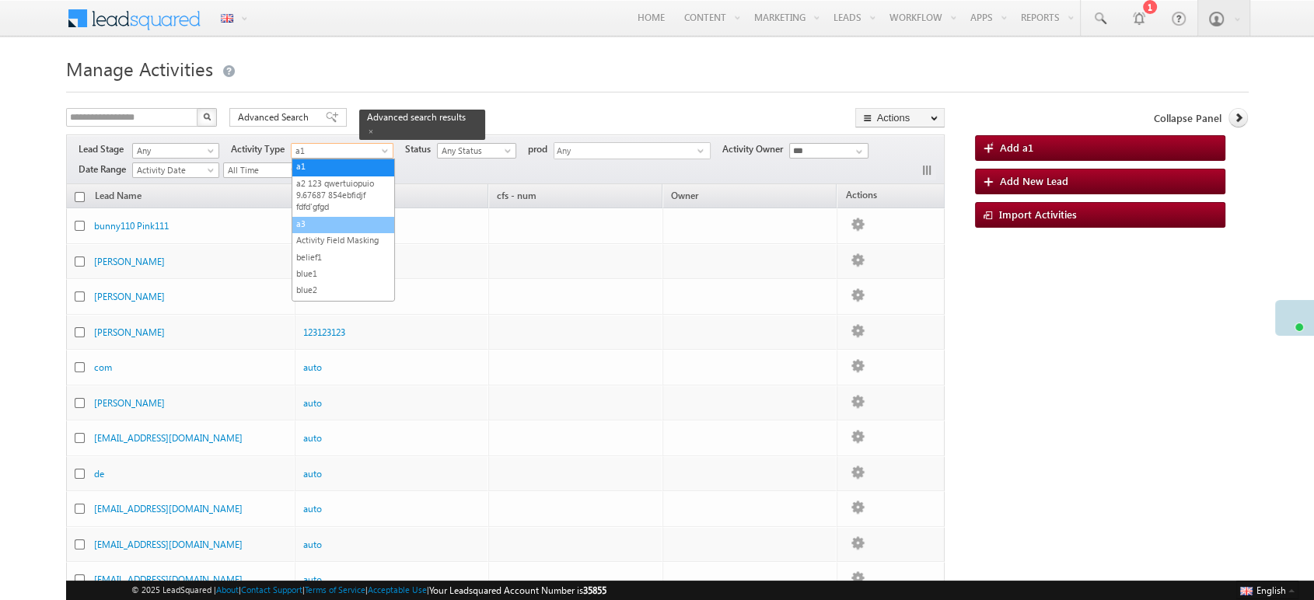
drag, startPoint x: 349, startPoint y: 215, endPoint x: 351, endPoint y: 232, distance: 17.2
click at [351, 232] on ul "a1 a2 123 qwertuiopuio 9.67687 854ebfidjf fdfd'gfgd a3 Activity Field Masking b…" at bounding box center [342, 230] width 103 height 143
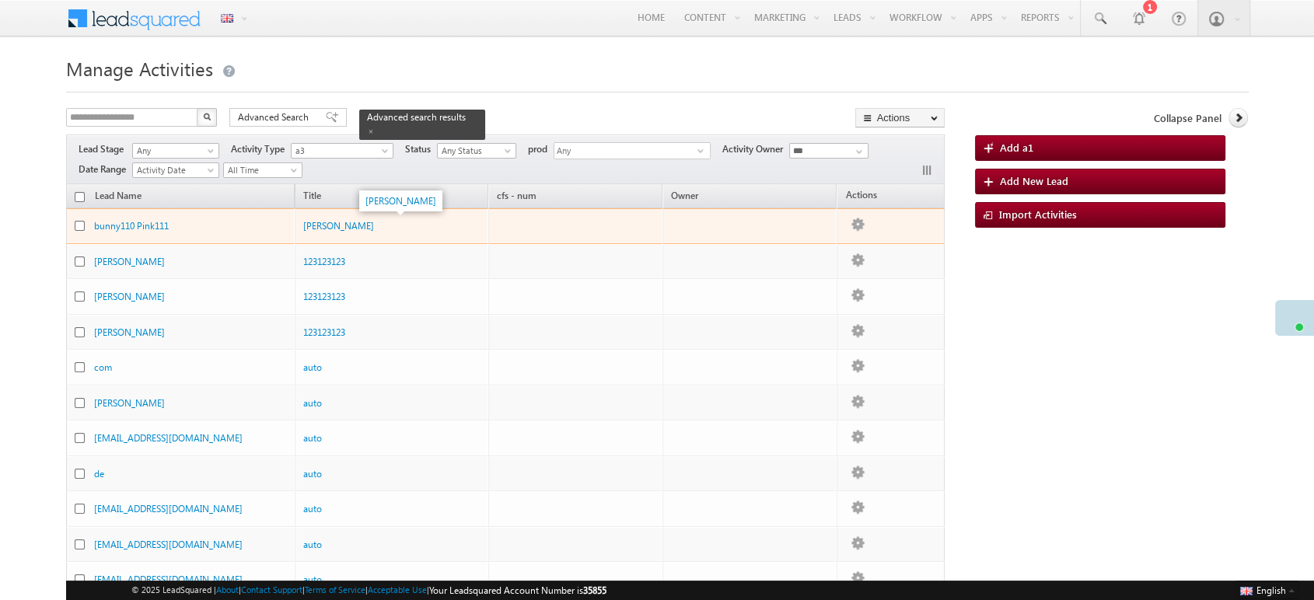
click at [351, 225] on div "[PERSON_NAME]" at bounding box center [380, 225] width 155 height 15
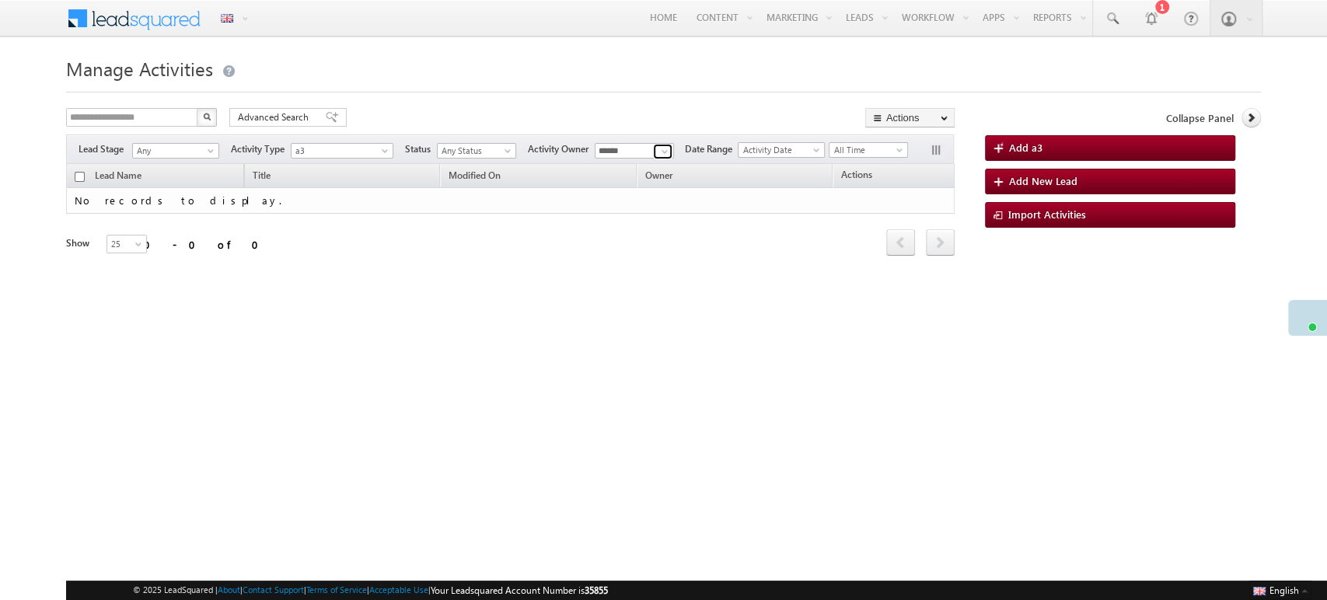
click at [672, 144] on link at bounding box center [662, 152] width 19 height 16
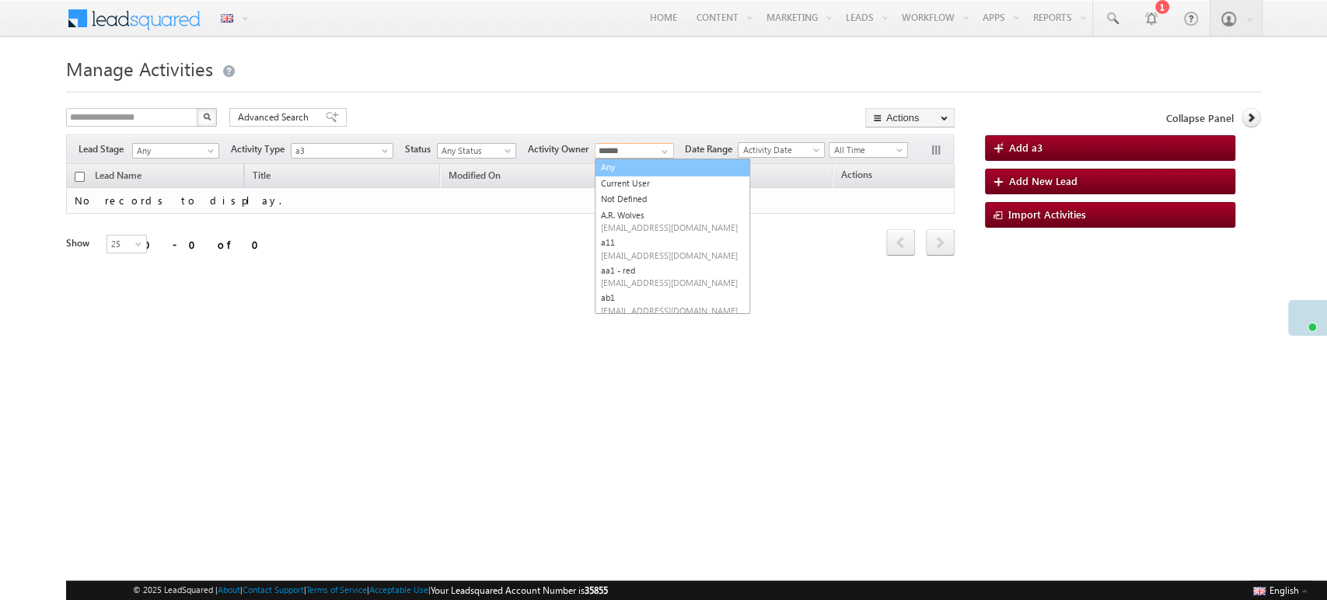
click at [635, 166] on link "Any" at bounding box center [672, 168] width 155 height 18
type input "***"
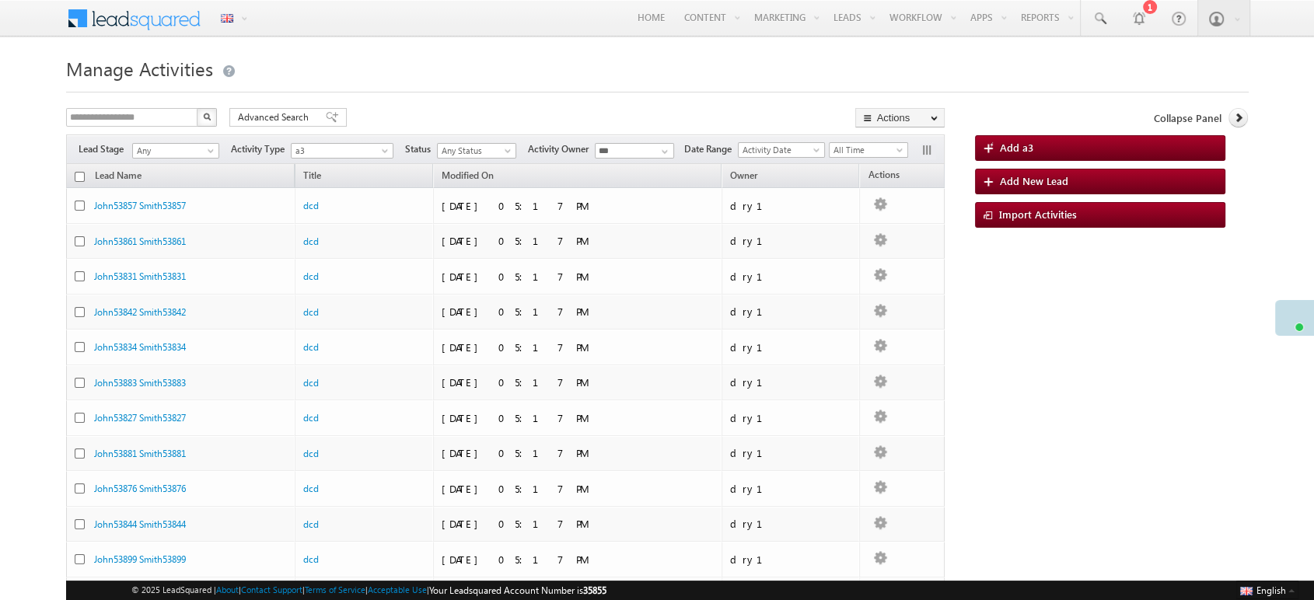
click at [927, 144] on button "button" at bounding box center [928, 152] width 16 height 16
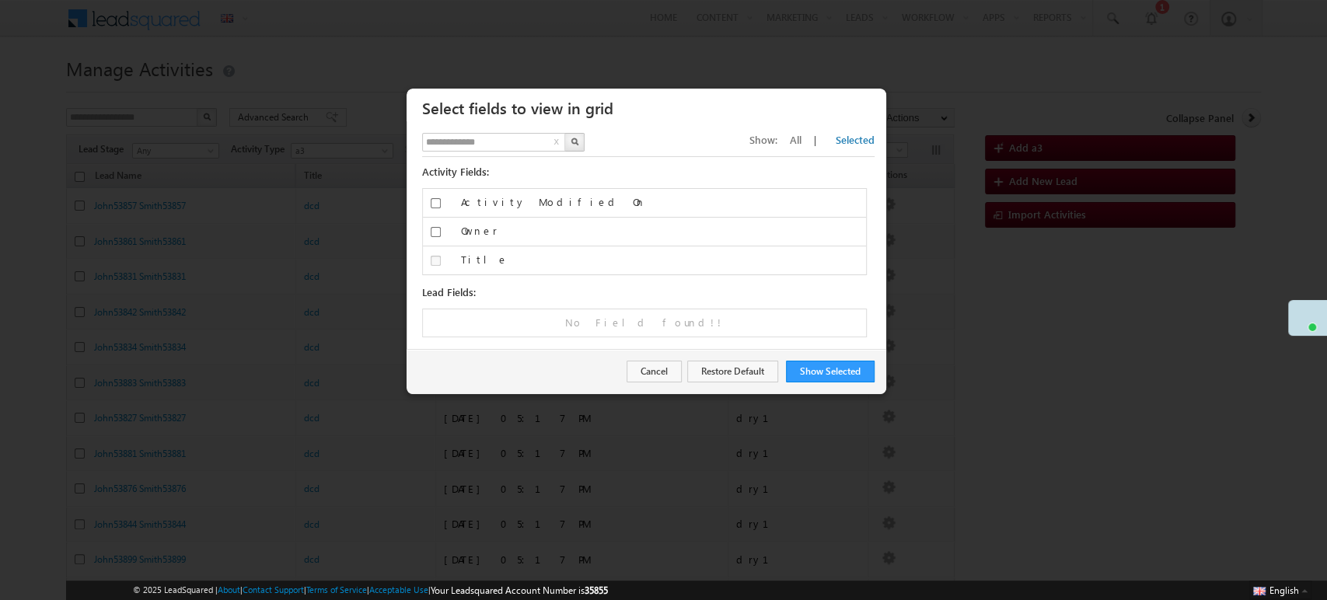
click at [801, 141] on span "All" at bounding box center [796, 139] width 12 height 13
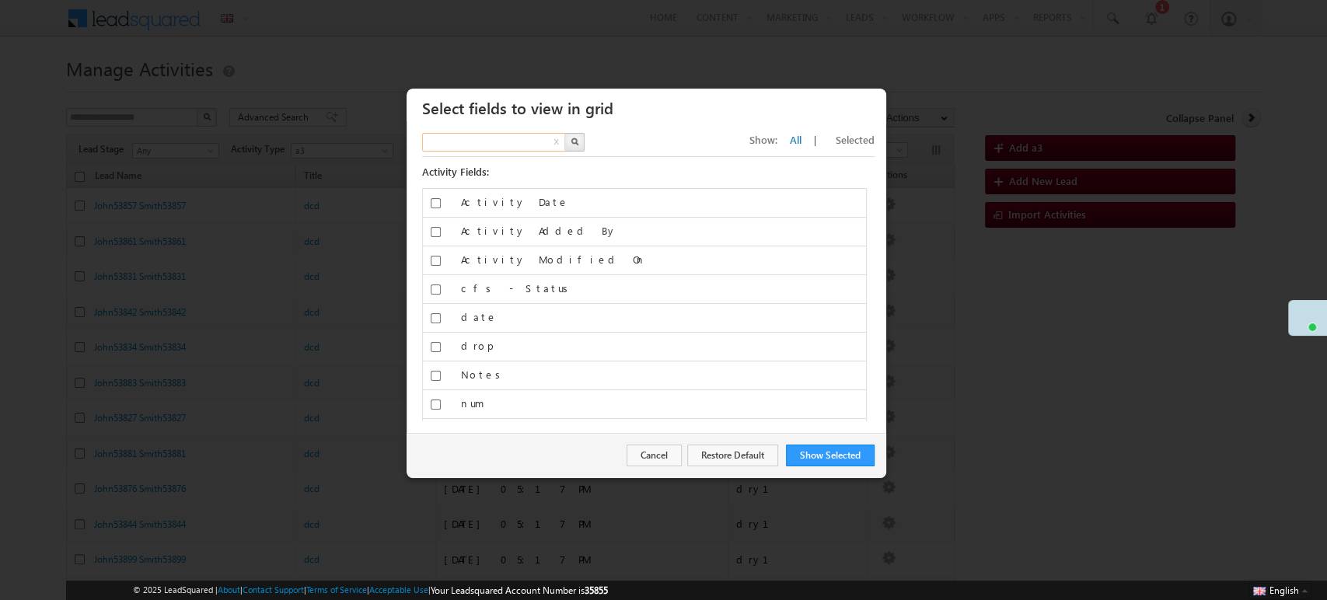
click at [480, 149] on input "text" at bounding box center [494, 142] width 145 height 19
type input "***"
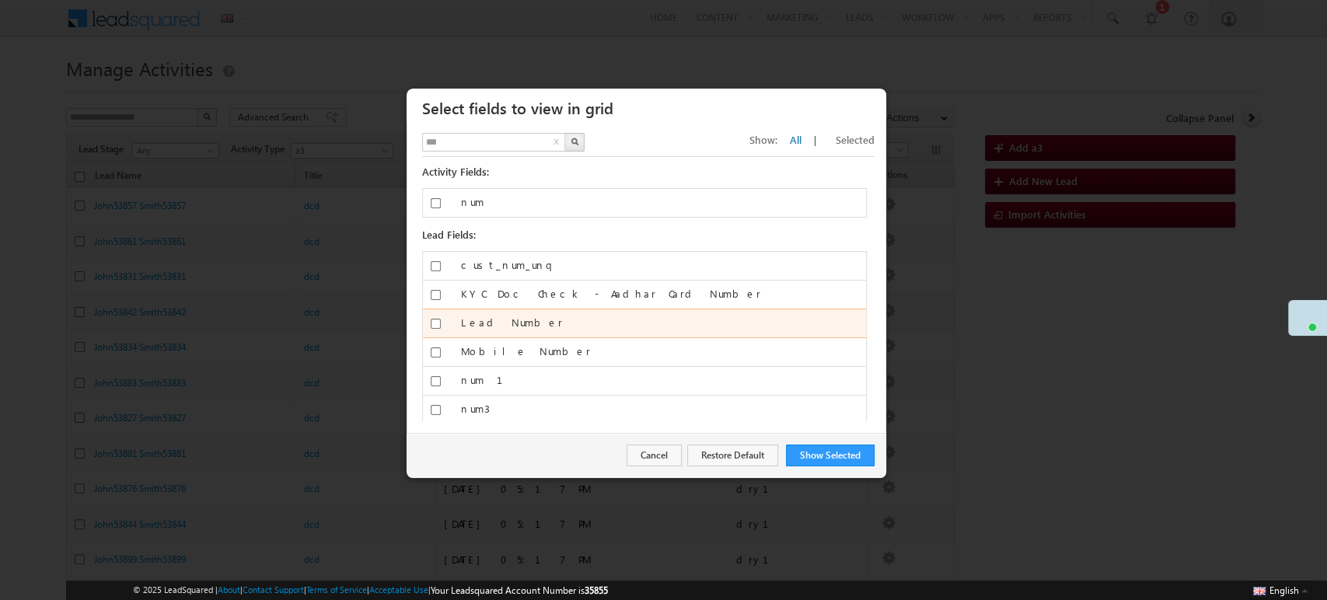
click at [438, 329] on div at bounding box center [436, 327] width 26 height 22
click at [435, 330] on div at bounding box center [436, 327] width 26 height 22
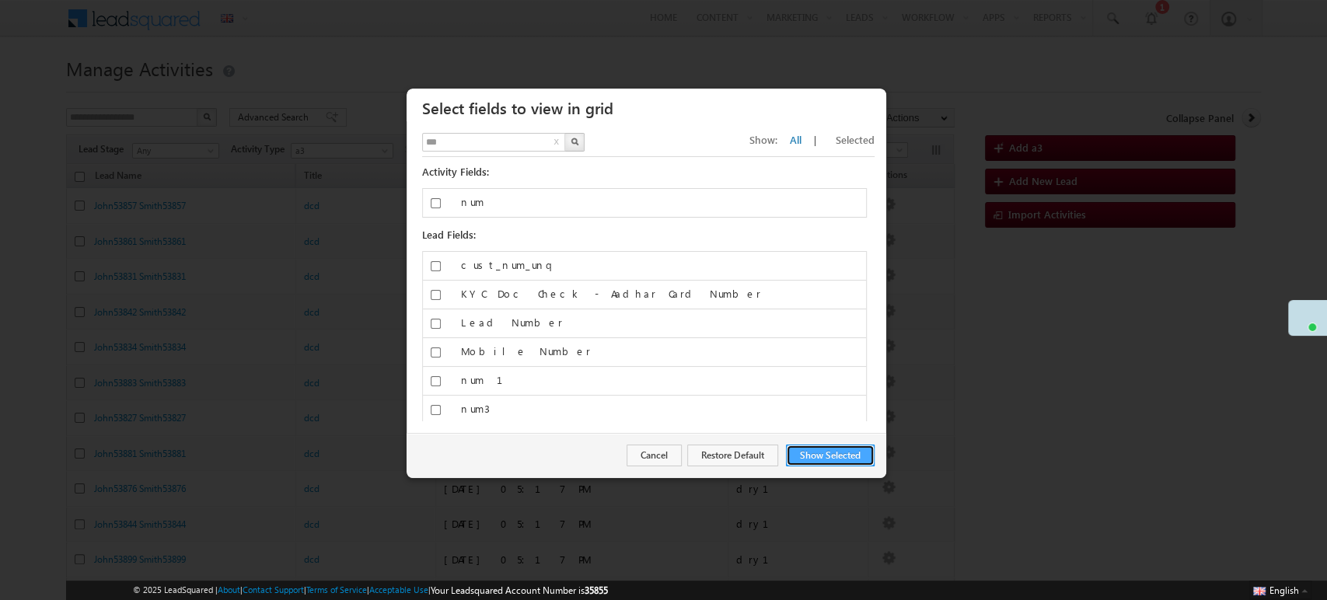
click at [827, 459] on button "Show Selected" at bounding box center [830, 456] width 89 height 22
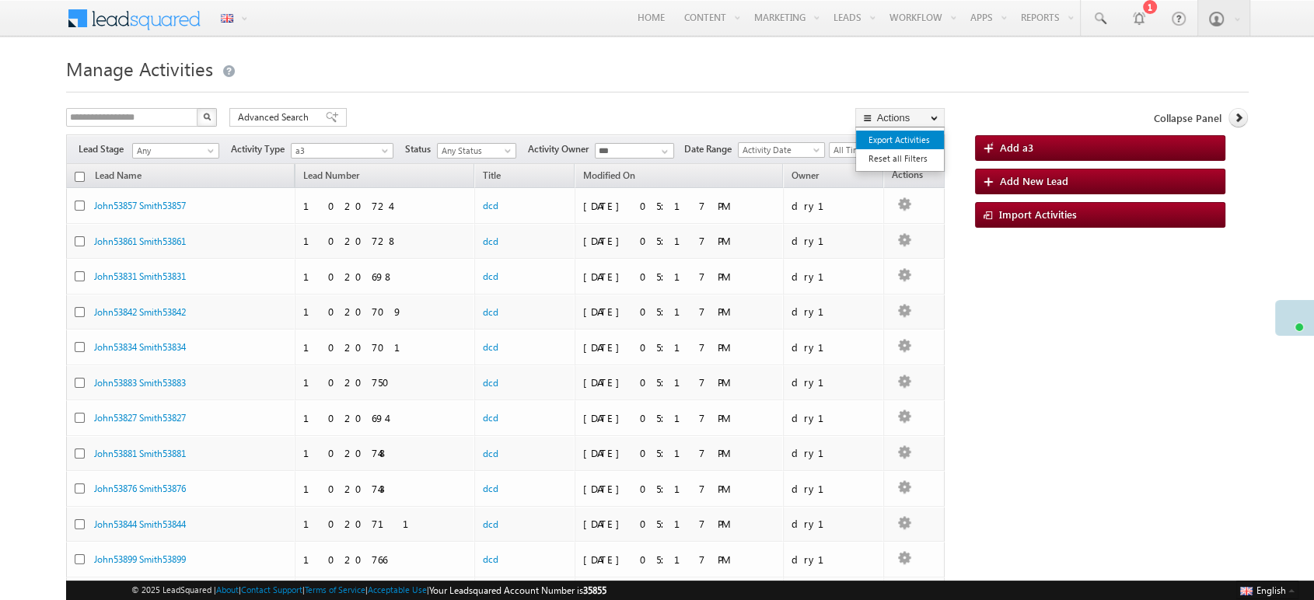
click at [905, 140] on link "Export Activities" at bounding box center [900, 140] width 88 height 19
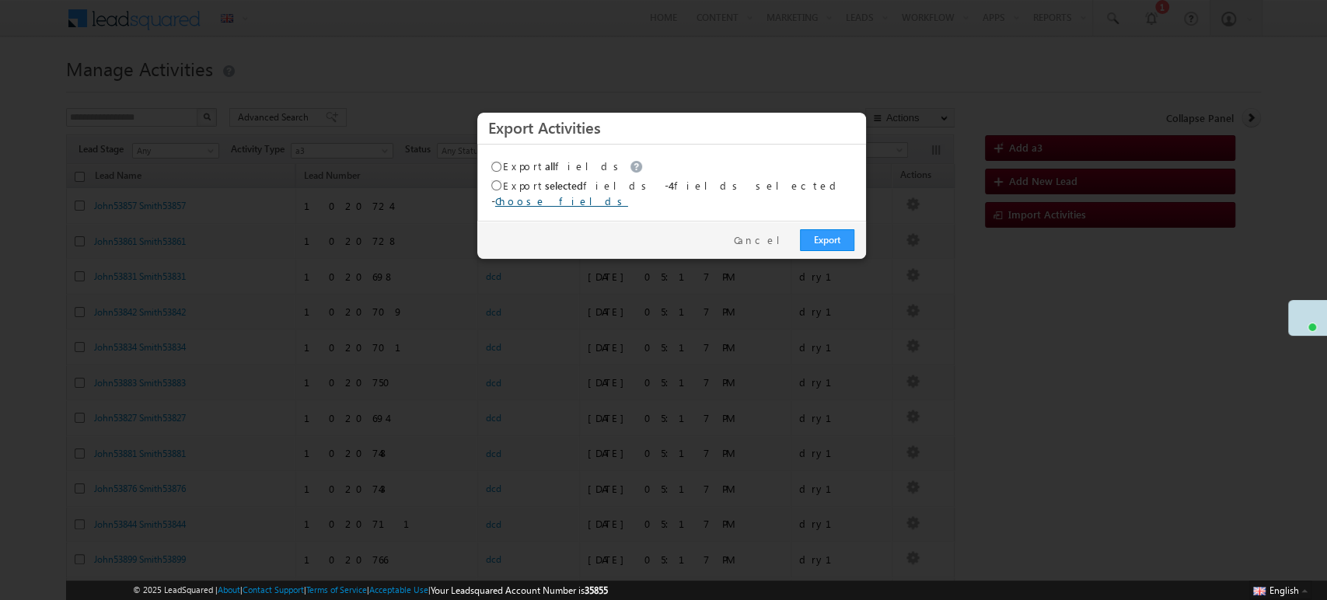
click at [628, 194] on link "Choose fields" at bounding box center [561, 200] width 133 height 13
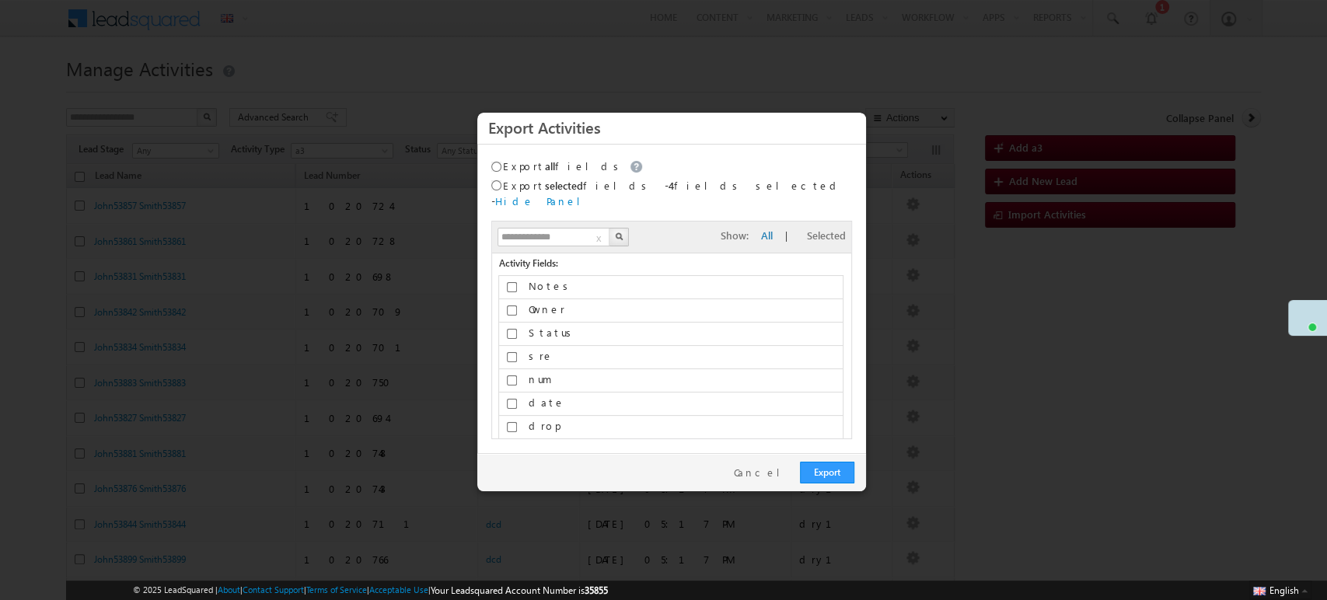
click at [837, 229] on span "Selected" at bounding box center [826, 235] width 39 height 13
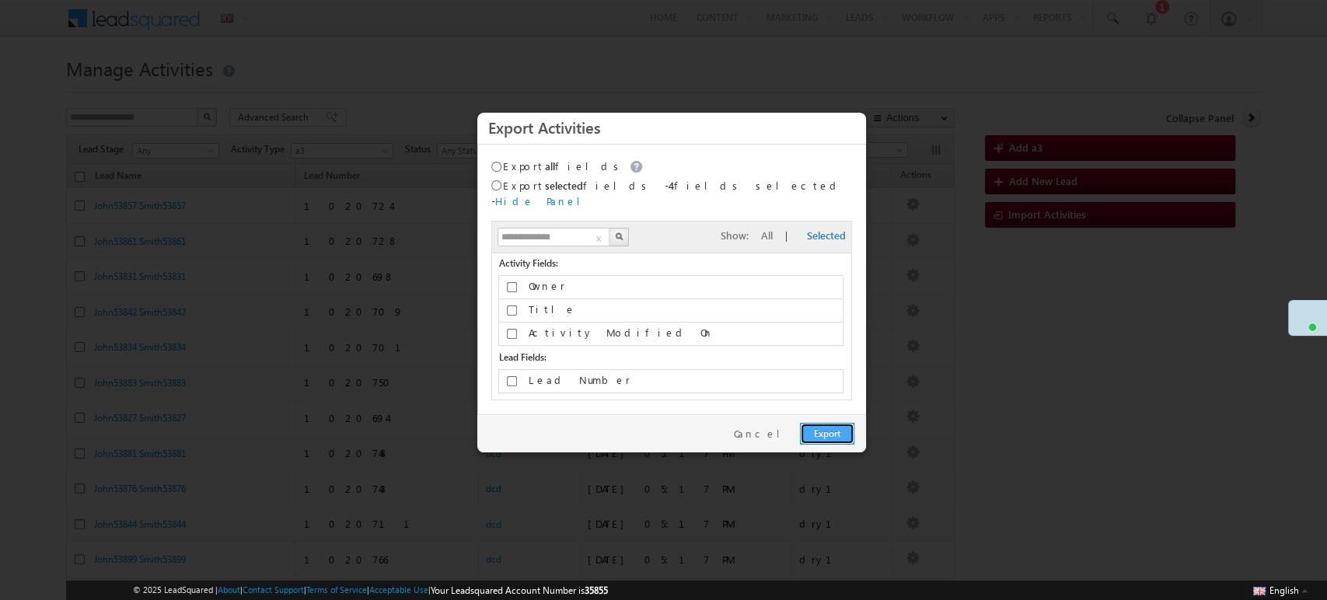
click at [829, 423] on link "Export" at bounding box center [827, 434] width 54 height 22
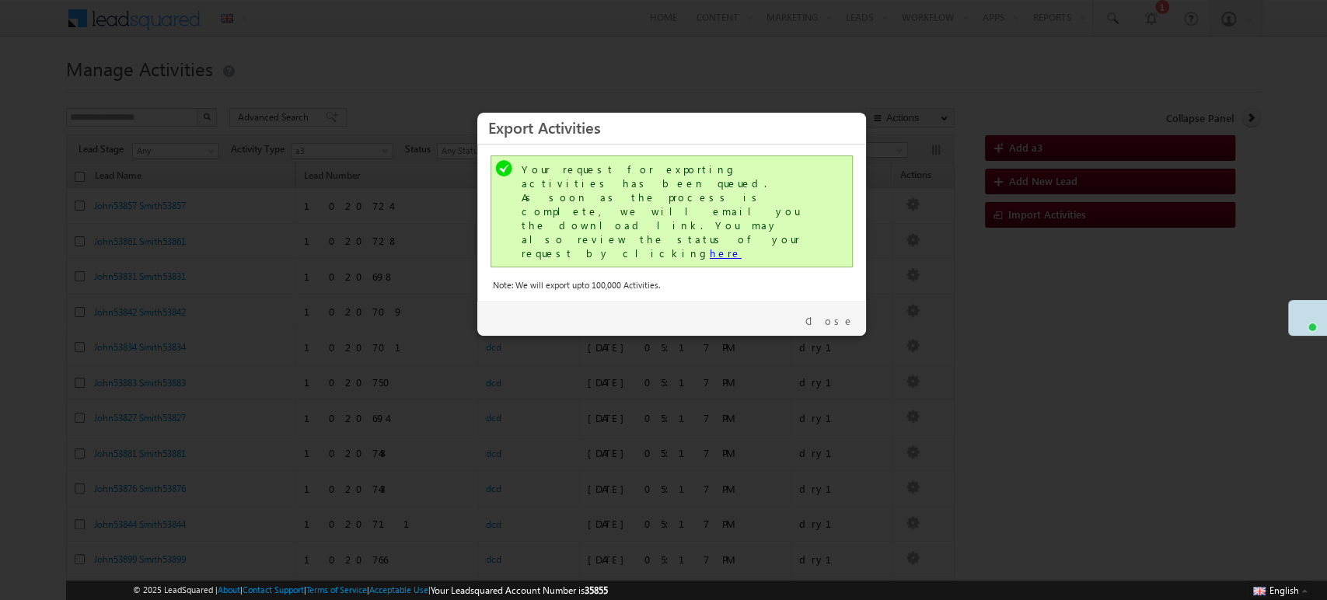
click at [742, 246] on link "here" at bounding box center [726, 252] width 32 height 13
click at [847, 314] on link "Close" at bounding box center [829, 321] width 49 height 14
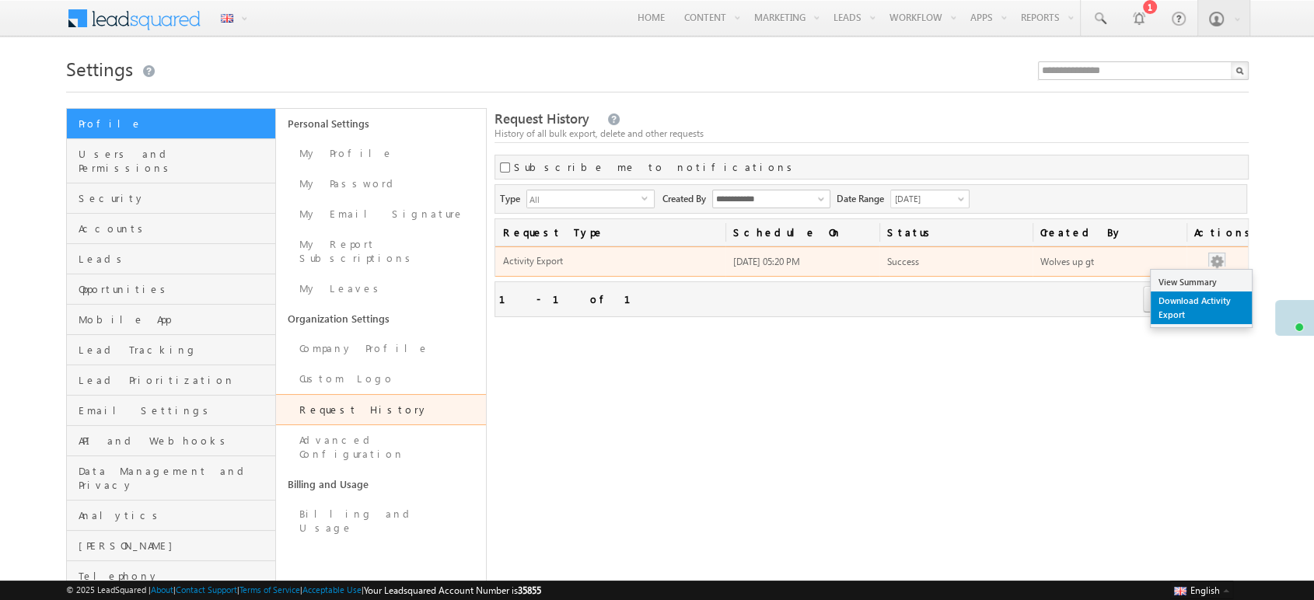
click at [1203, 309] on link "Download Activity Export" at bounding box center [1200, 307] width 101 height 33
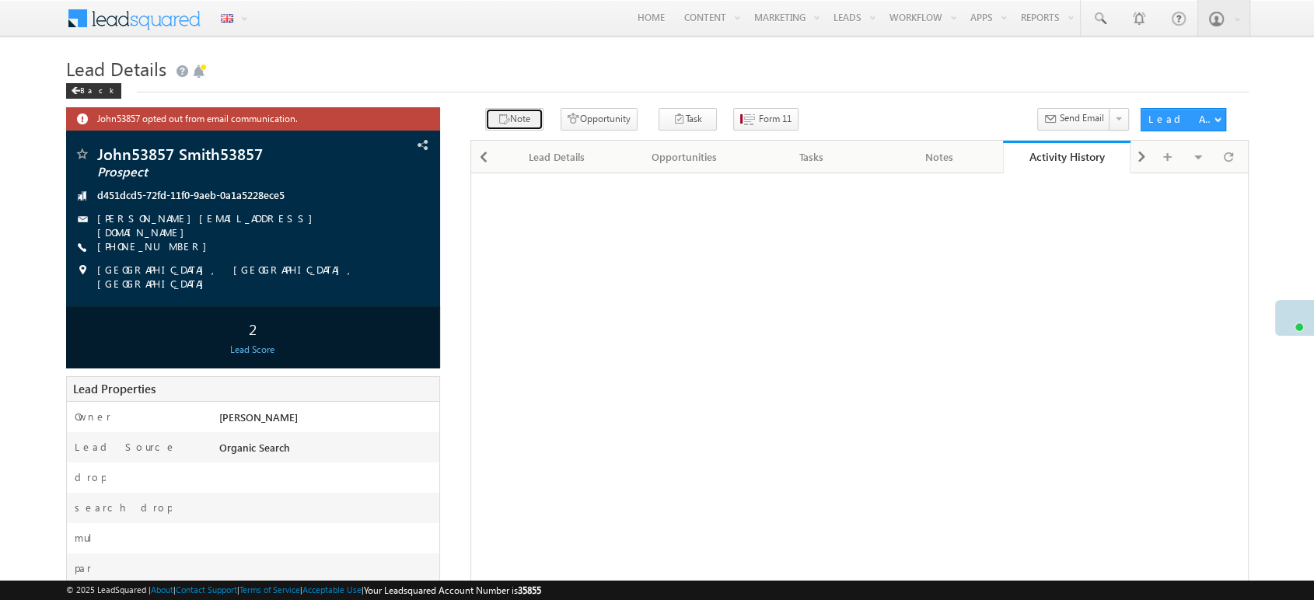
click at [505, 121] on button "Note" at bounding box center [514, 119] width 58 height 23
